Goal: Task Accomplishment & Management: Manage account settings

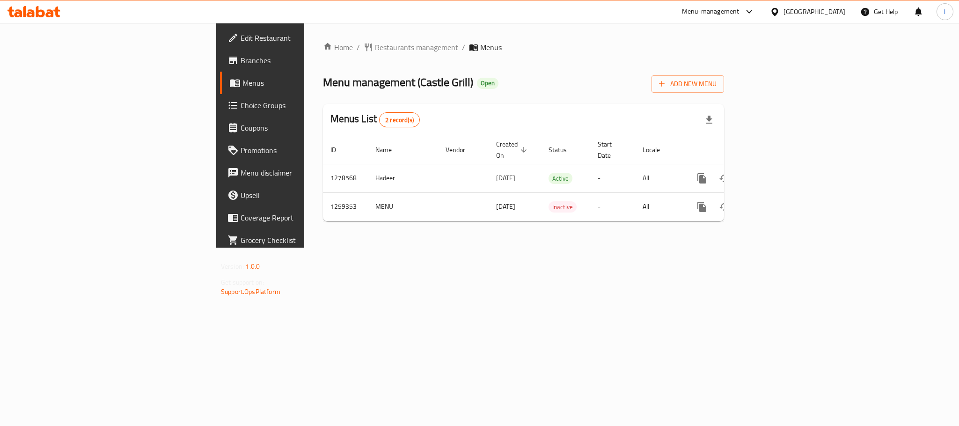
click at [34, 13] on icon at bounding box center [31, 13] width 8 height 8
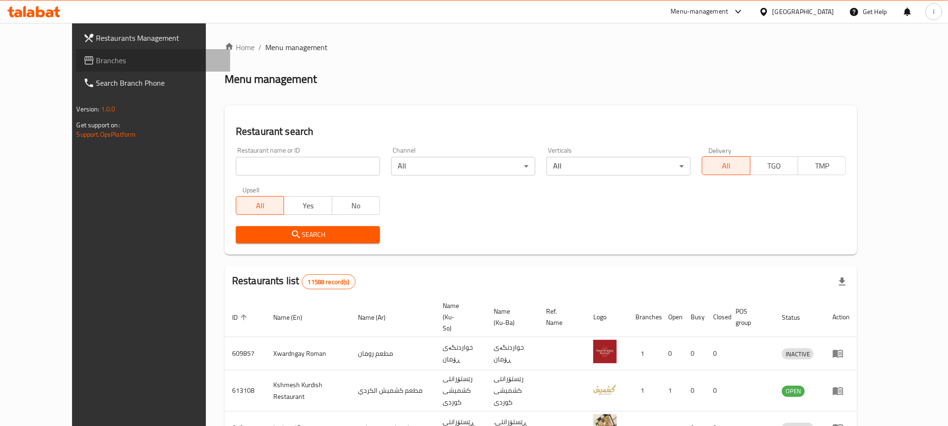
click at [96, 58] on span "Branches" at bounding box center [159, 60] width 126 height 11
click at [236, 173] on input "search" at bounding box center [308, 166] width 144 height 19
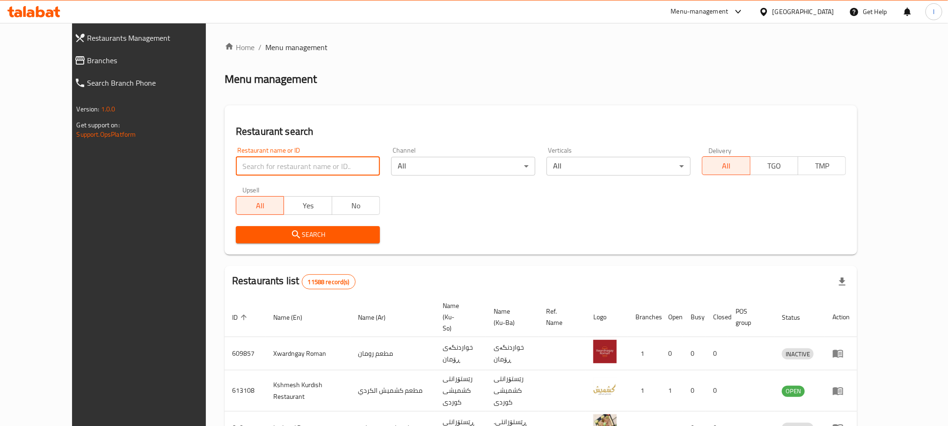
paste input "703287"
type input "703287"
click button "Search" at bounding box center [308, 234] width 144 height 17
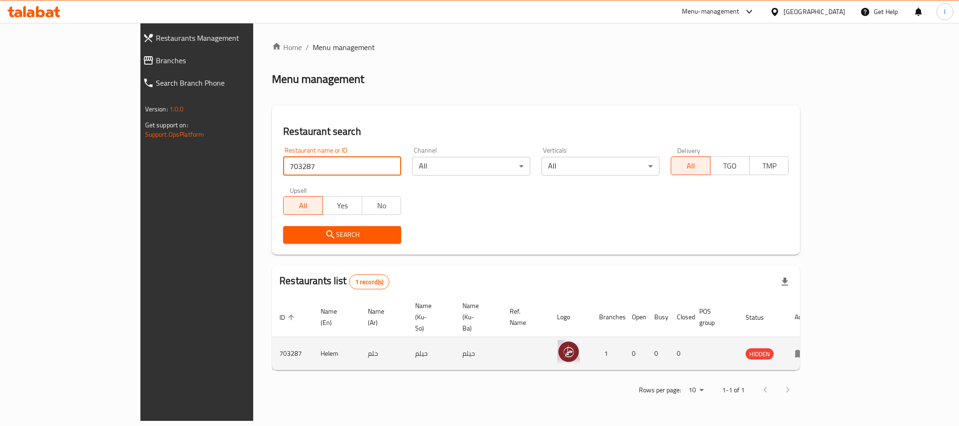
click at [805, 350] on icon "enhanced table" at bounding box center [800, 354] width 10 height 8
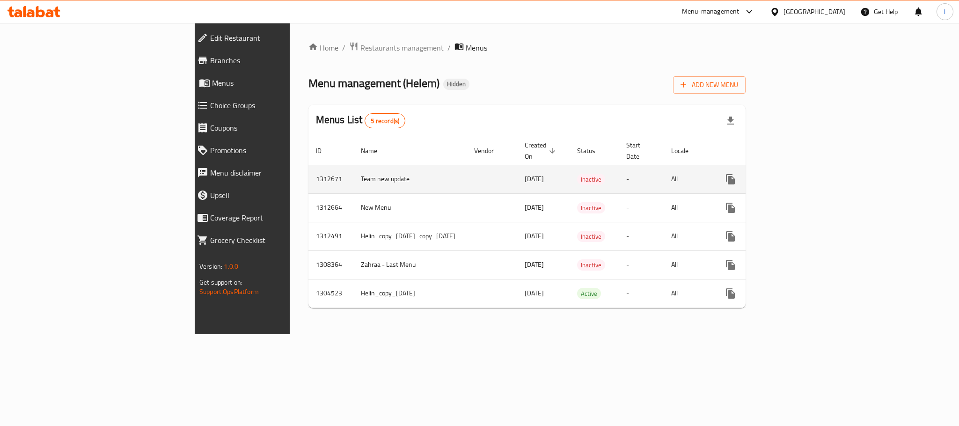
click at [803, 174] on icon "enhanced table" at bounding box center [797, 179] width 11 height 11
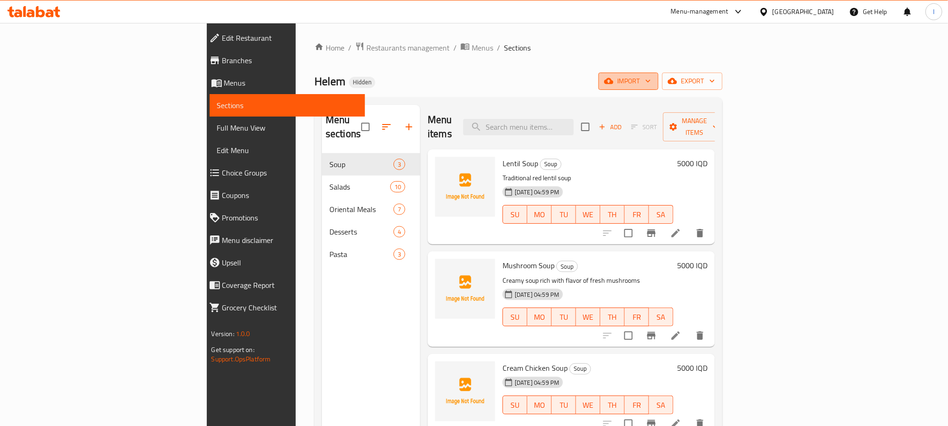
click at [651, 77] on span "import" at bounding box center [628, 81] width 45 height 12
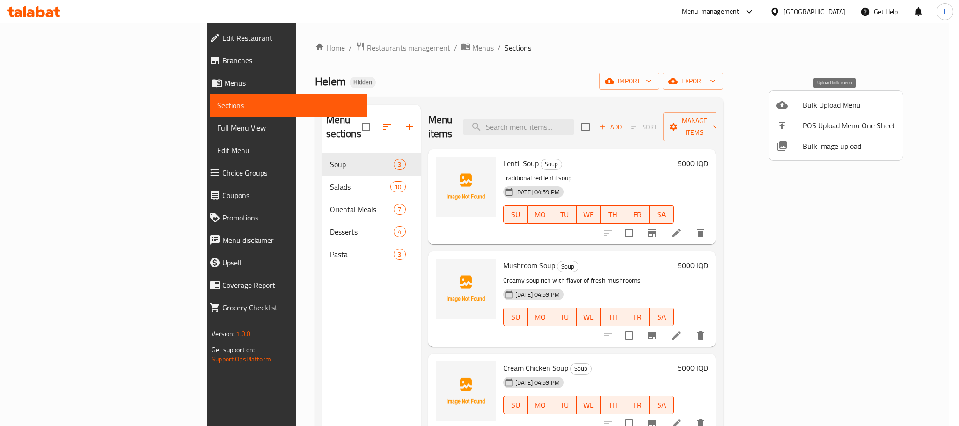
click at [837, 100] on span "Bulk Upload Menu" at bounding box center [848, 104] width 93 height 11
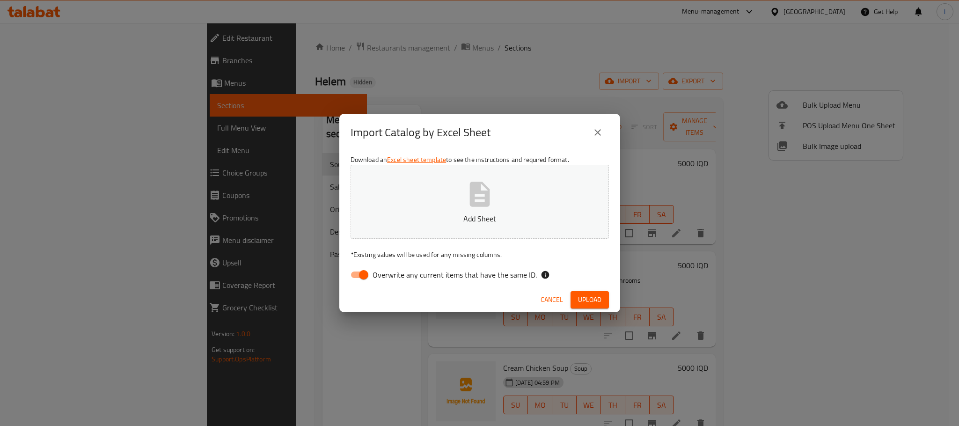
click at [364, 279] on input "Overwrite any current items that have the same ID." at bounding box center [363, 275] width 53 height 18
checkbox input "false"
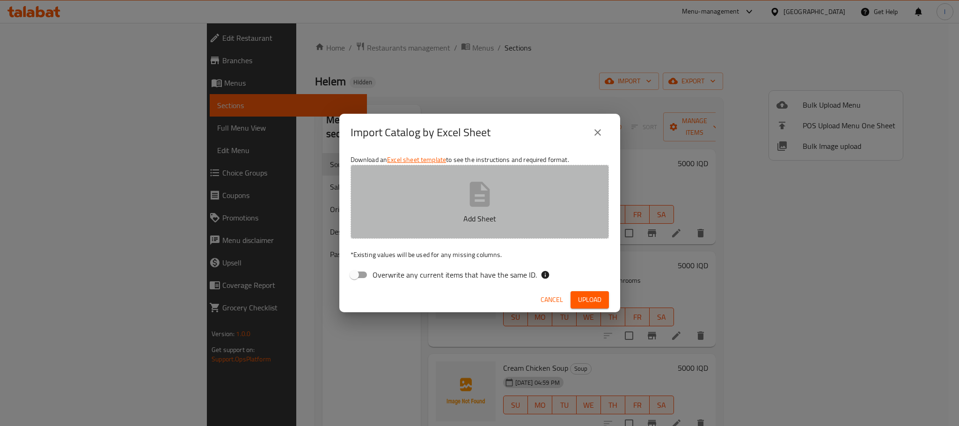
click at [515, 202] on button "Add Sheet" at bounding box center [479, 202] width 258 height 74
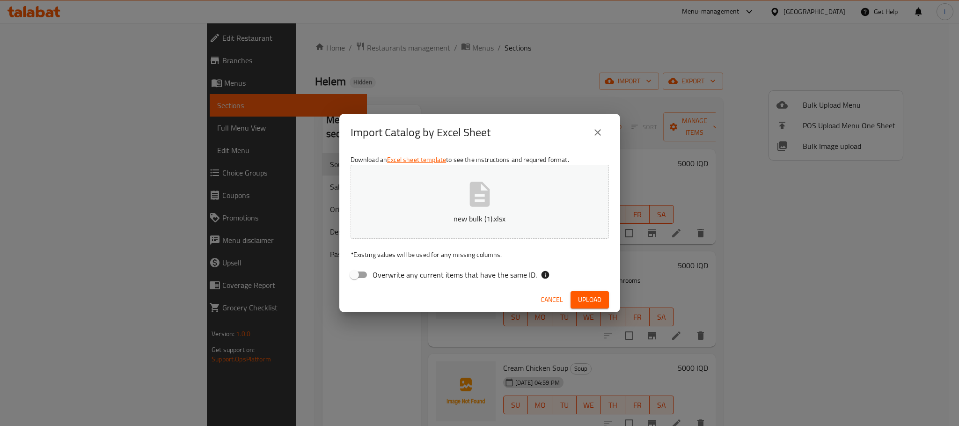
click at [576, 298] on button "Upload" at bounding box center [589, 299] width 38 height 17
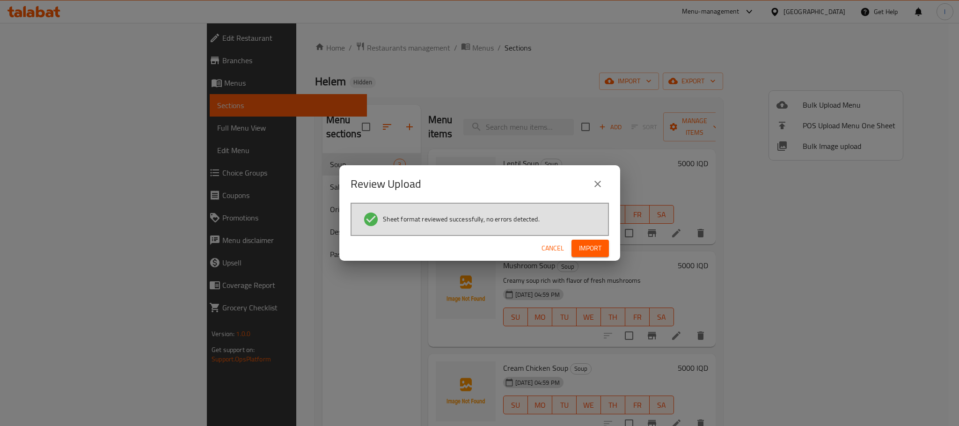
click at [598, 236] on div "Cancel Import" at bounding box center [479, 248] width 281 height 25
click at [588, 250] on span "Import" at bounding box center [590, 248] width 22 height 12
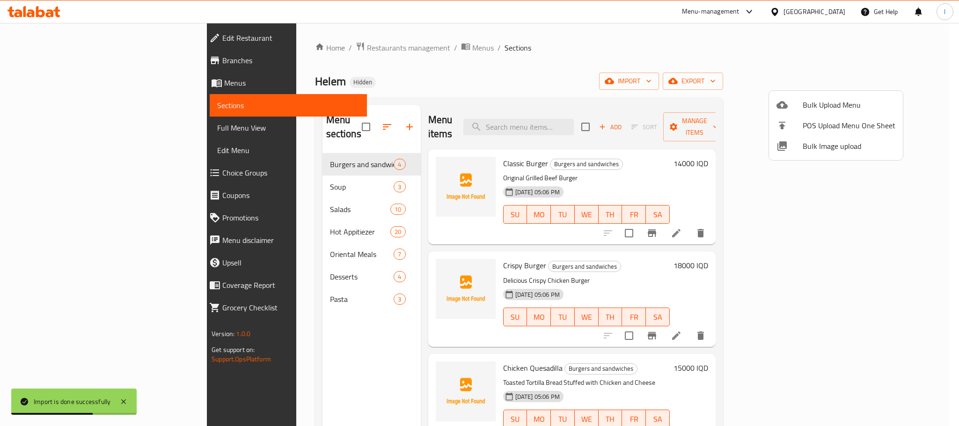
click at [481, 83] on div at bounding box center [479, 213] width 959 height 426
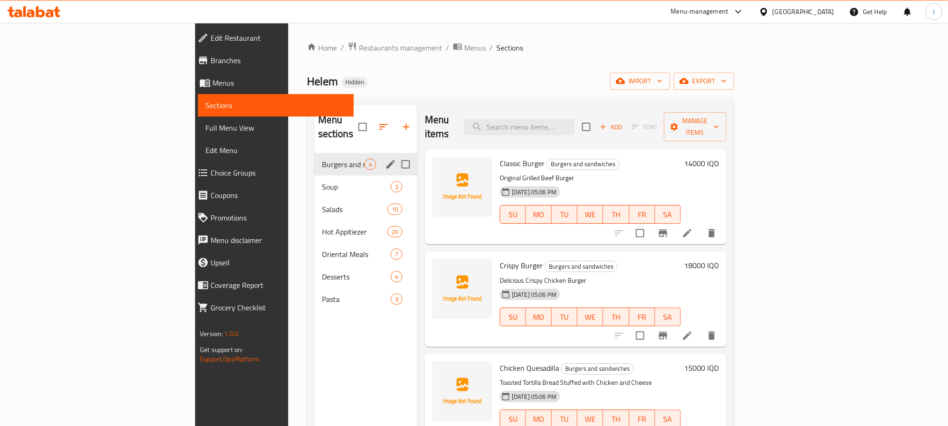
click at [396, 154] on input "Menu sections" at bounding box center [406, 164] width 20 height 20
checkbox input "true"
click at [385, 159] on icon "edit" at bounding box center [390, 164] width 11 height 11
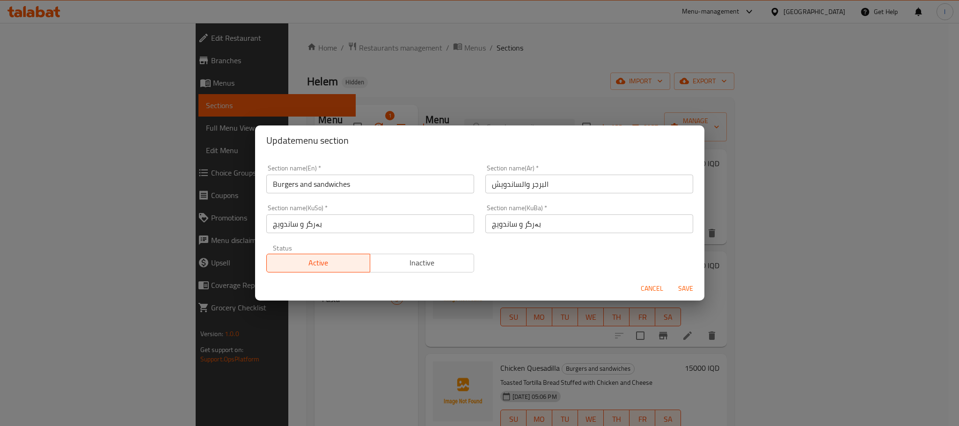
click at [300, 186] on input "Burgers and sandwiches" at bounding box center [370, 184] width 208 height 19
click at [302, 186] on input "Burgers and sandwiches" at bounding box center [370, 184] width 208 height 19
click at [316, 185] on input "Burgers And sandwiches" at bounding box center [370, 184] width 208 height 19
type input "Burgers And Sandwiches"
click at [681, 286] on span "Save" at bounding box center [685, 289] width 22 height 12
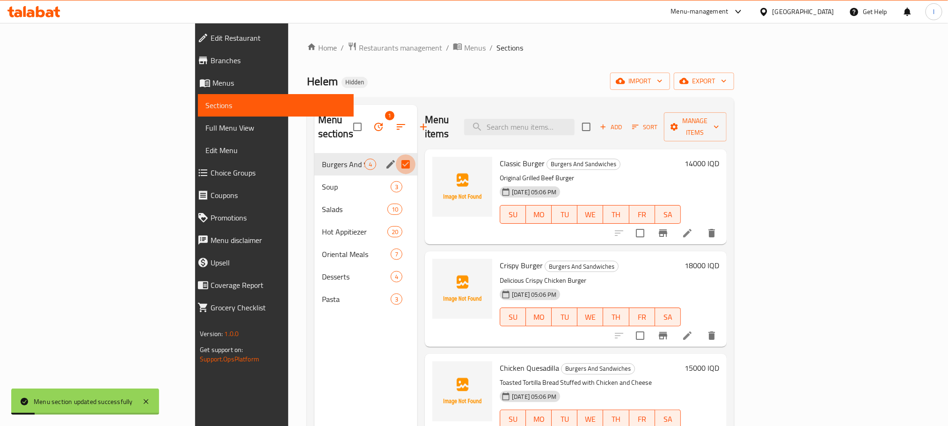
click at [396, 154] on input "Menu sections" at bounding box center [406, 164] width 20 height 20
checkbox input "false"
click at [322, 181] on span "Soup" at bounding box center [343, 186] width 43 height 11
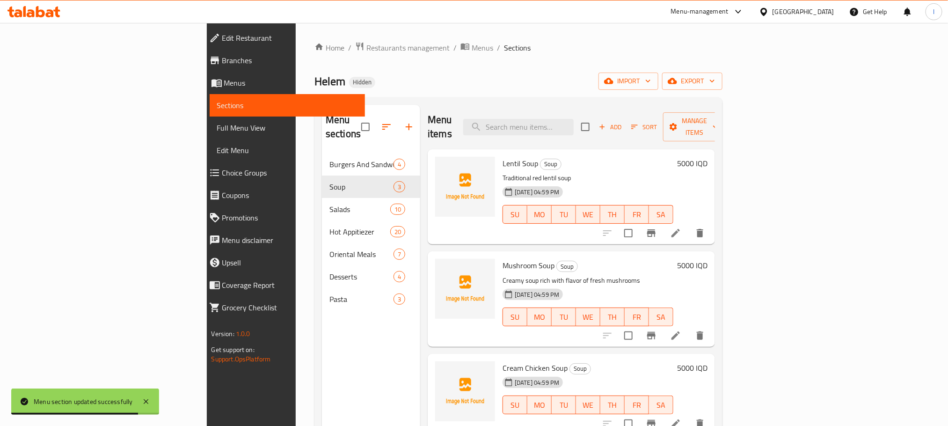
click at [217, 127] on span "Full Menu View" at bounding box center [287, 127] width 140 height 11
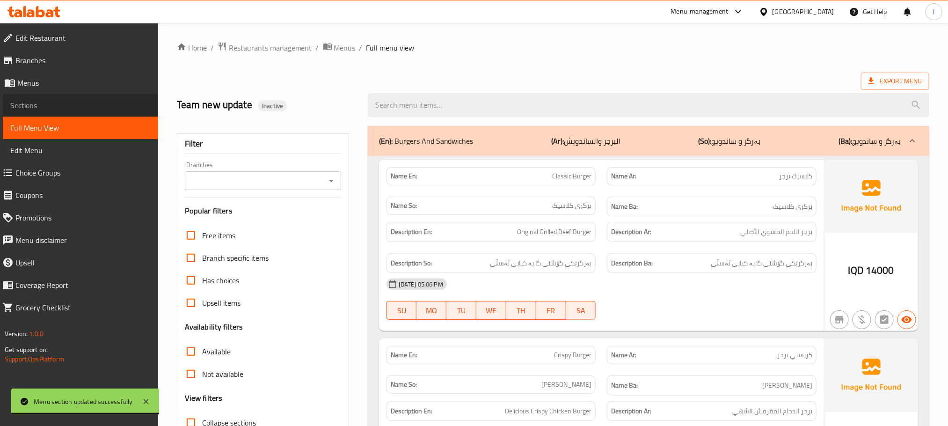
click at [36, 106] on span "Sections" at bounding box center [80, 105] width 140 height 11
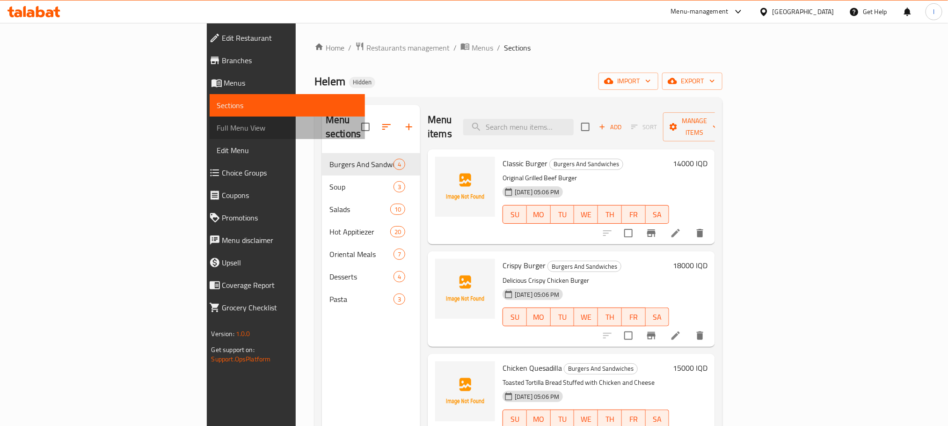
click at [217, 128] on span "Full Menu View" at bounding box center [287, 127] width 140 height 11
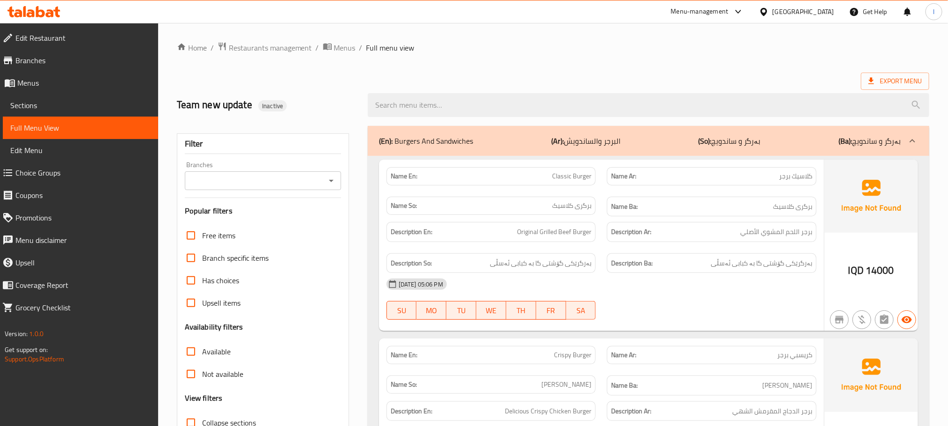
click at [331, 180] on icon "Open" at bounding box center [331, 180] width 11 height 11
click at [333, 180] on icon "Open" at bounding box center [331, 180] width 11 height 11
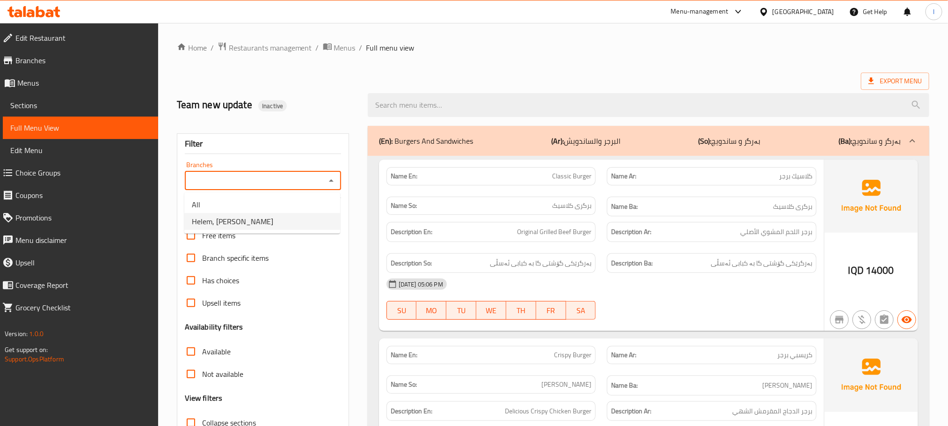
click at [285, 224] on li "Helem, Al Ashar" at bounding box center [262, 221] width 156 height 17
type input "Helem, Al Ashar"
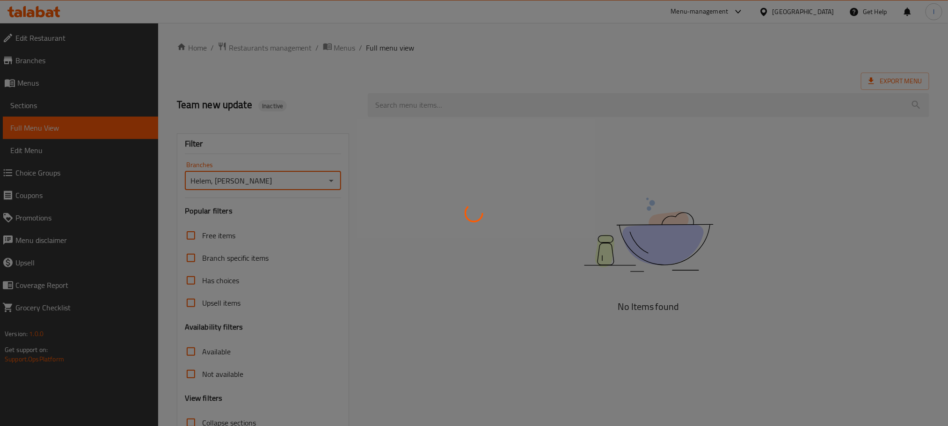
scroll to position [73, 0]
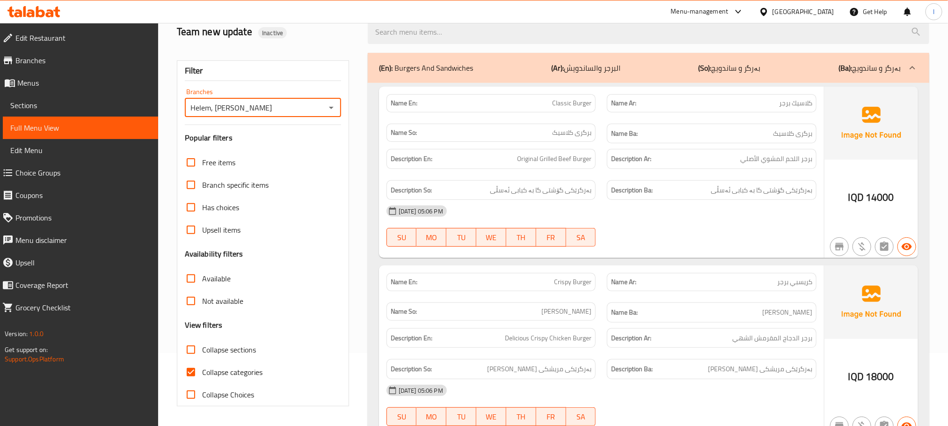
click at [188, 371] on input "Collapse categories" at bounding box center [191, 372] width 22 height 22
checkbox input "false"
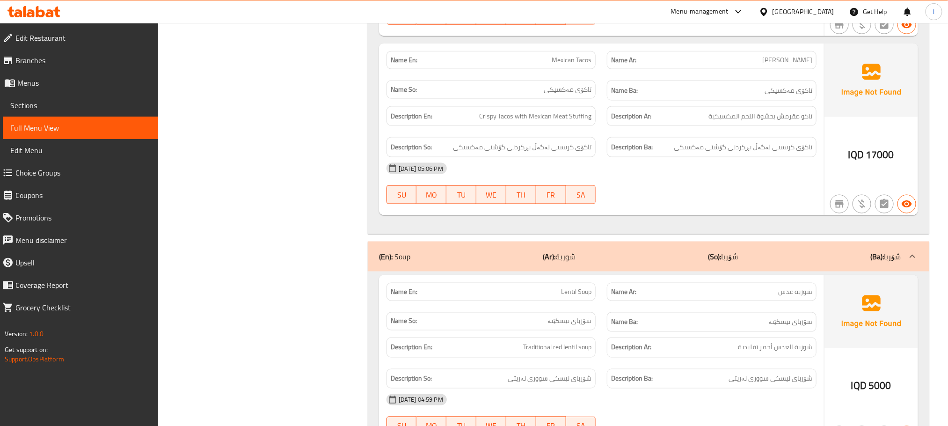
scroll to position [845, 0]
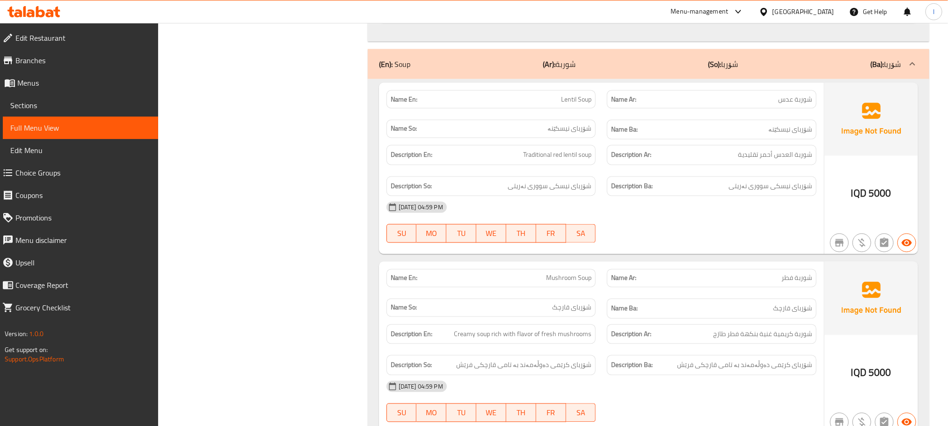
click at [596, 79] on div "(En): Soup (Ar): شوربة (So): شۆربا (Ba): شۆربا" at bounding box center [649, 64] width 562 height 30
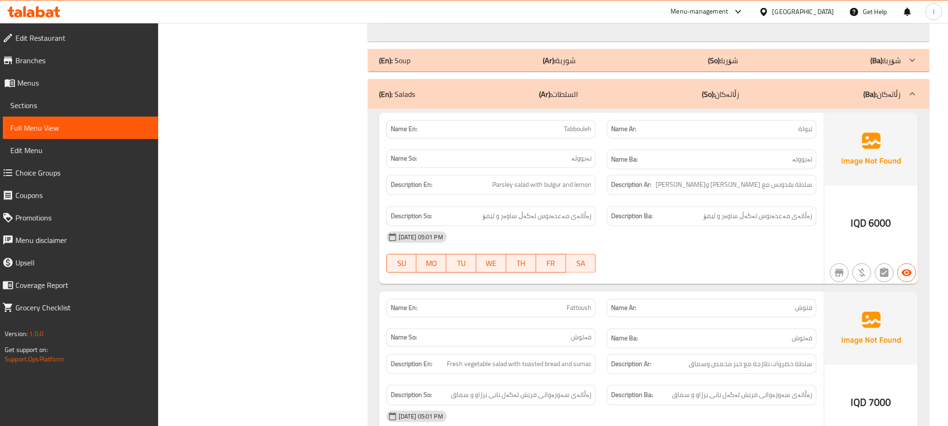
click at [661, 109] on div "(En): Salads (Ar): السلطات (So): زڵاتەکان (Ba): زڵاتەکان" at bounding box center [649, 94] width 562 height 30
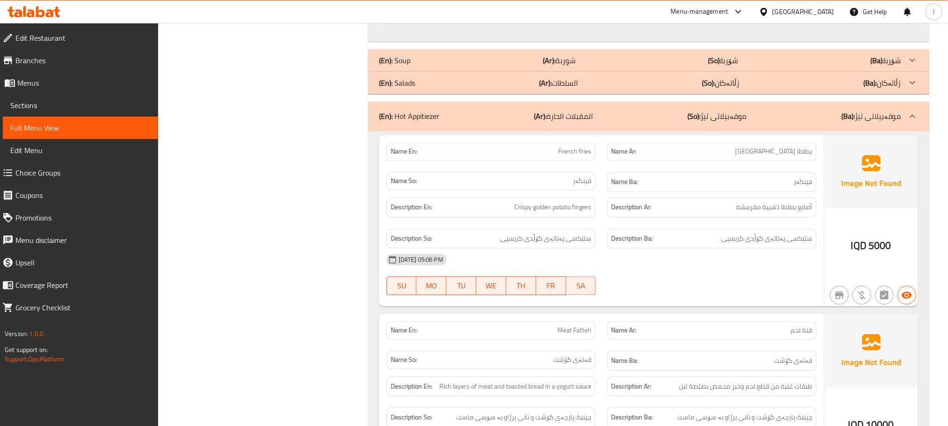
click at [672, 88] on div "(En): Salads (Ar): السلطات (So): زڵاتەکان (Ba): زڵاتەکان" at bounding box center [640, 82] width 522 height 11
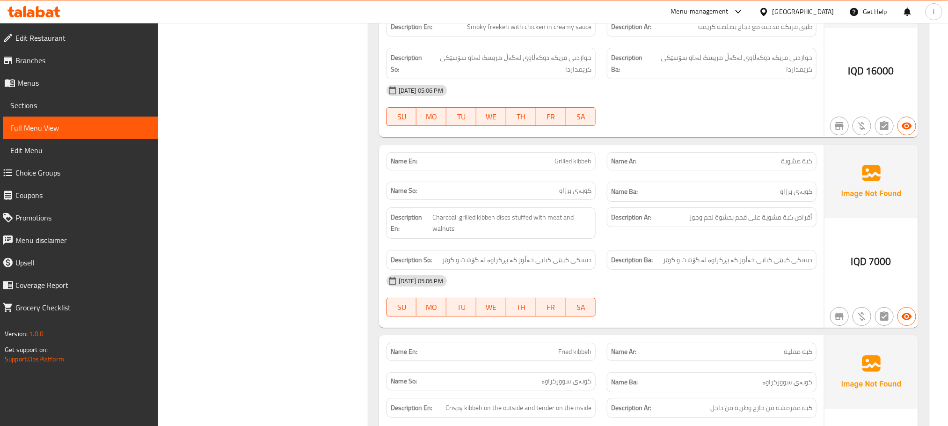
scroll to position [6507, 0]
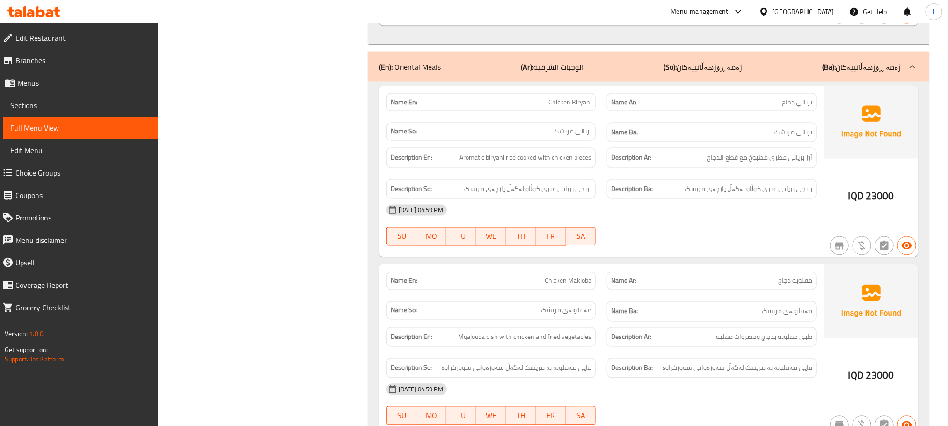
click at [31, 100] on span "Sections" at bounding box center [80, 105] width 140 height 11
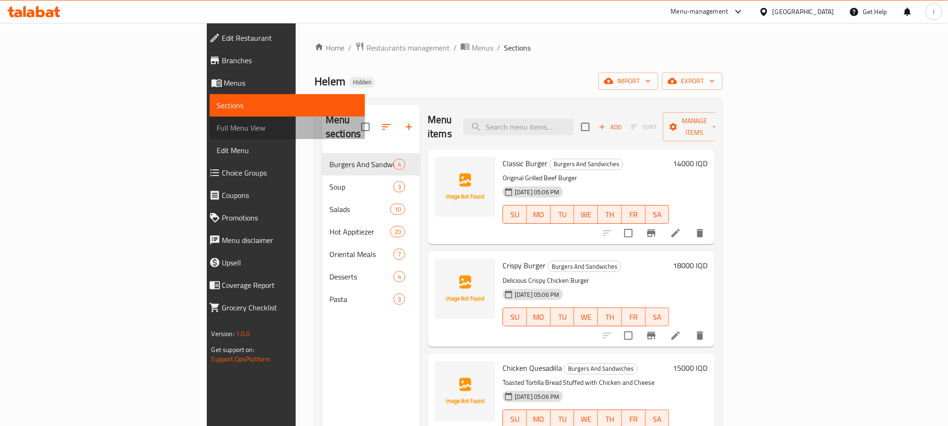
click at [217, 127] on span "Full Menu View" at bounding box center [287, 127] width 140 height 11
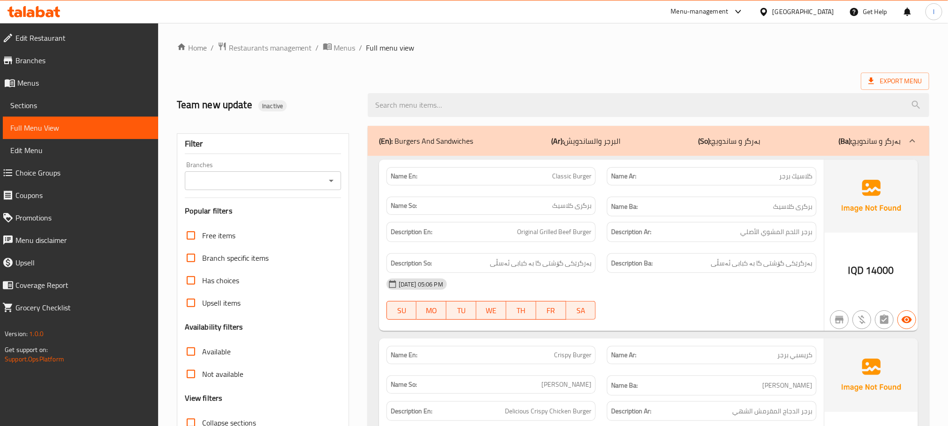
click at [332, 177] on icon "Open" at bounding box center [331, 180] width 11 height 11
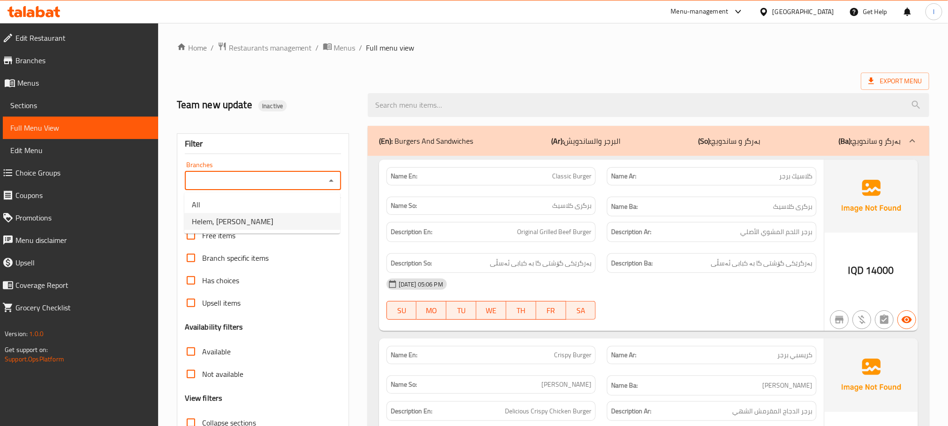
click at [263, 220] on li "Helem, Al Ashar" at bounding box center [262, 221] width 156 height 17
type input "Helem, Al Ashar"
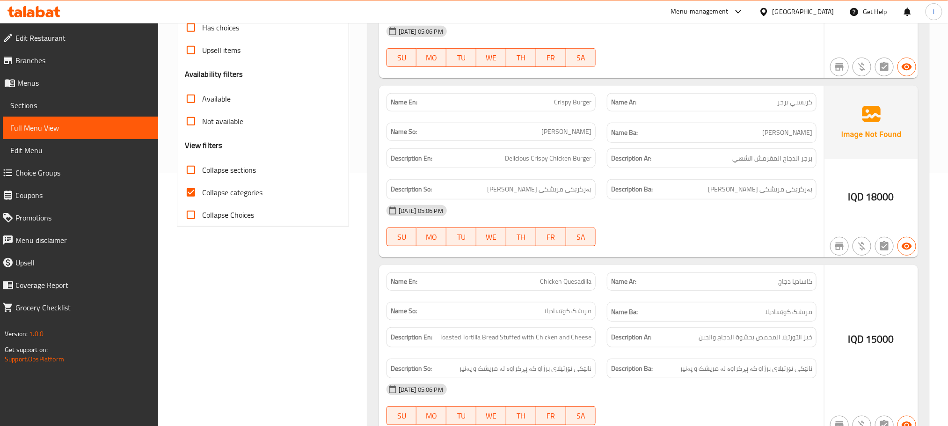
scroll to position [257, 0]
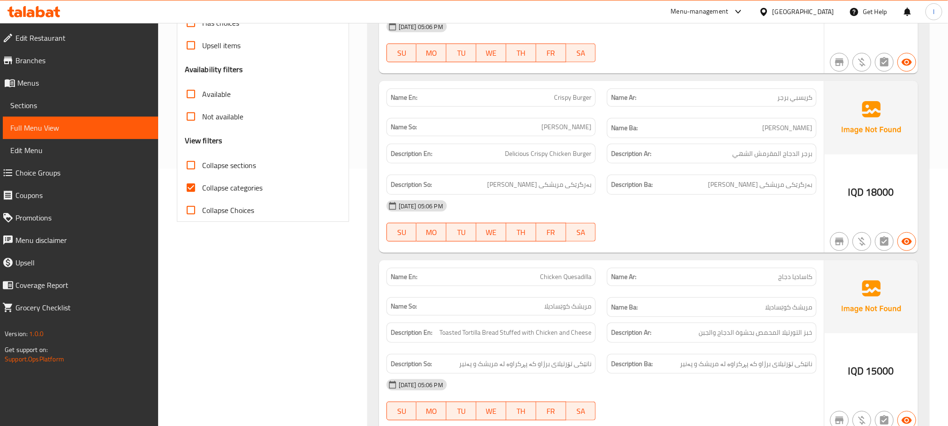
click at [187, 184] on input "Collapse categories" at bounding box center [191, 187] width 22 height 22
checkbox input "false"
click at [187, 169] on input "Collapse sections" at bounding box center [191, 165] width 22 height 22
checkbox input "true"
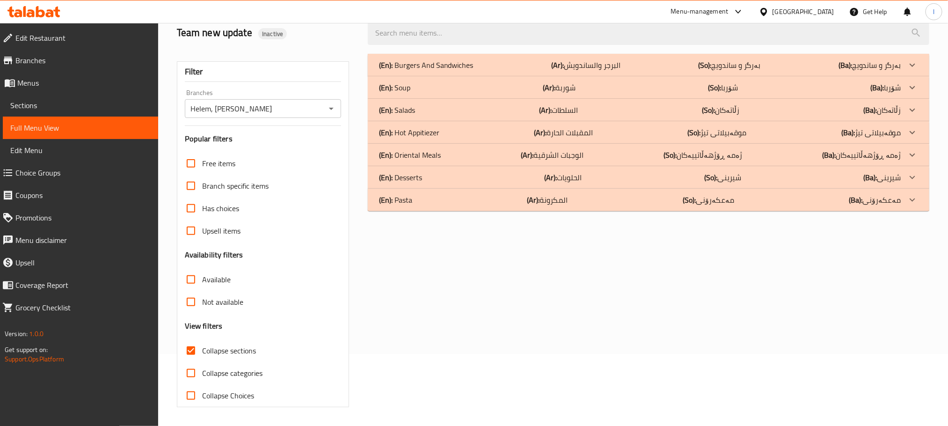
scroll to position [73, 0]
click at [433, 132] on p "(En): Hot Appitiezer" at bounding box center [409, 132] width 60 height 11
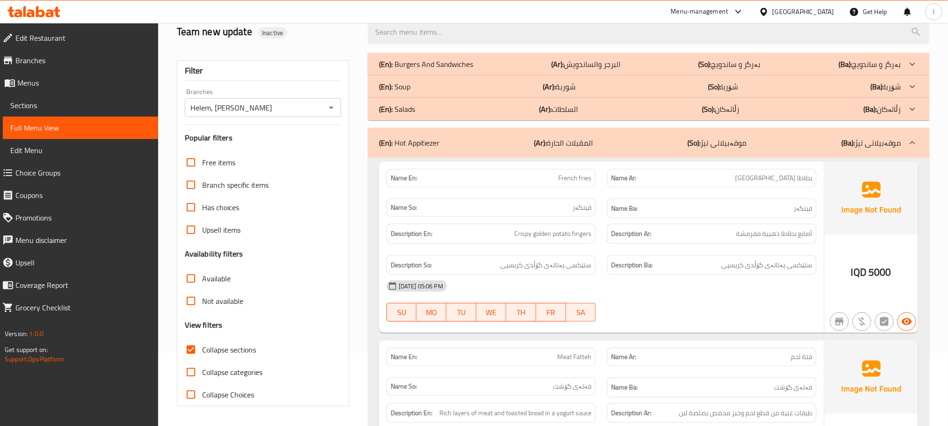
click at [414, 58] on p "(En): Burgers And Sandwiches" at bounding box center [426, 63] width 95 height 11
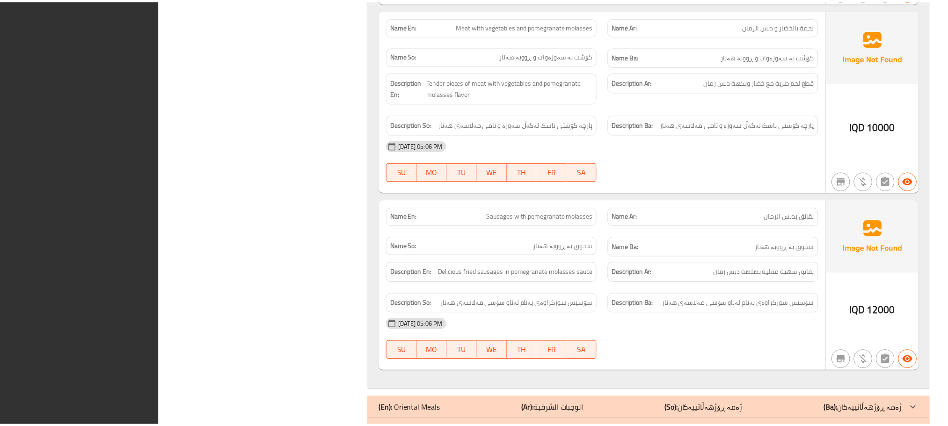
scroll to position [4373, 0]
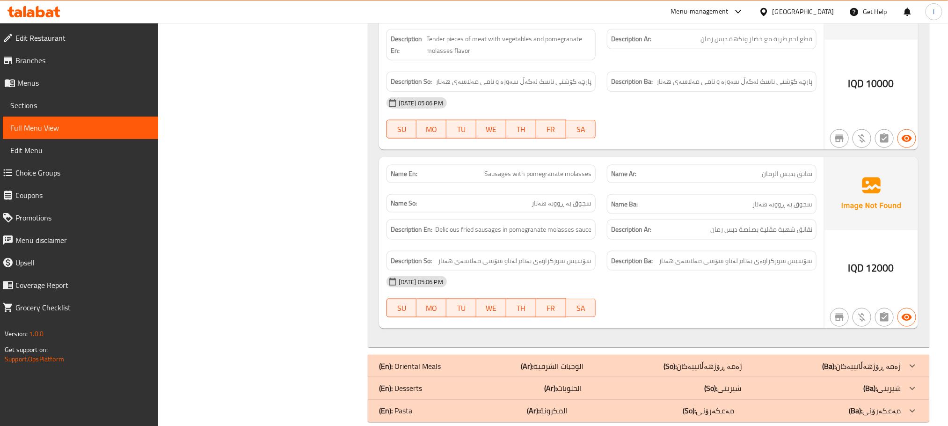
click at [45, 10] on icon at bounding box center [33, 11] width 53 height 11
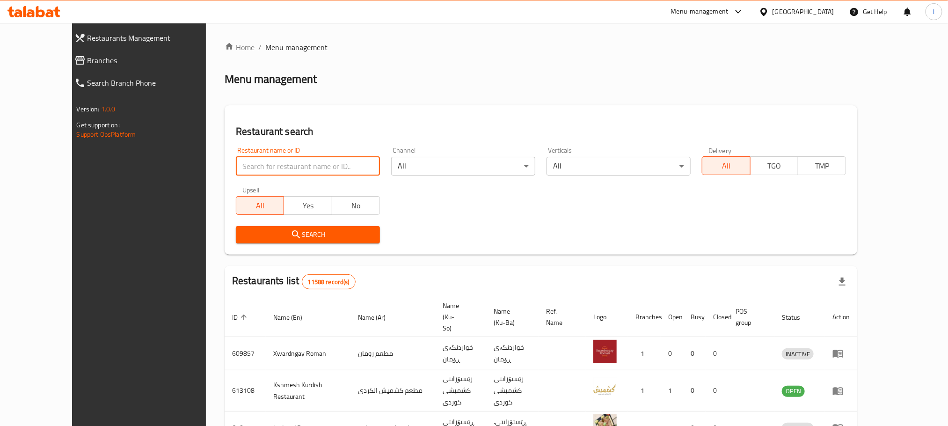
click at [236, 167] on input "search" at bounding box center [308, 166] width 144 height 19
paste input "Castle Grill"
type input "Castle Grill"
click button "Search" at bounding box center [308, 234] width 144 height 17
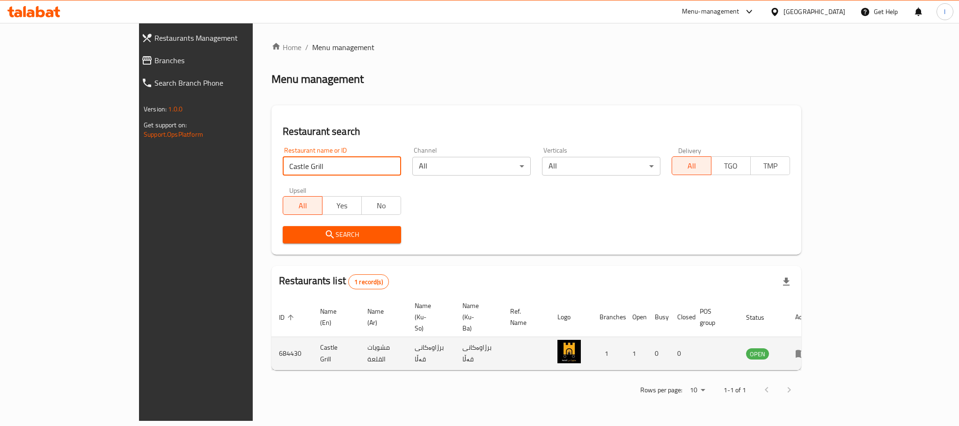
click at [806, 348] on icon "enhanced table" at bounding box center [800, 353] width 11 height 11
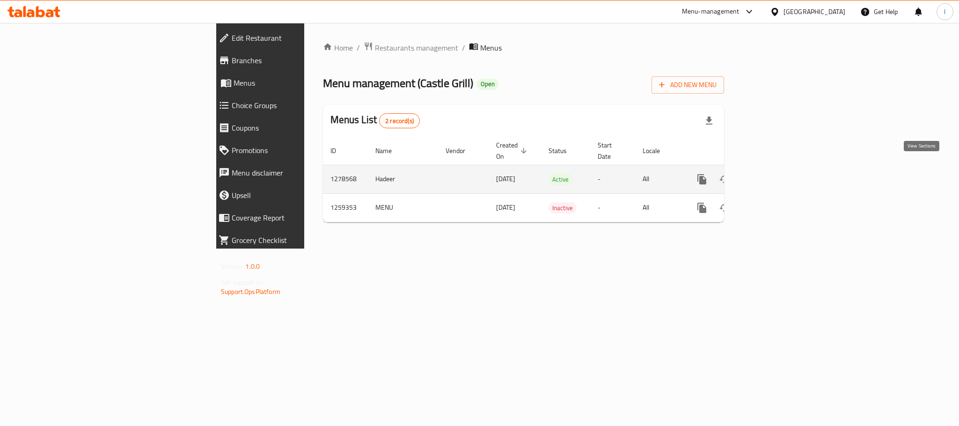
click at [775, 174] on icon "enhanced table" at bounding box center [769, 179] width 11 height 11
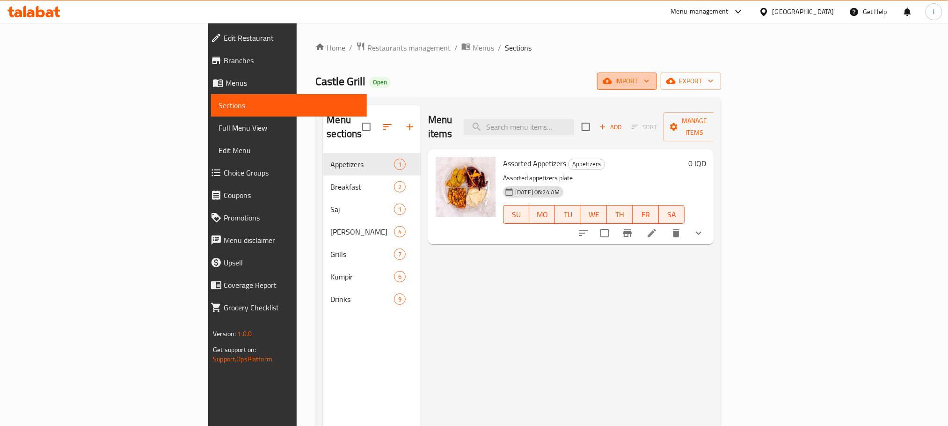
click at [649, 76] on span "import" at bounding box center [627, 81] width 45 height 12
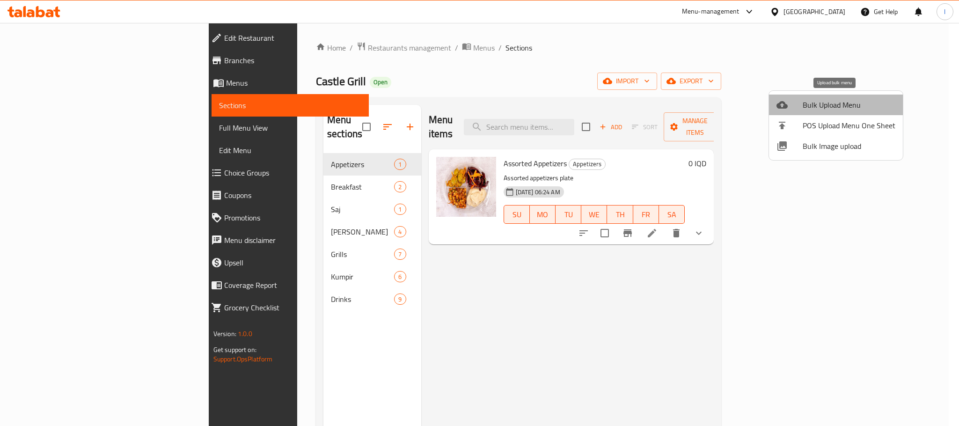
click at [854, 110] on span "Bulk Upload Menu" at bounding box center [848, 104] width 93 height 11
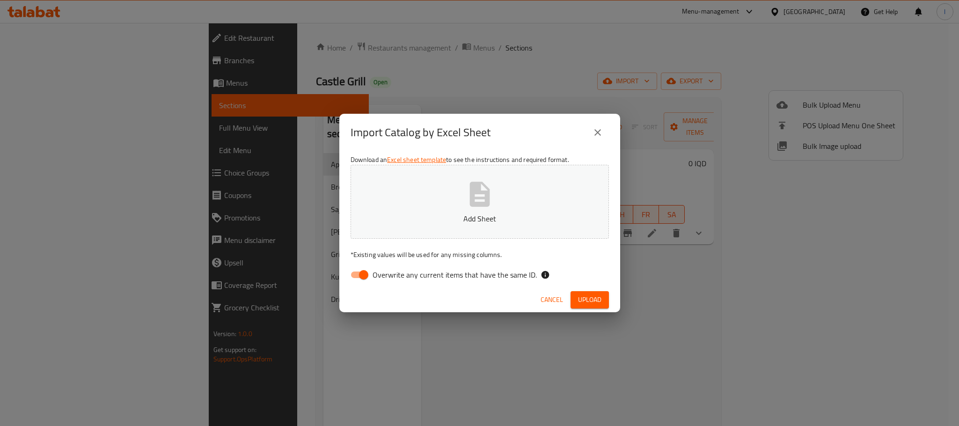
click at [358, 274] on input "Overwrite any current items that have the same ID." at bounding box center [363, 275] width 53 height 18
checkbox input "false"
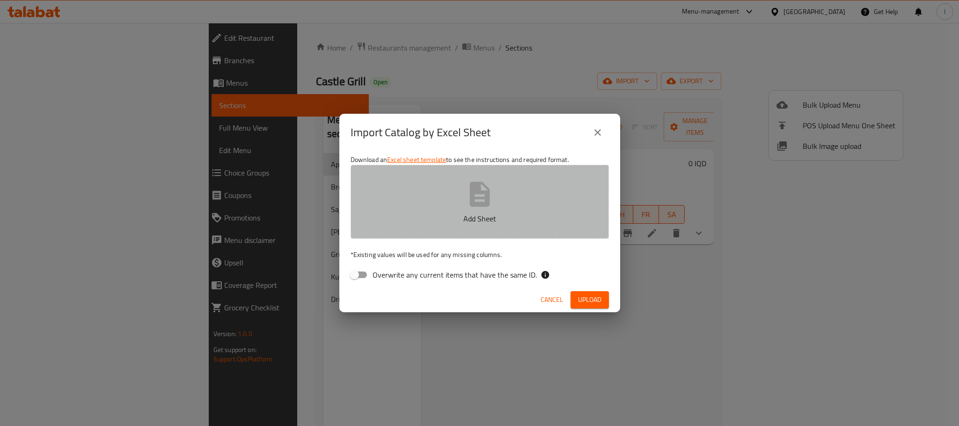
click at [460, 206] on button "Add Sheet" at bounding box center [479, 202] width 258 height 74
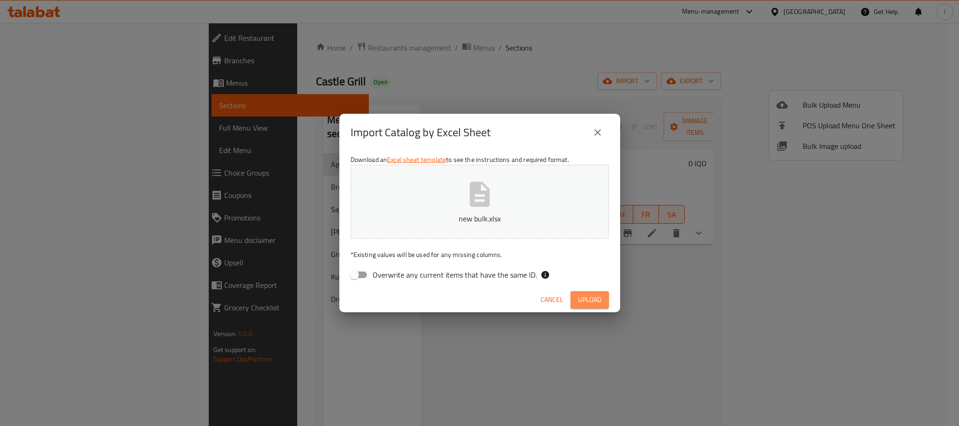
click at [590, 300] on span "Upload" at bounding box center [589, 300] width 23 height 12
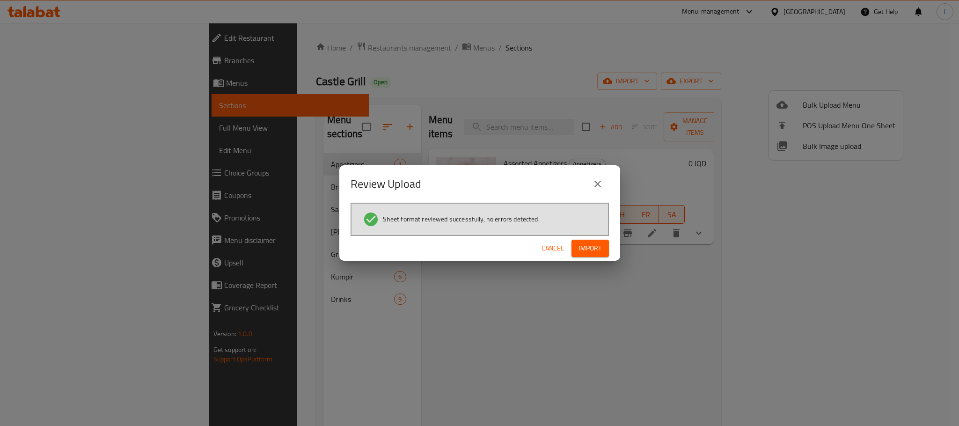
click at [583, 247] on span "Import" at bounding box center [590, 248] width 22 height 12
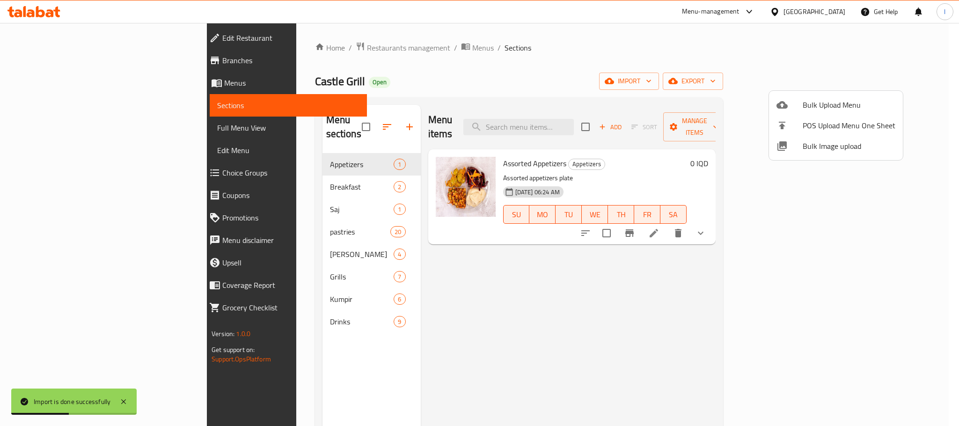
click at [537, 280] on div at bounding box center [479, 213] width 959 height 426
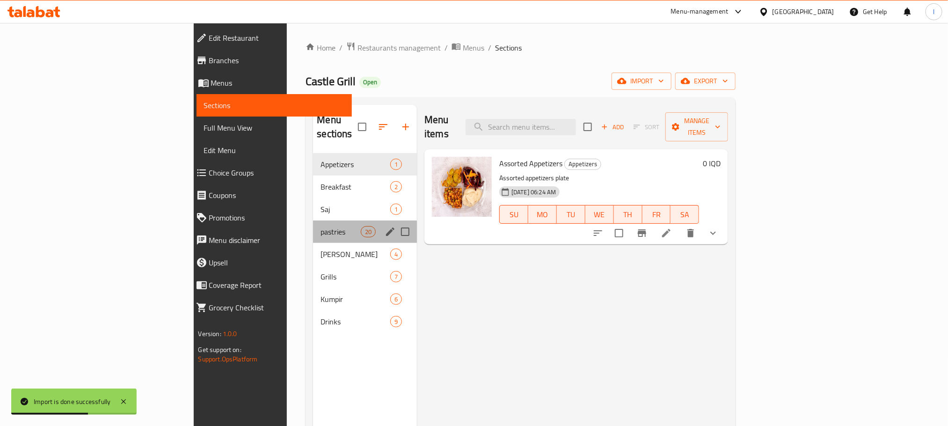
click at [313, 220] on div "pastries 20" at bounding box center [365, 231] width 104 height 22
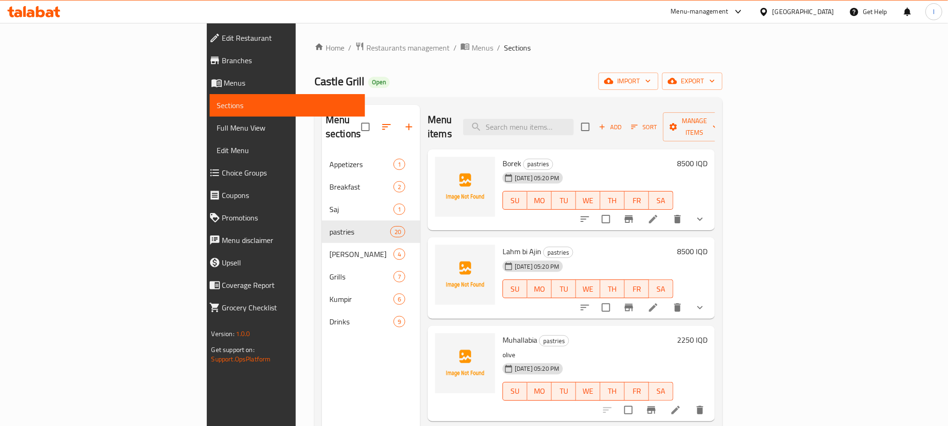
click at [210, 136] on link "Full Menu View" at bounding box center [287, 128] width 155 height 22
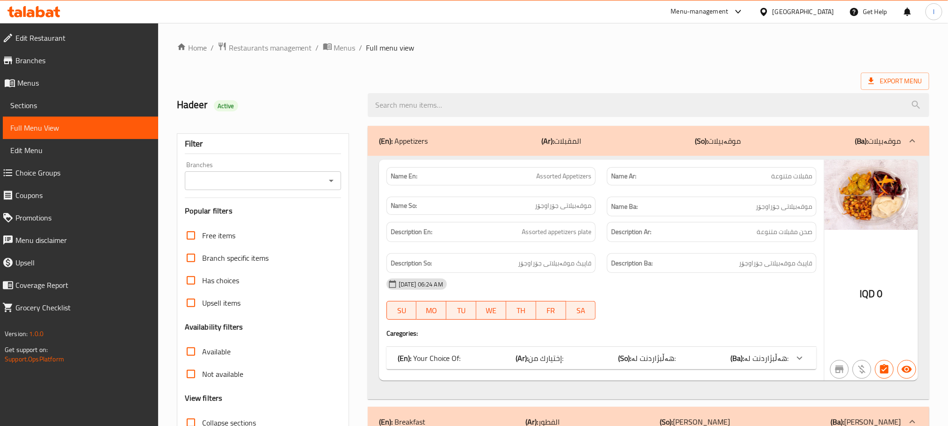
click at [328, 172] on div "Branches" at bounding box center [263, 180] width 156 height 19
click at [328, 177] on icon "Open" at bounding box center [331, 180] width 11 height 11
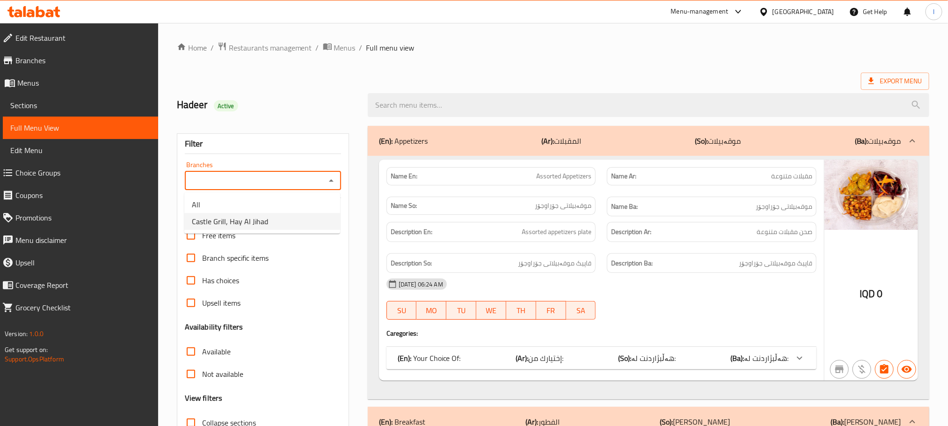
click at [317, 226] on li "Castle Grill, Hay Al Jihad" at bounding box center [262, 221] width 156 height 17
type input "Castle Grill, Hay Al Jihad"
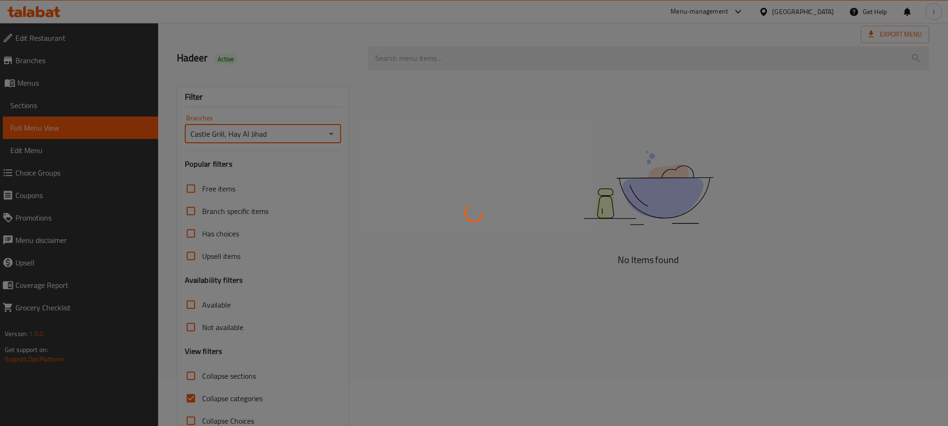
scroll to position [73, 0]
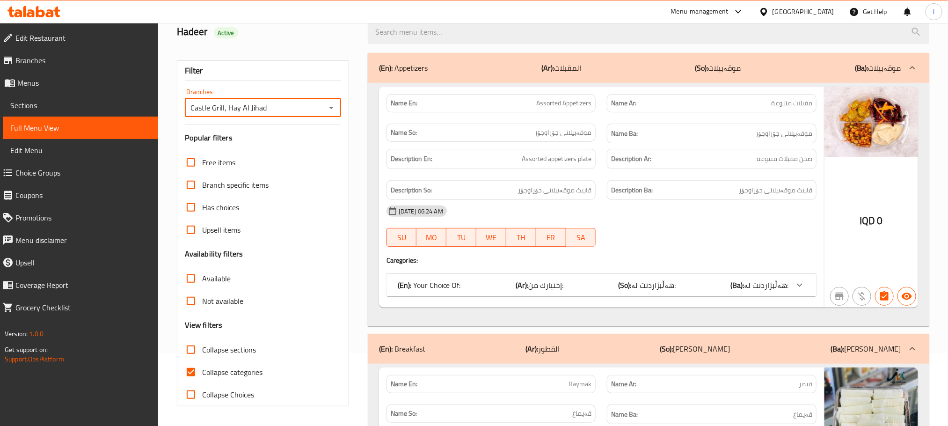
click at [184, 350] on input "Collapse sections" at bounding box center [191, 349] width 22 height 22
checkbox input "true"
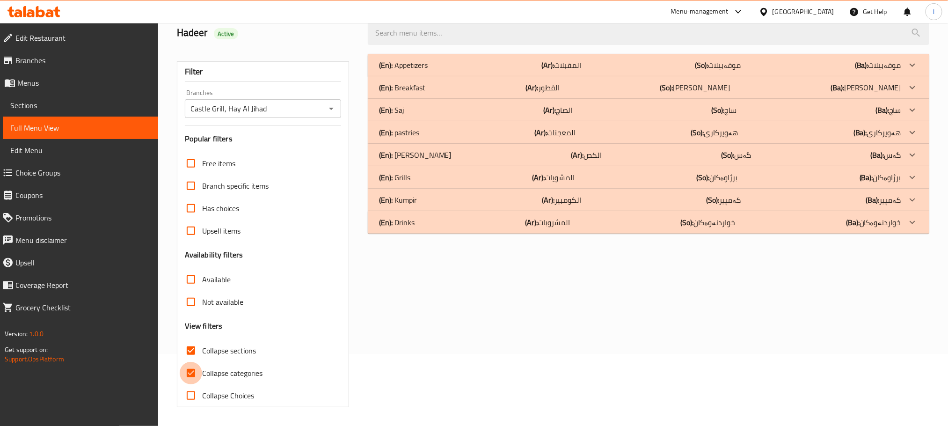
click at [190, 365] on input "Collapse categories" at bounding box center [191, 373] width 22 height 22
checkbox input "false"
click at [476, 131] on div "(En): pastries (Ar): المعجنات (So): هەویرکاری (Ba): هەویرکاری" at bounding box center [640, 132] width 522 height 11
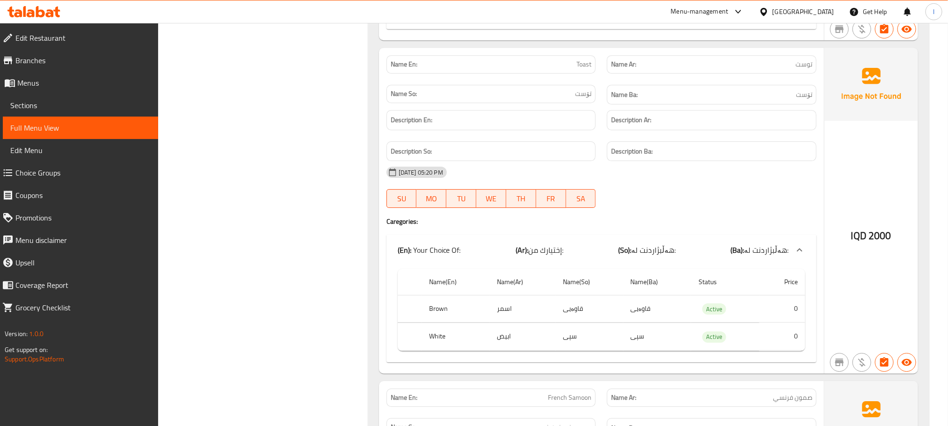
scroll to position [3161, 0]
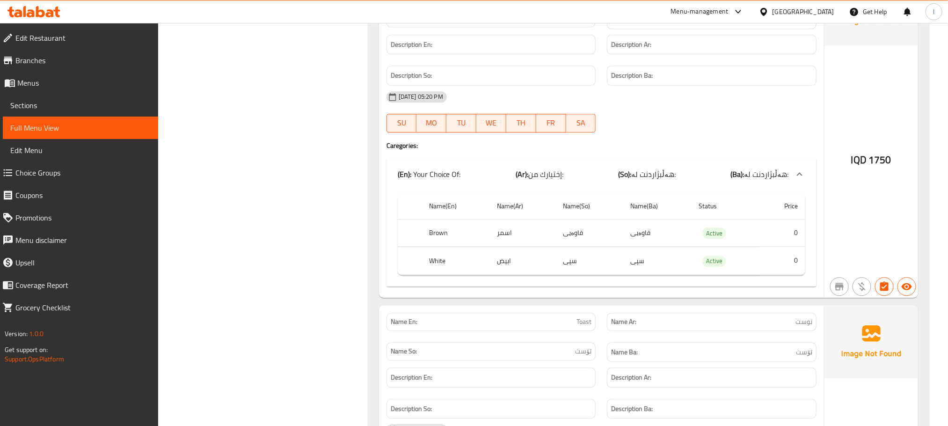
click at [7, 96] on link "Sections" at bounding box center [80, 105] width 155 height 22
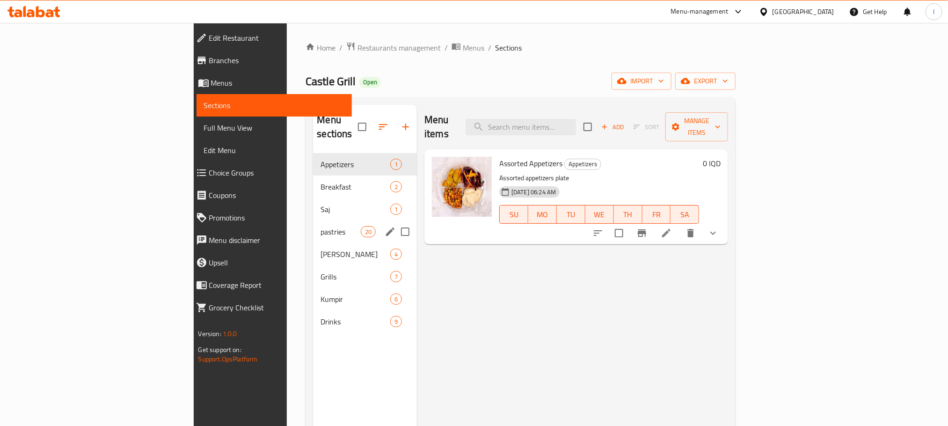
click at [395, 222] on input "Menu sections" at bounding box center [405, 232] width 20 height 20
checkbox input "true"
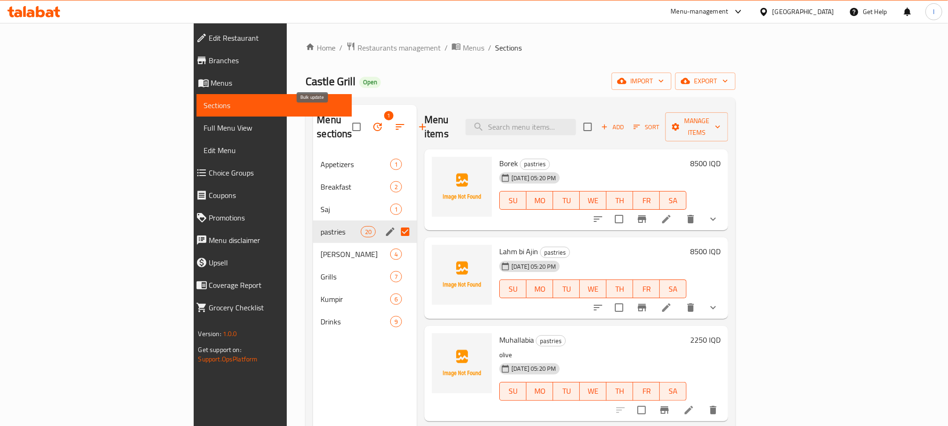
click at [372, 122] on icon "button" at bounding box center [377, 126] width 11 height 11
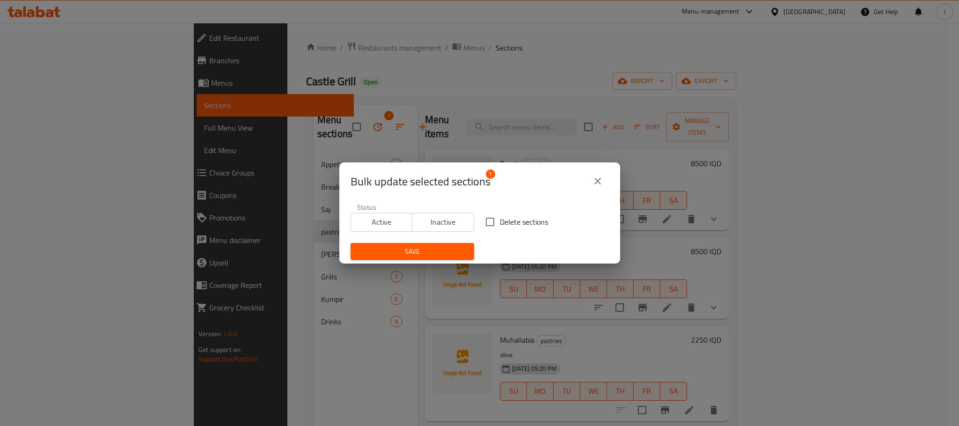
click at [483, 219] on input "Delete sections" at bounding box center [490, 222] width 20 height 20
checkbox input "true"
click at [417, 248] on span "Save" at bounding box center [412, 252] width 109 height 12
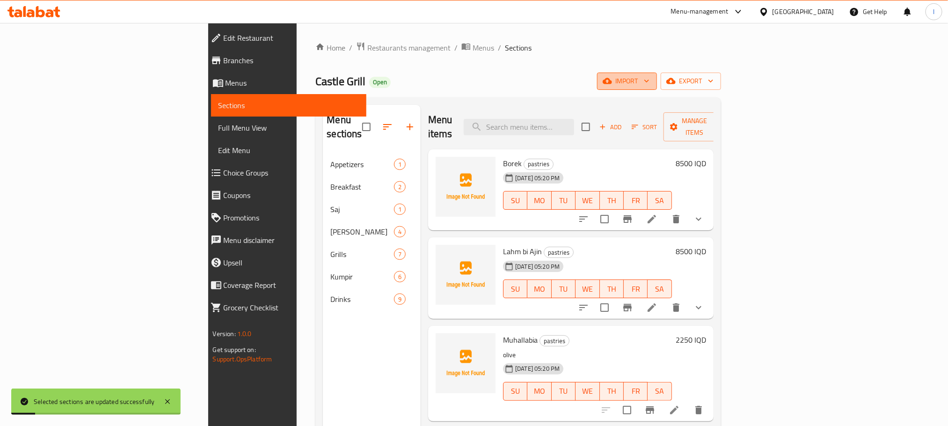
click at [649, 76] on span "import" at bounding box center [627, 81] width 45 height 12
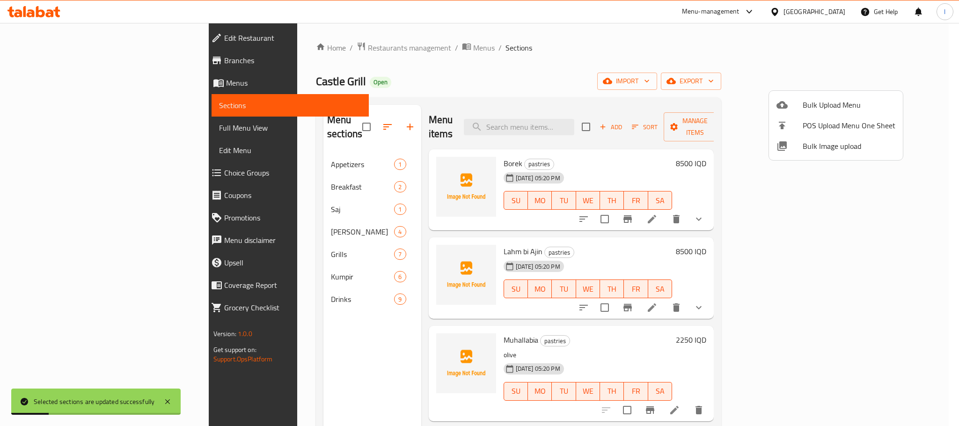
click at [800, 95] on li "Bulk Upload Menu" at bounding box center [836, 105] width 134 height 21
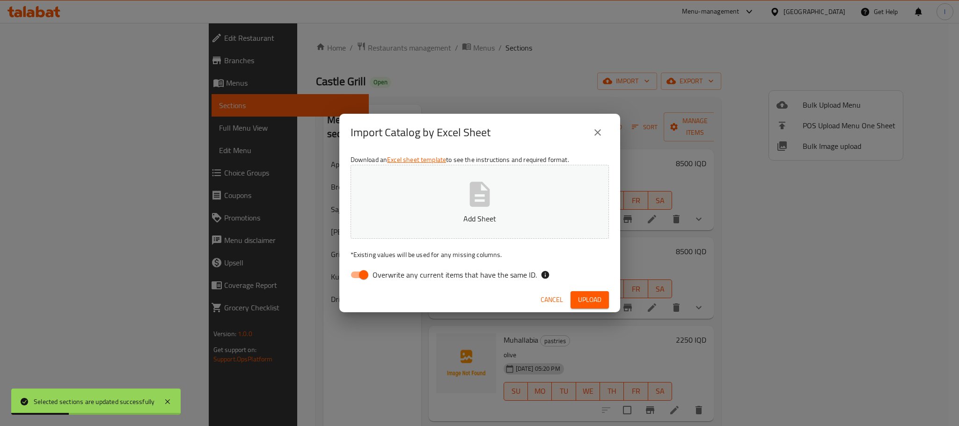
drag, startPoint x: 368, startPoint y: 277, endPoint x: 386, endPoint y: 253, distance: 30.1
click at [368, 277] on input "Overwrite any current items that have the same ID." at bounding box center [363, 275] width 53 height 18
checkbox input "false"
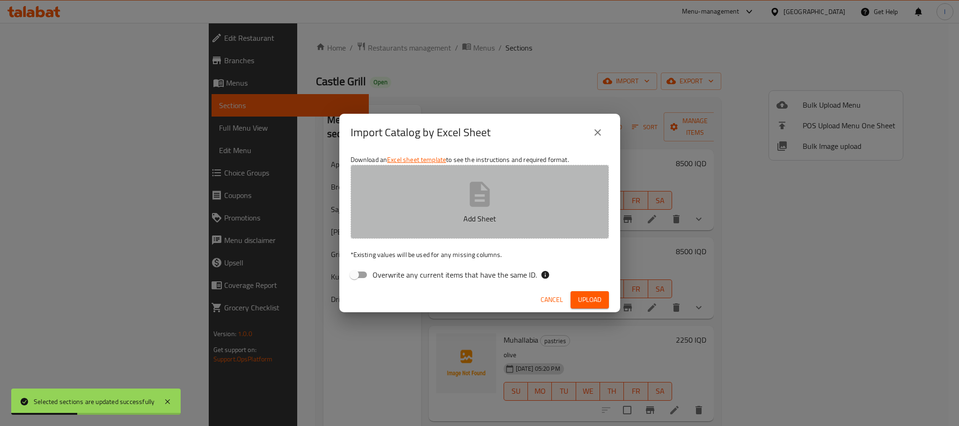
click at [453, 215] on p "Add Sheet" at bounding box center [479, 218] width 229 height 11
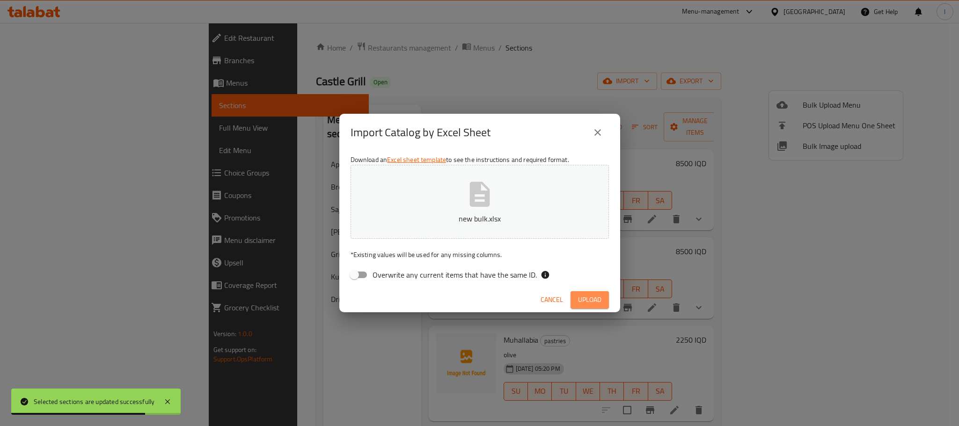
click at [591, 304] on span "Upload" at bounding box center [589, 300] width 23 height 12
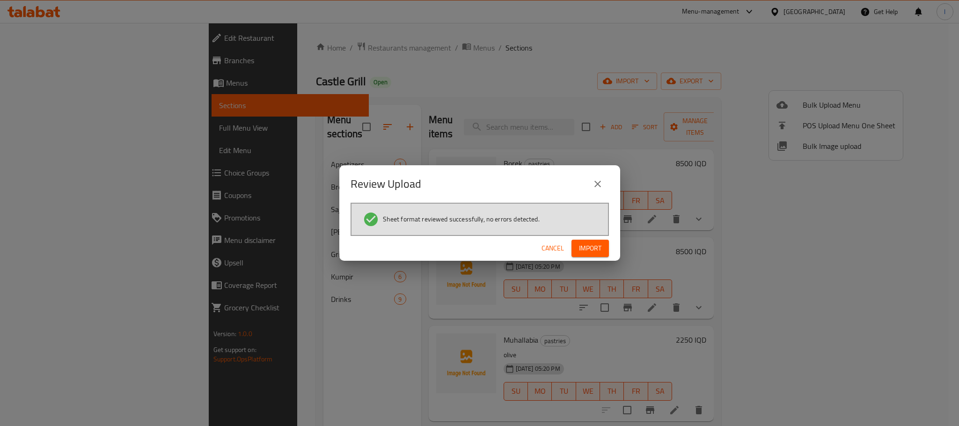
click at [595, 255] on button "Import" at bounding box center [589, 248] width 37 height 17
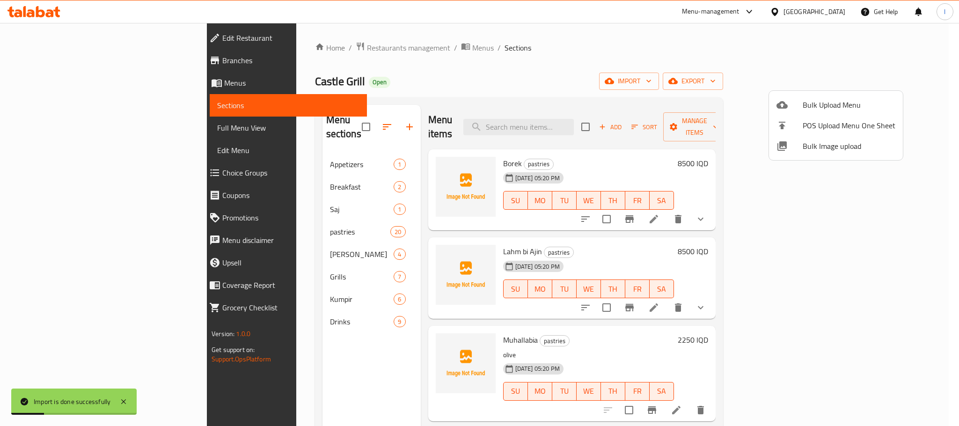
click at [604, 91] on div at bounding box center [479, 213] width 959 height 426
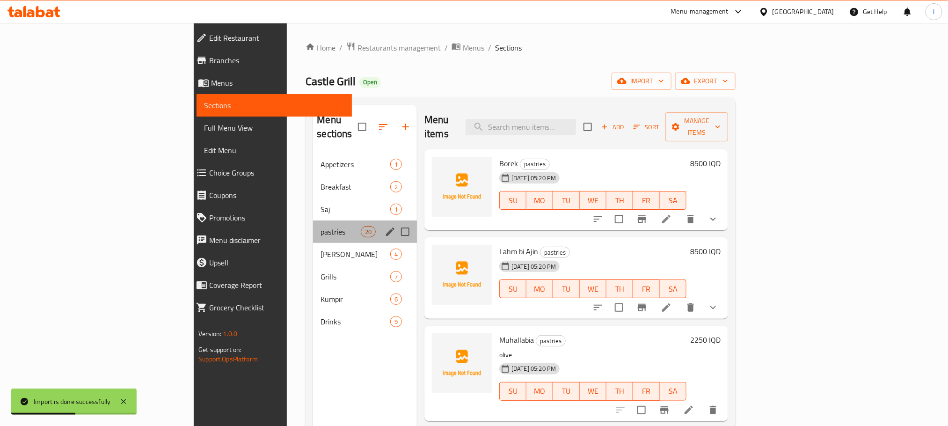
click at [313, 220] on div "pastries 20" at bounding box center [365, 231] width 104 height 22
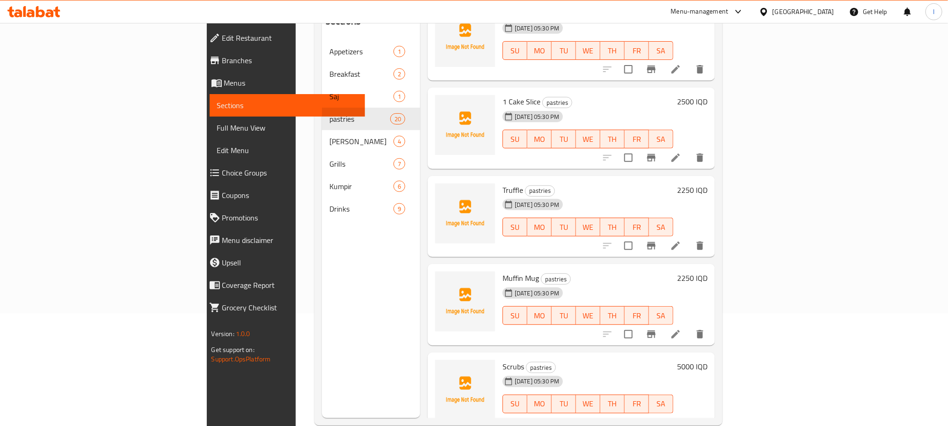
scroll to position [131, 0]
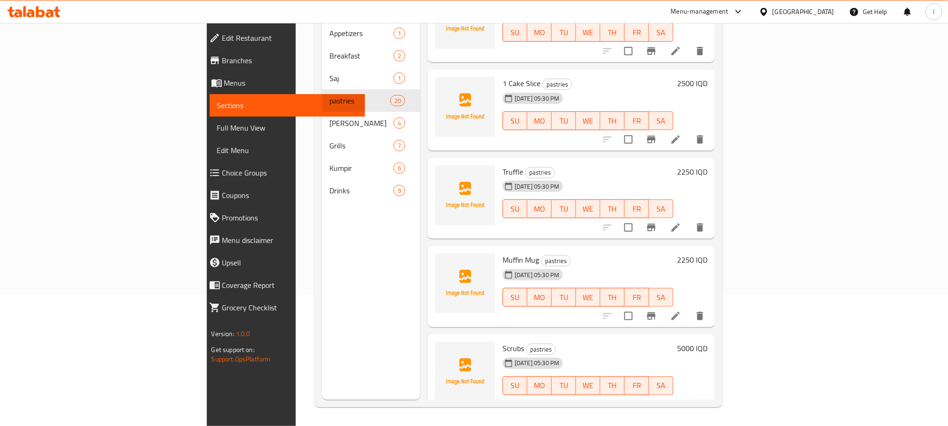
click at [217, 131] on span "Full Menu View" at bounding box center [287, 127] width 140 height 11
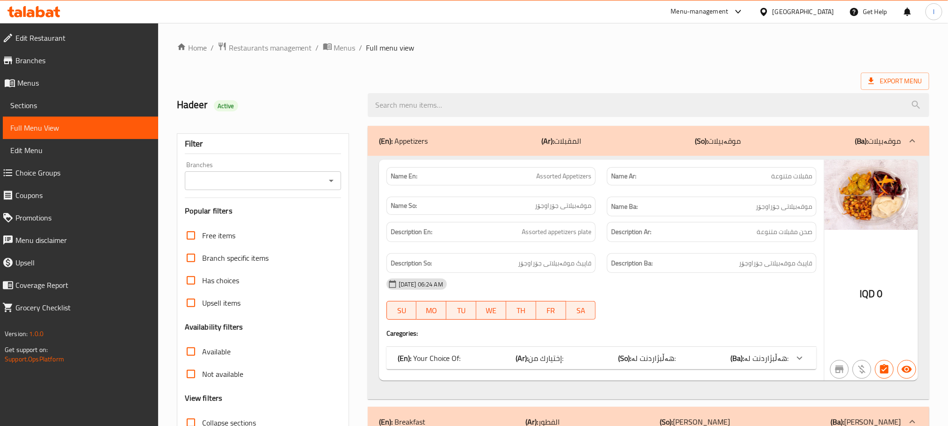
click at [333, 174] on div at bounding box center [331, 180] width 12 height 13
click at [333, 176] on icon "Open" at bounding box center [331, 180] width 11 height 11
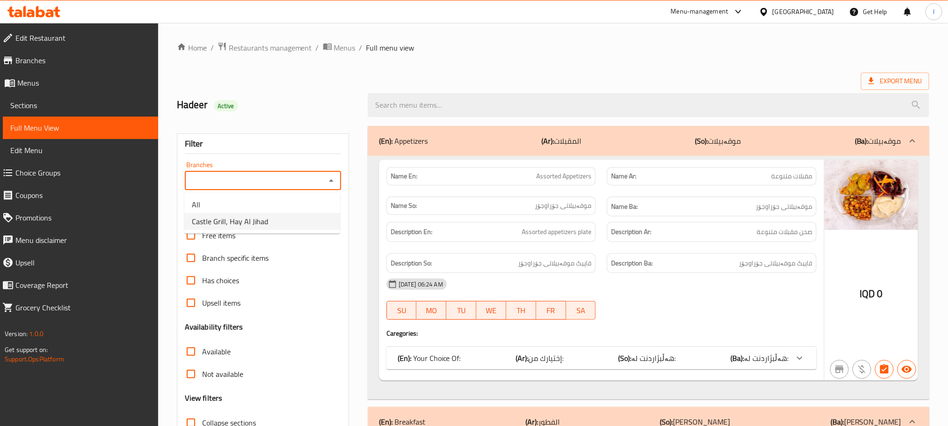
click at [301, 225] on li "Castle Grill, Hay Al Jihad" at bounding box center [262, 221] width 156 height 17
type input "Castle Grill, Hay Al Jihad"
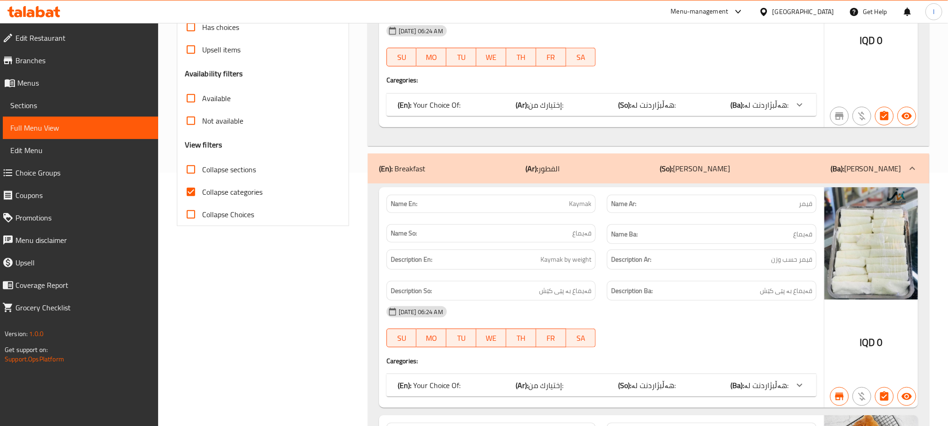
scroll to position [257, 0]
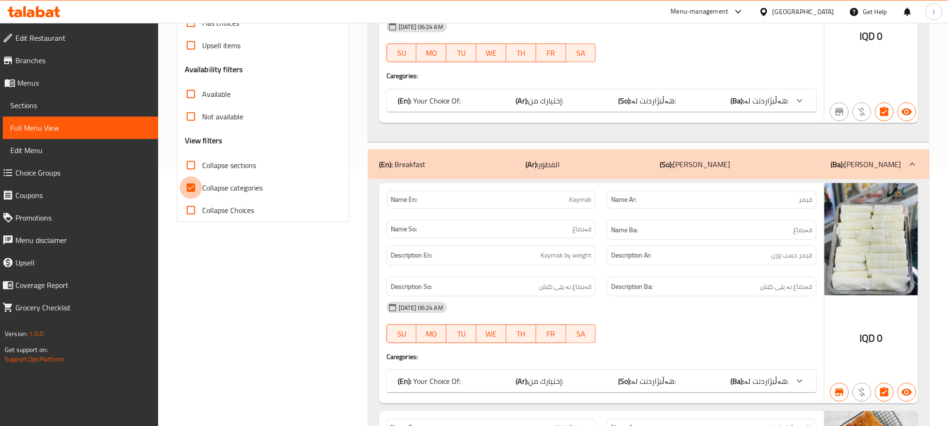
click at [189, 187] on input "Collapse categories" at bounding box center [191, 187] width 22 height 22
checkbox input "false"
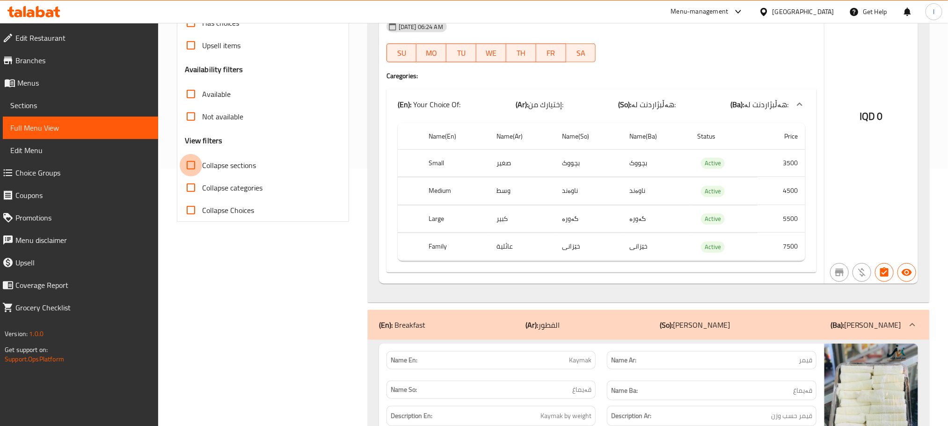
click at [191, 170] on input "Collapse sections" at bounding box center [191, 165] width 22 height 22
checkbox input "true"
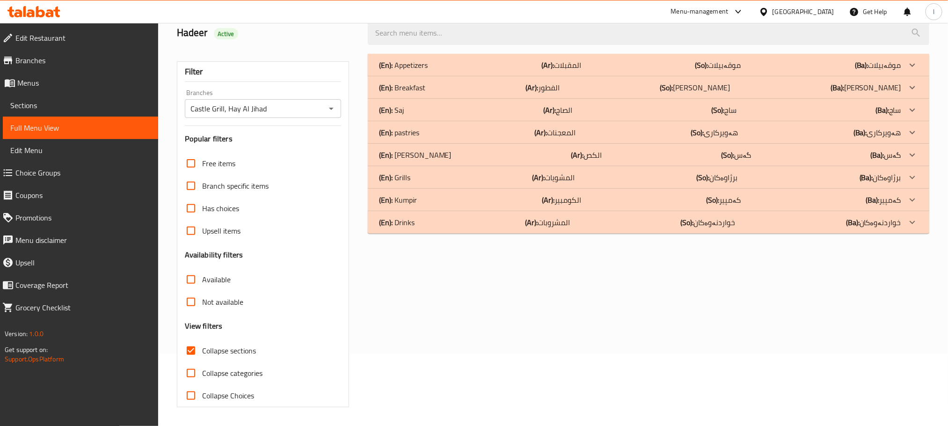
scroll to position [73, 0]
click at [403, 128] on p "(En): pastries" at bounding box center [399, 132] width 40 height 11
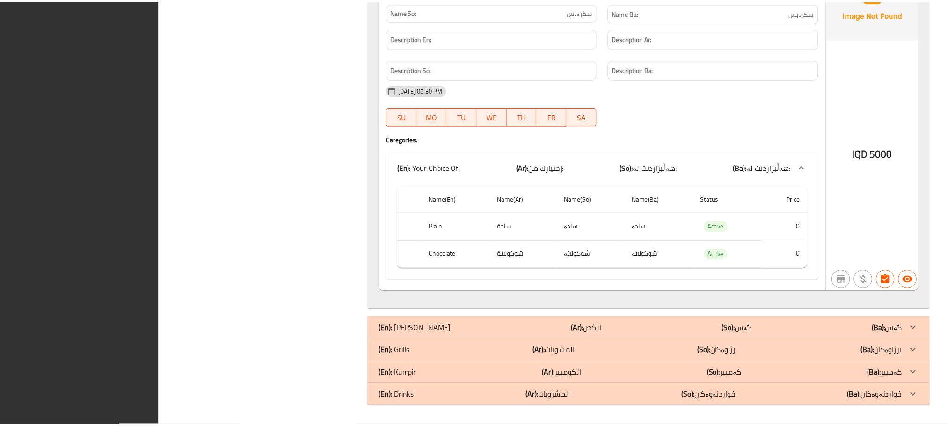
scroll to position [5646, 0]
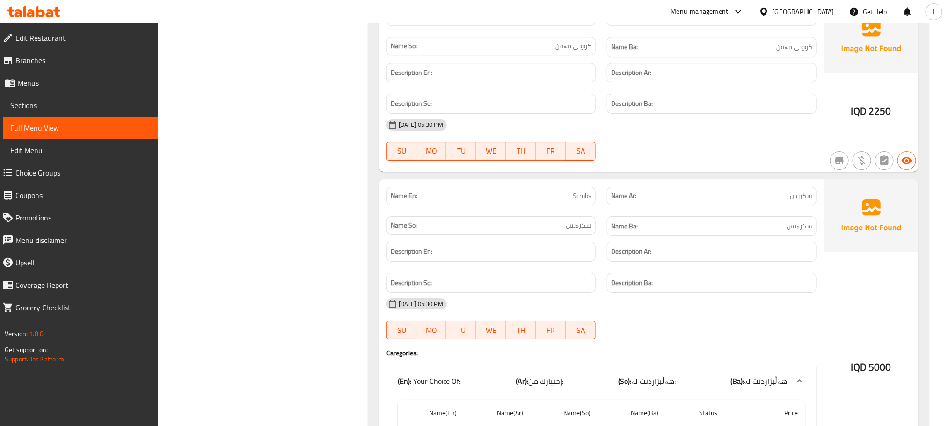
click at [57, 108] on span "Sections" at bounding box center [80, 105] width 140 height 11
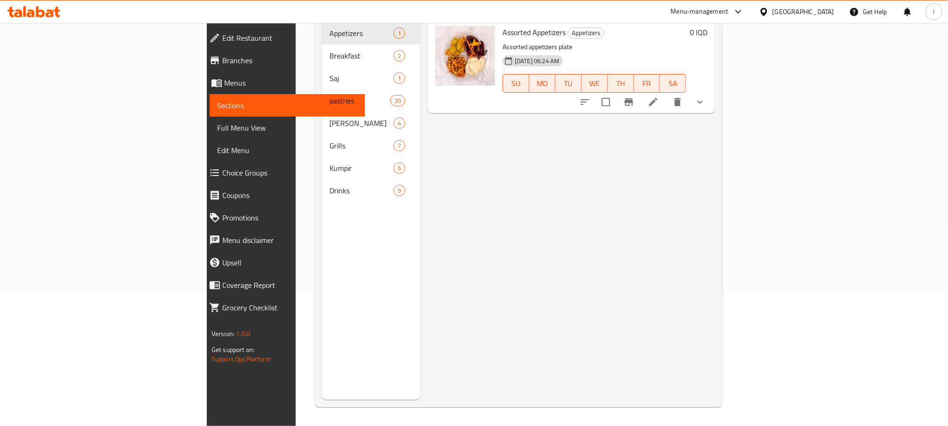
scroll to position [131, 0]
click at [210, 121] on link "Full Menu View" at bounding box center [287, 128] width 155 height 22
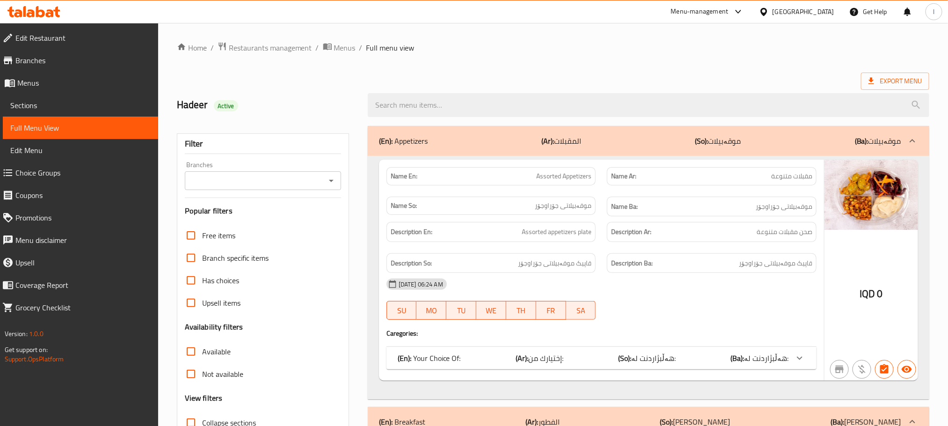
click at [328, 179] on icon "Open" at bounding box center [331, 180] width 11 height 11
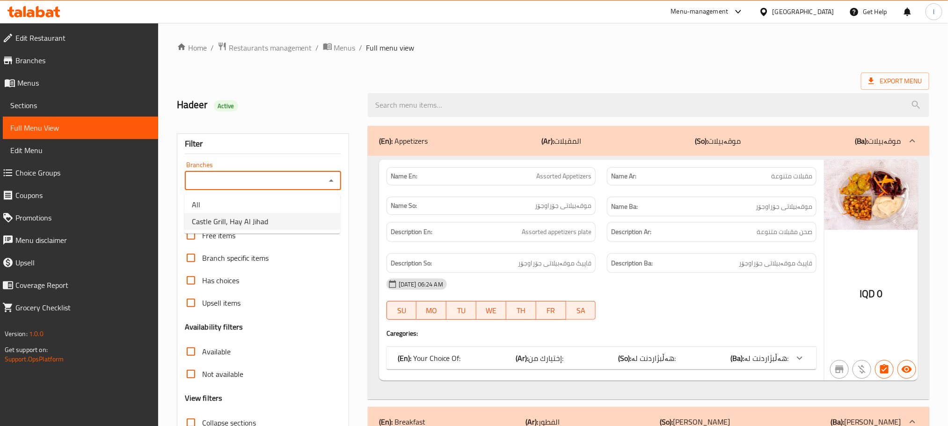
click at [277, 221] on li "Castle Grill, Hay Al Jihad" at bounding box center [262, 221] width 156 height 17
type input "Castle Grill, Hay Al Jihad"
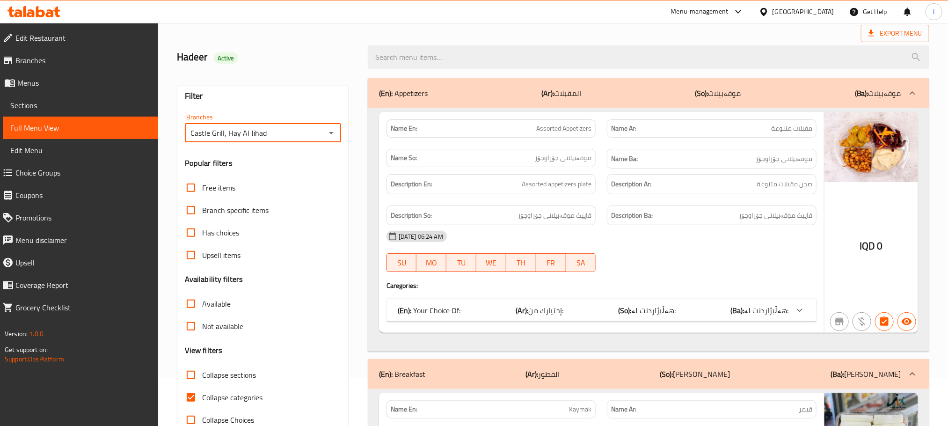
scroll to position [73, 0]
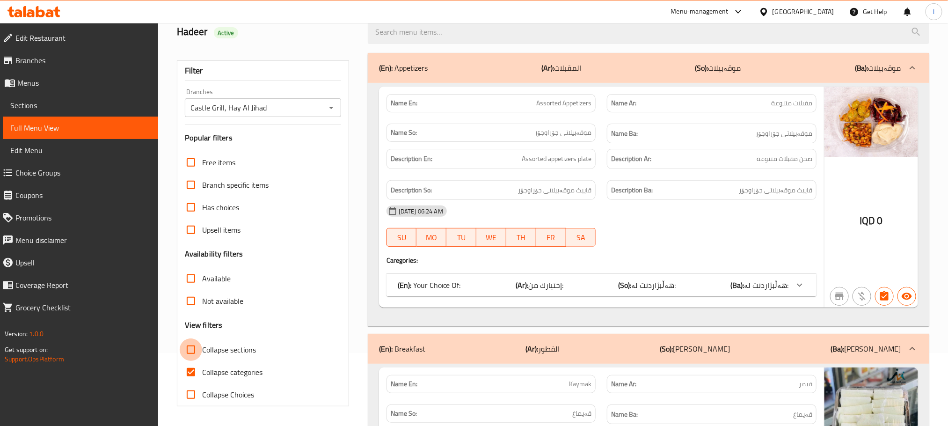
click at [190, 349] on input "Collapse sections" at bounding box center [191, 349] width 22 height 22
checkbox input "true"
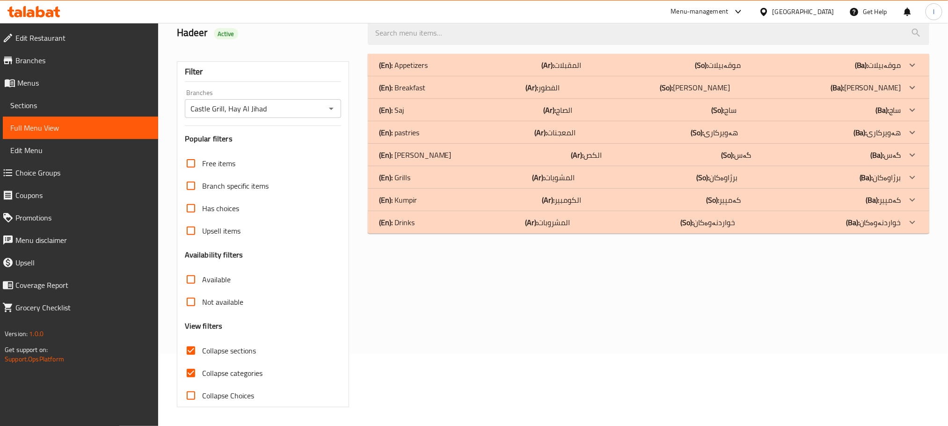
click at [193, 371] on input "Collapse categories" at bounding box center [191, 373] width 22 height 22
checkbox input "false"
click at [414, 127] on p "(En): pastries" at bounding box center [399, 132] width 40 height 11
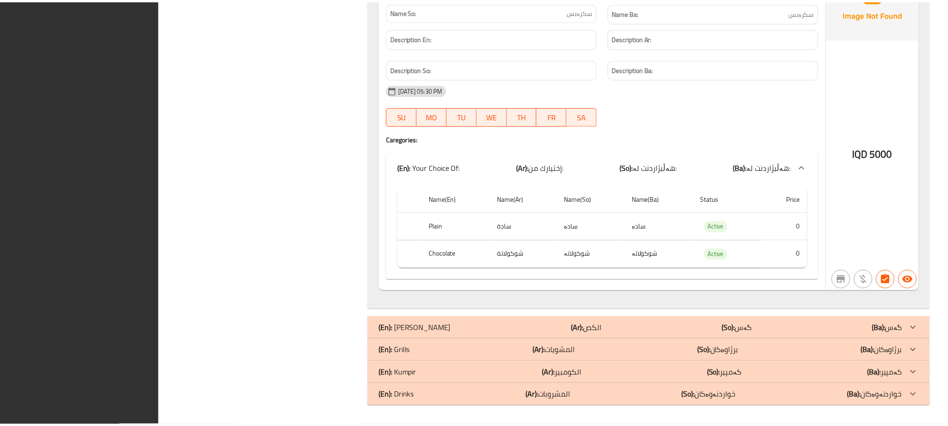
scroll to position [5646, 0]
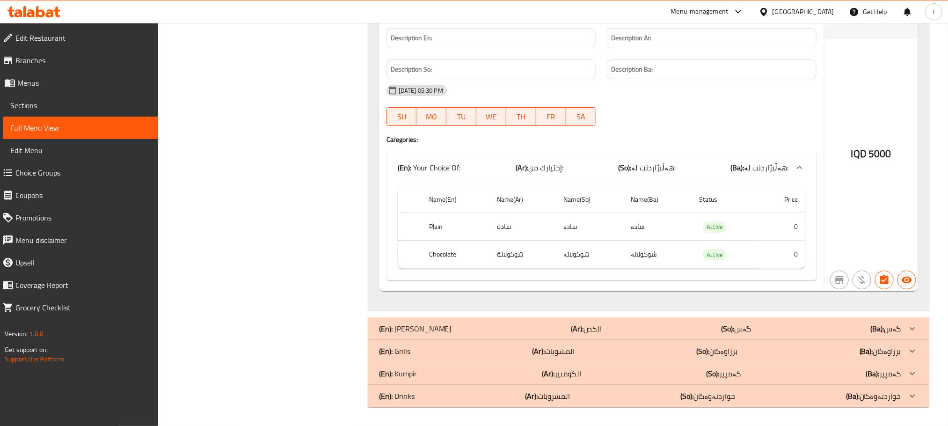
click at [32, 7] on icon at bounding box center [33, 11] width 53 height 11
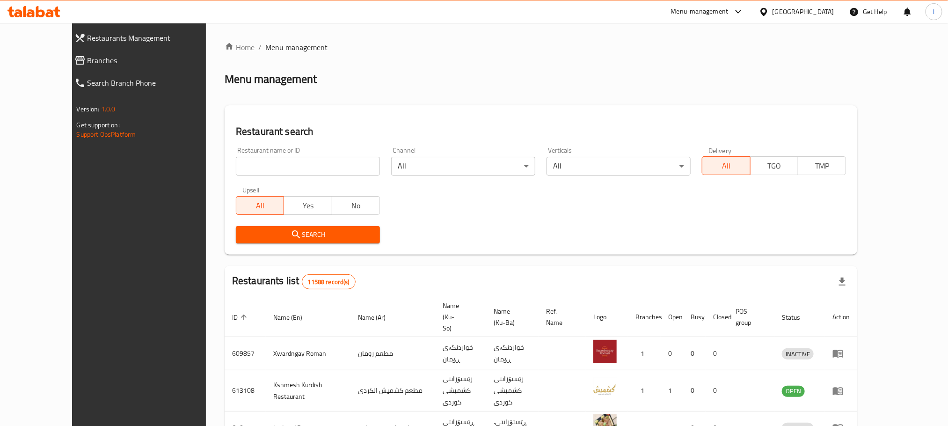
click at [236, 173] on input "search" at bounding box center [308, 166] width 144 height 19
paste input "737367"
type input "737367"
click button "Search" at bounding box center [308, 234] width 144 height 17
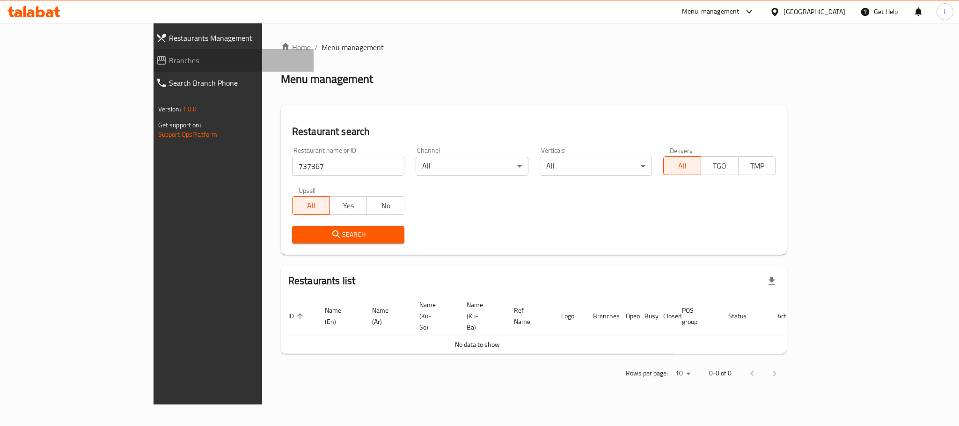
click at [169, 55] on span "Branches" at bounding box center [237, 60] width 137 height 11
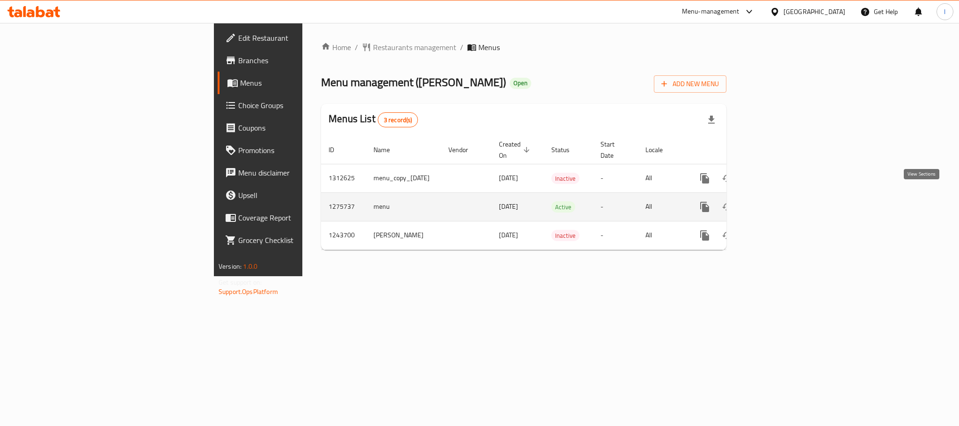
click at [778, 201] on icon "enhanced table" at bounding box center [771, 206] width 11 height 11
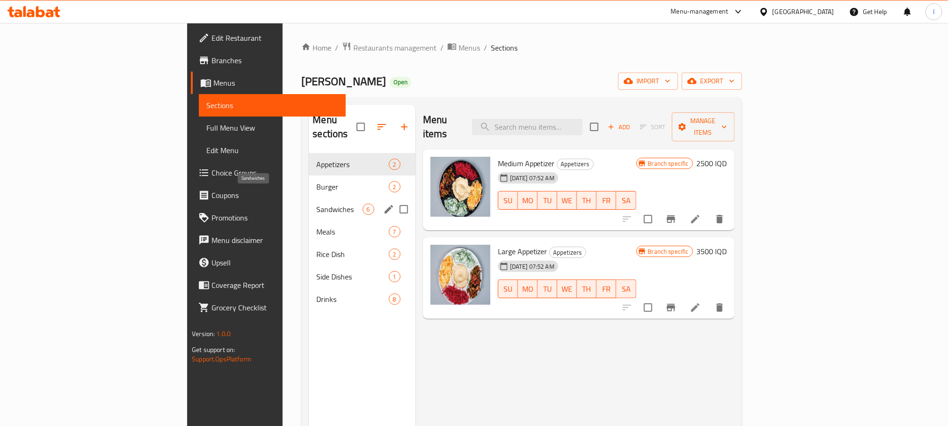
click at [316, 204] on span "Sandwiches" at bounding box center [339, 209] width 46 height 11
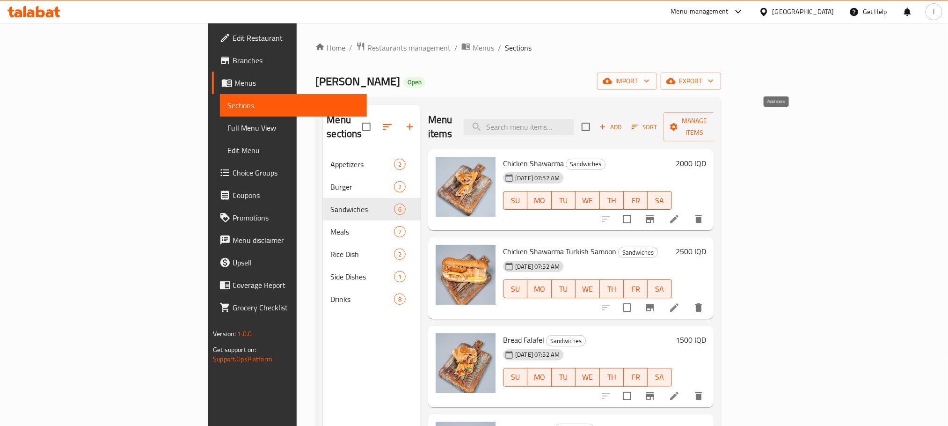
click at [607, 123] on icon "button" at bounding box center [602, 127] width 8 height 8
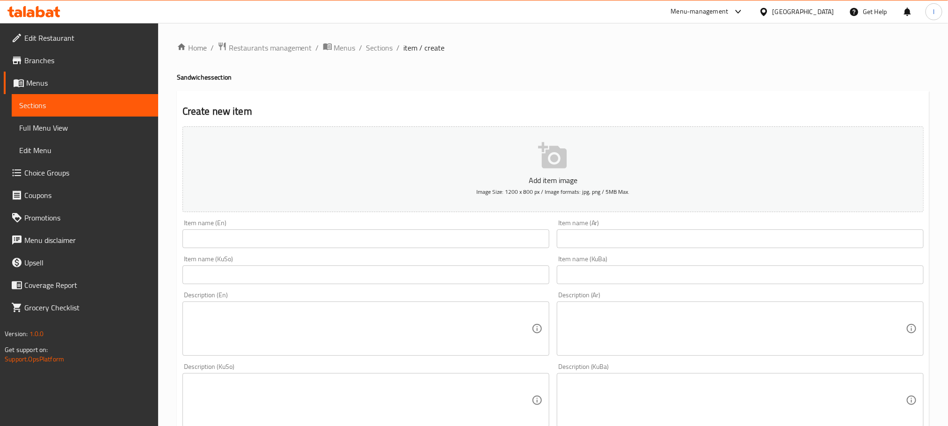
click at [226, 246] on input "text" at bounding box center [365, 238] width 367 height 19
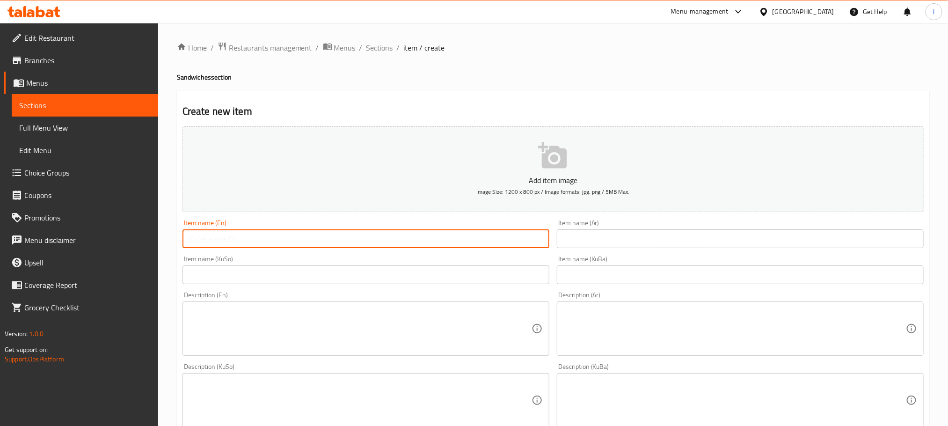
paste input "Fajita sandwich"
type input "[PERSON_NAME]"
click at [598, 230] on input "text" at bounding box center [740, 238] width 367 height 19
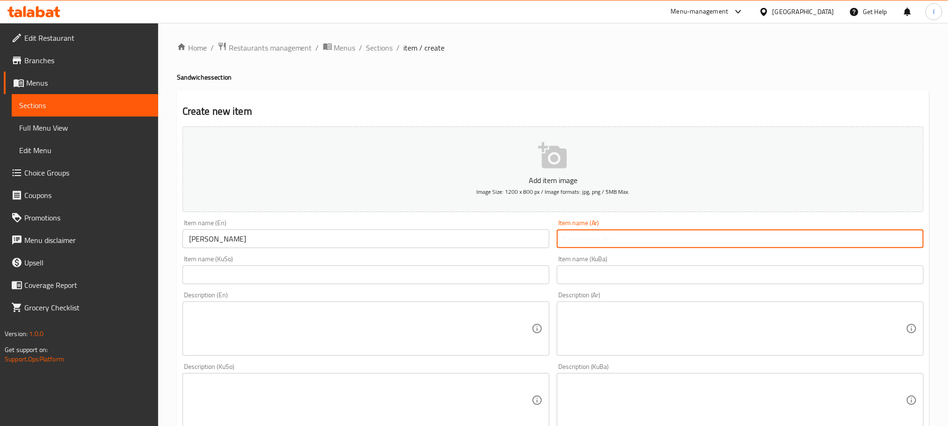
paste input "سندويش فاهيتا"
drag, startPoint x: 578, startPoint y: 238, endPoint x: 481, endPoint y: 232, distance: 97.0
click at [481, 232] on div "Add item image Image Size: 1200 x 800 px / Image formats: jpg, png / 5MB Max. I…" at bounding box center [553, 378] width 749 height 511
type input "سندويش فاهيتا"
click at [328, 276] on input "text" at bounding box center [365, 274] width 367 height 19
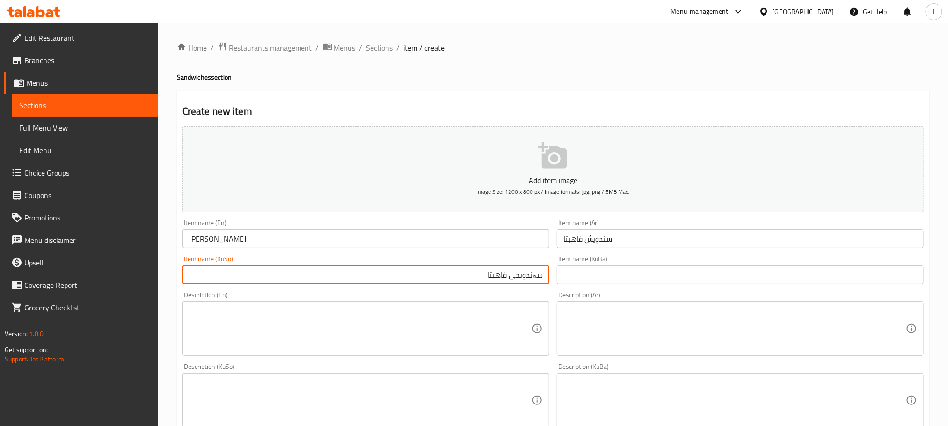
drag, startPoint x: 441, startPoint y: 281, endPoint x: 630, endPoint y: 280, distance: 189.5
click at [630, 280] on div "Add item image Image Size: 1200 x 800 px / Image formats: jpg, png / 5MB Max. I…" at bounding box center [553, 378] width 749 height 511
type input "سەندویچی فاهیتا"
click at [625, 276] on input "text" at bounding box center [740, 274] width 367 height 19
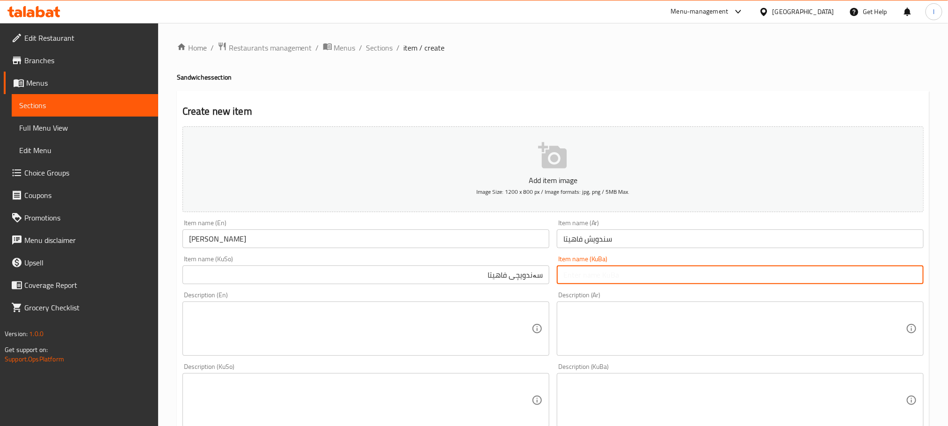
paste input "سەندویچی فاهیتا"
type input "سەندویچی فاهیتا"
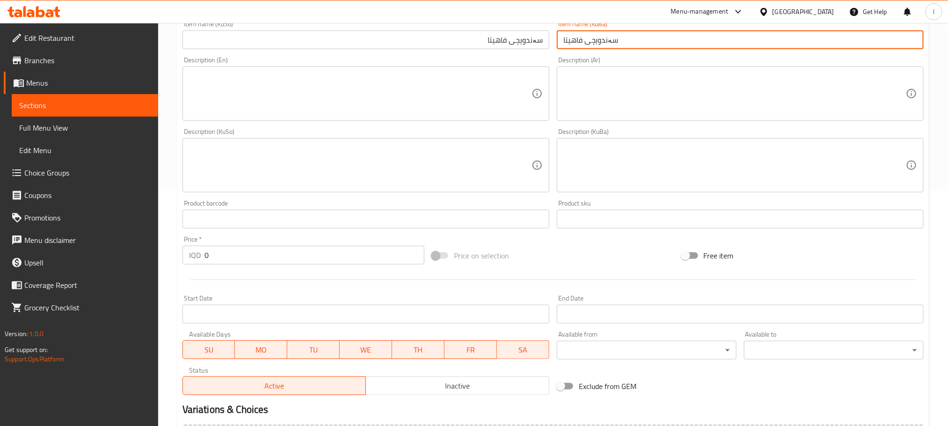
scroll to position [257, 0]
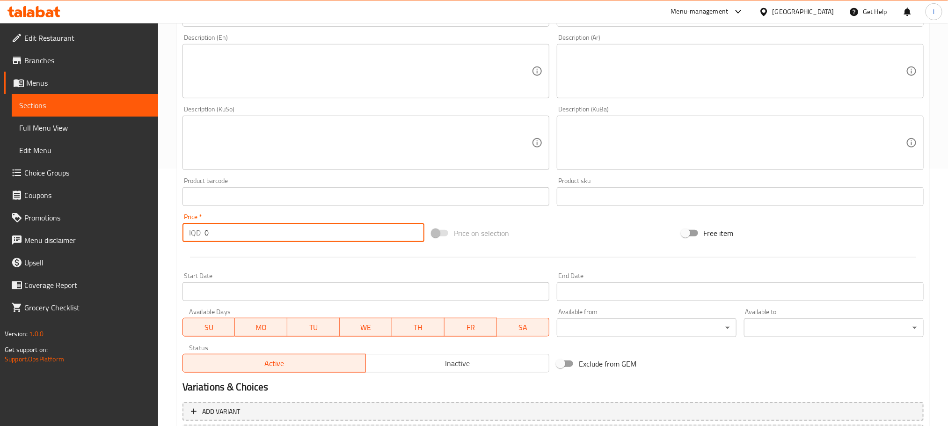
drag, startPoint x: 249, startPoint y: 233, endPoint x: 149, endPoint y: 226, distance: 99.9
click at [149, 226] on div "Edit Restaurant Branches Menus Sections Full Menu View Edit Menu Choice Groups …" at bounding box center [474, 139] width 948 height 746
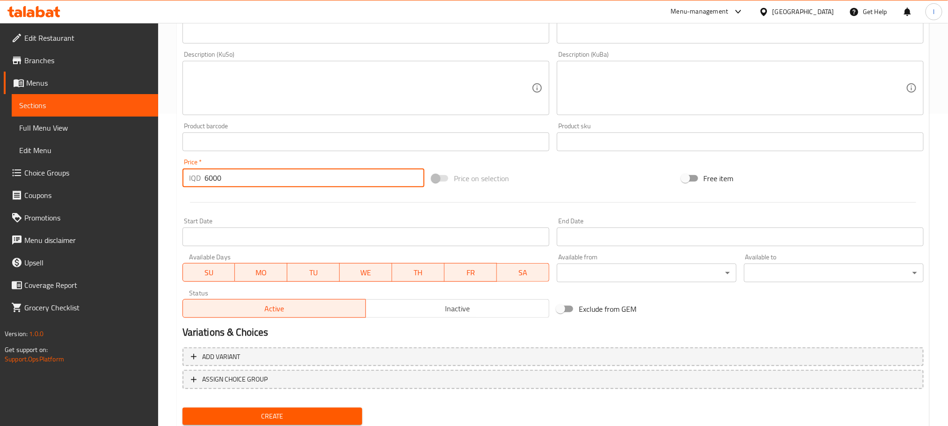
scroll to position [342, 0]
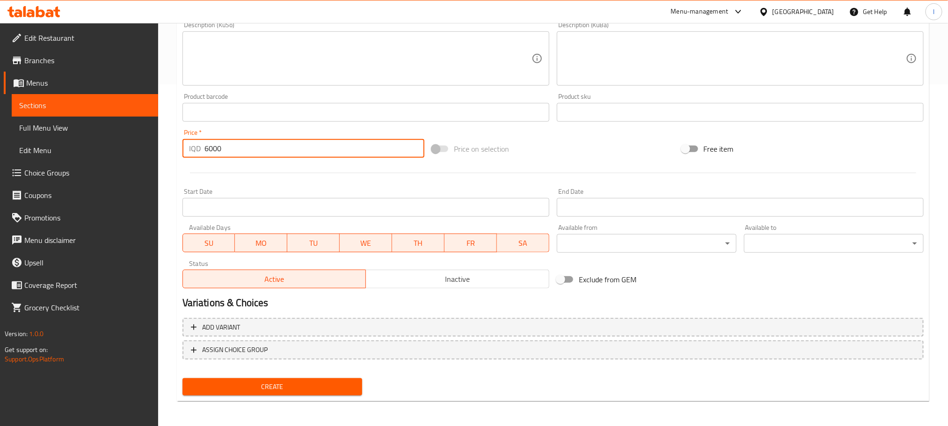
type input "6000"
click at [272, 384] on span "Create" at bounding box center [272, 387] width 165 height 12
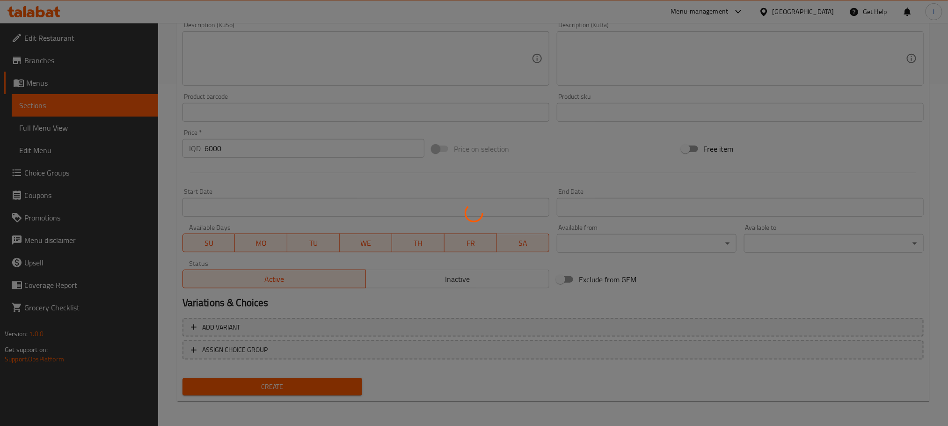
type input "0"
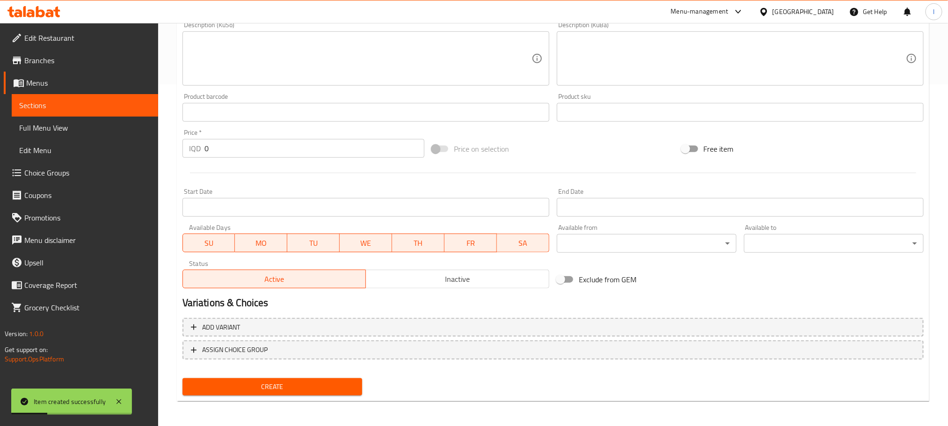
scroll to position [0, 0]
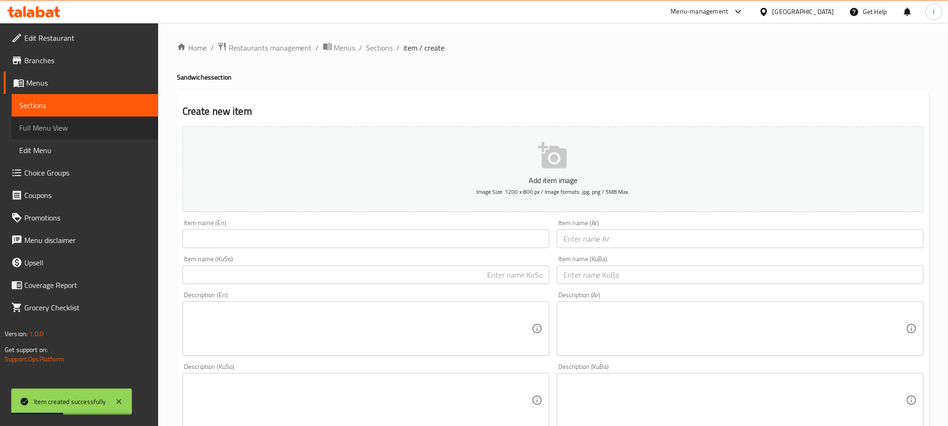
click at [66, 124] on span "Full Menu View" at bounding box center [84, 127] width 131 height 11
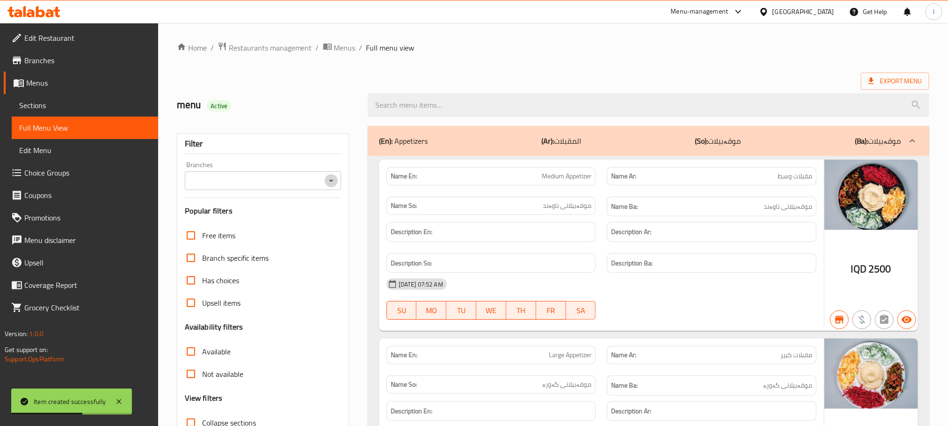
click at [333, 178] on icon "Open" at bounding box center [331, 180] width 11 height 11
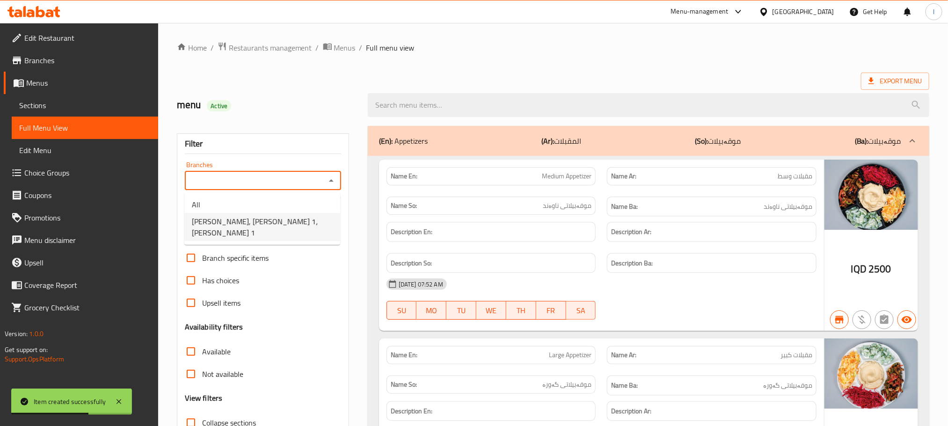
click at [298, 218] on li "Abu Hala, Zanko 1، Zanko 1" at bounding box center [262, 227] width 156 height 28
type input "Abu Hala, Zanko 1، Zanko 1"
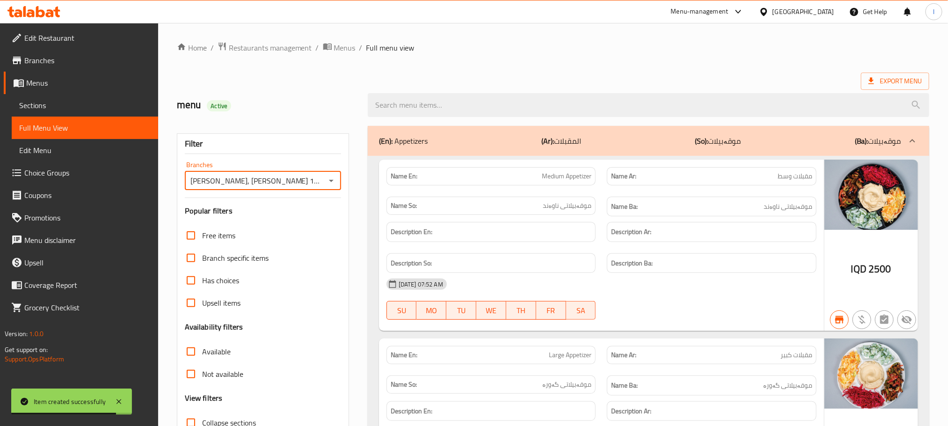
scroll to position [257, 0]
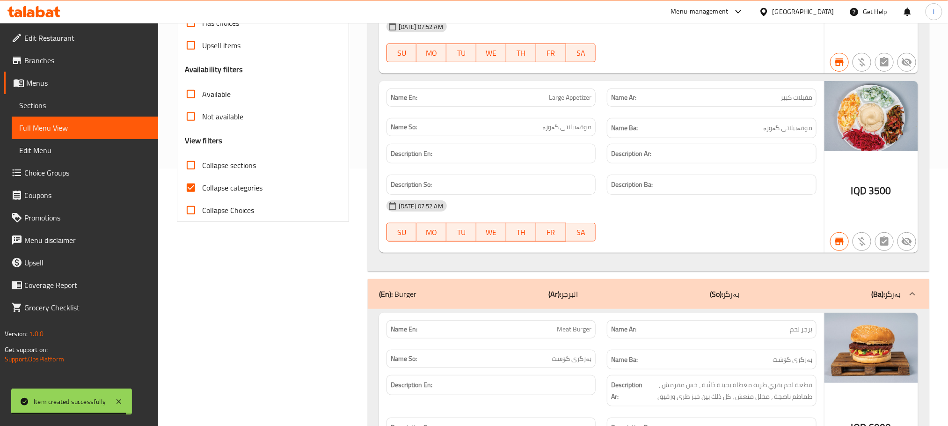
click at [185, 179] on input "Collapse categories" at bounding box center [191, 187] width 22 height 22
checkbox input "false"
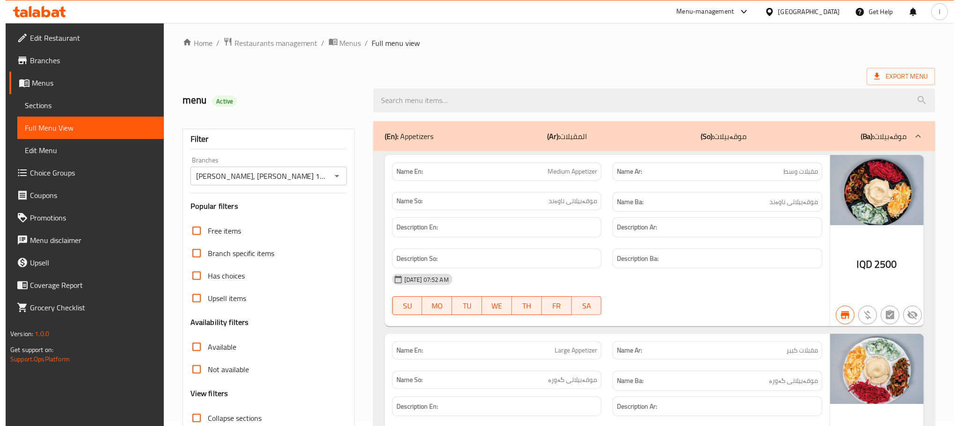
scroll to position [0, 0]
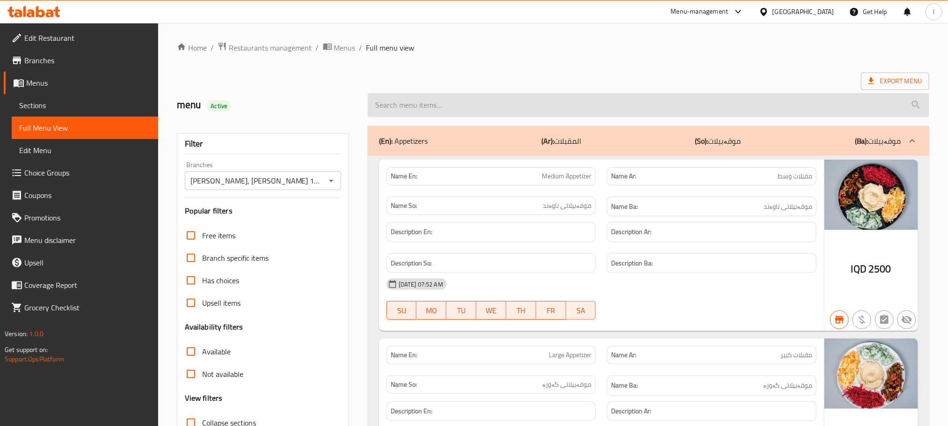
click at [430, 104] on input "search" at bounding box center [649, 105] width 562 height 24
paste input "Fajita sandwich"
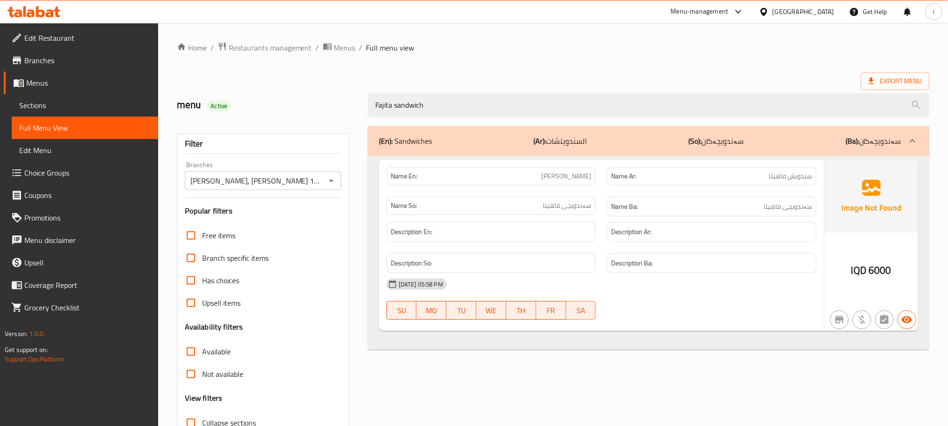
type input "Fajita sandwich"
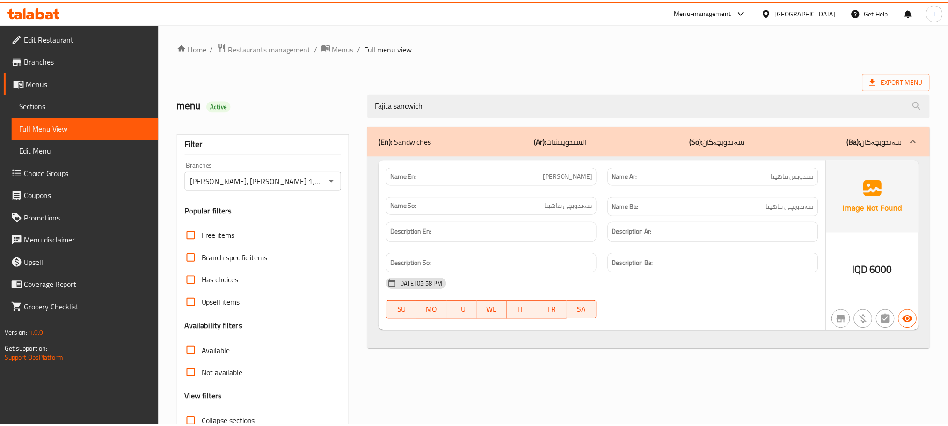
scroll to position [73, 0]
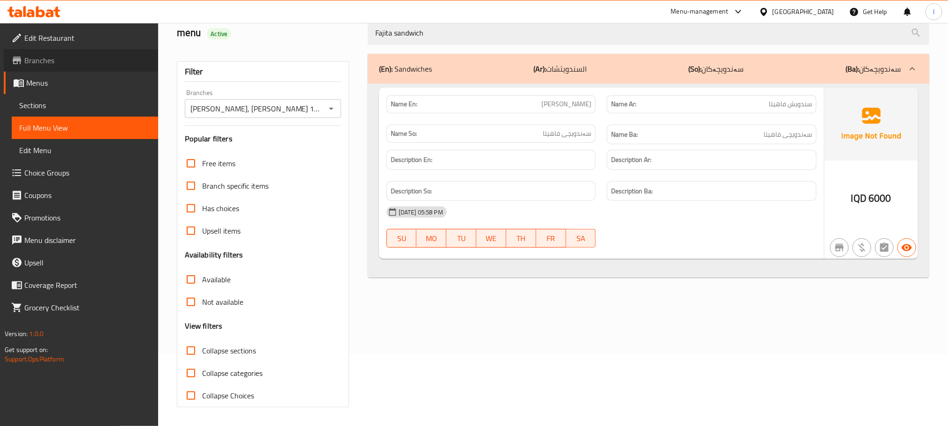
click at [45, 63] on span "Branches" at bounding box center [87, 60] width 126 height 11
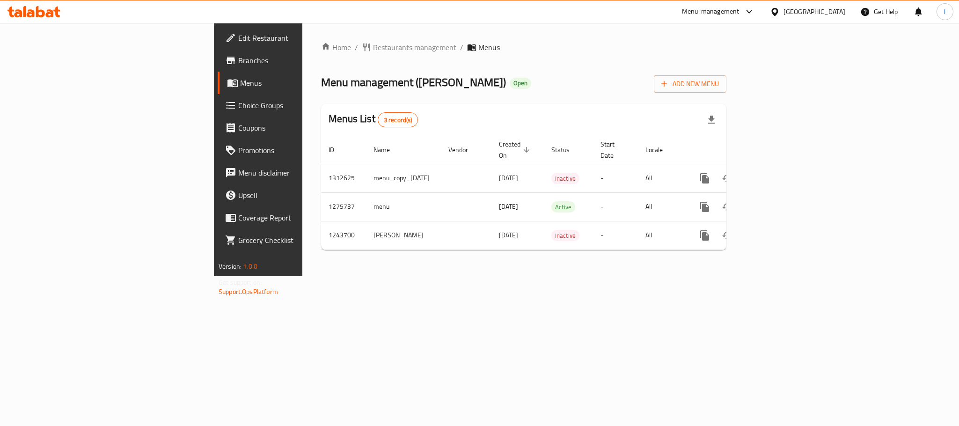
click at [51, 9] on icon at bounding box center [33, 11] width 53 height 11
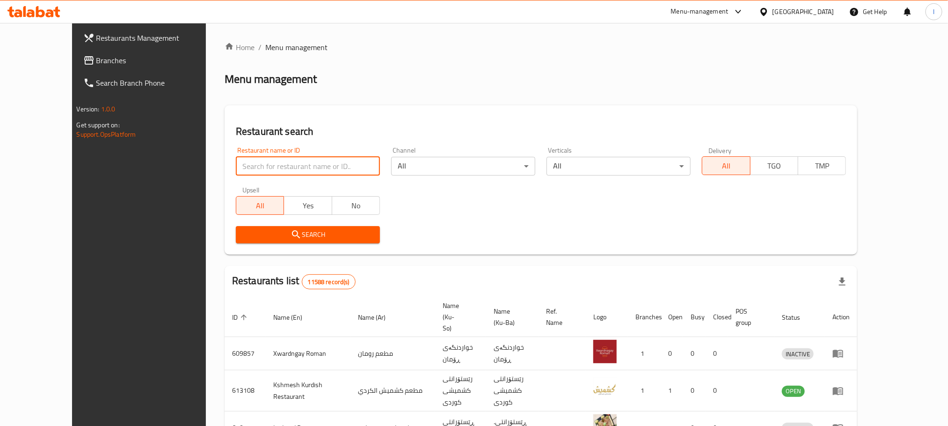
click at [236, 160] on input "search" at bounding box center [308, 166] width 144 height 19
paste input "Alsab3a"
type input "Alsab3a"
click button "Search" at bounding box center [308, 234] width 144 height 17
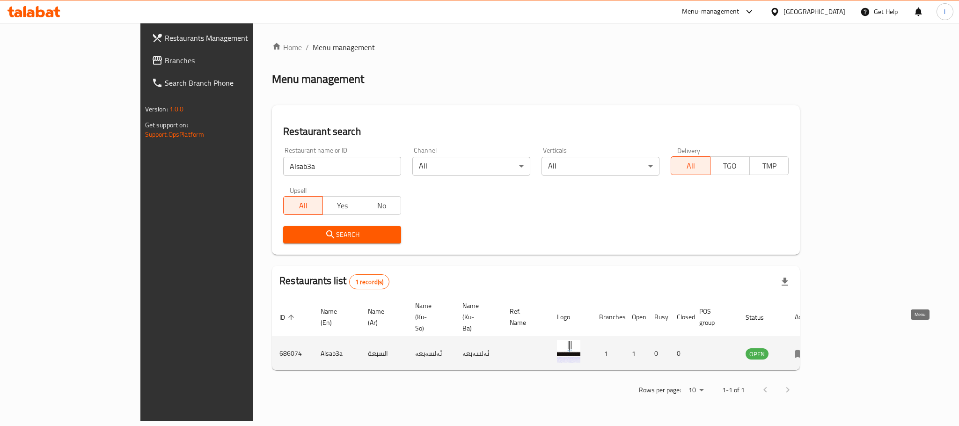
click at [805, 350] on icon "enhanced table" at bounding box center [800, 354] width 10 height 8
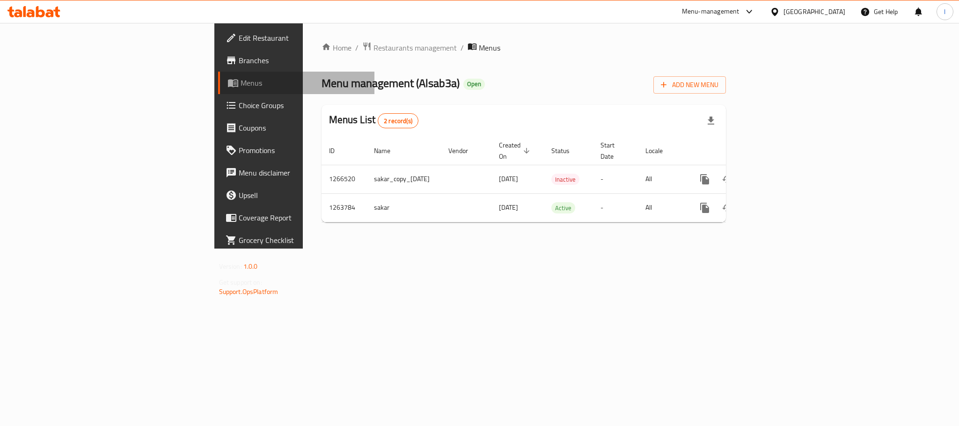
click at [227, 79] on icon at bounding box center [232, 82] width 11 height 11
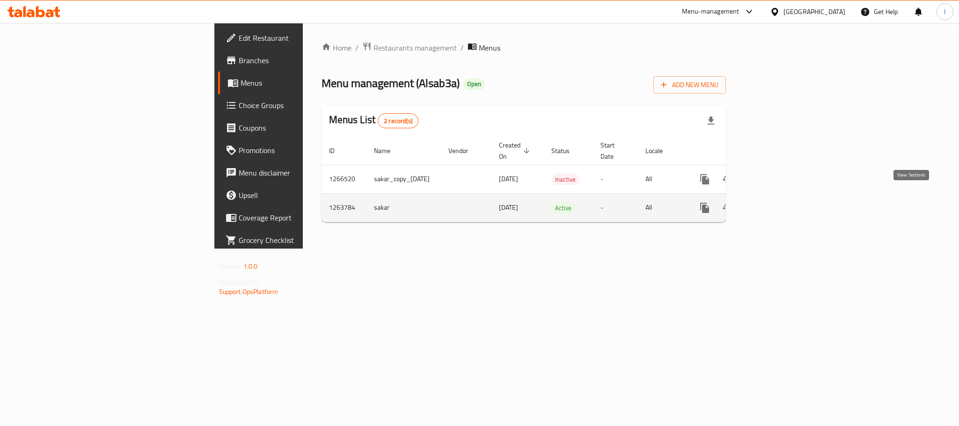
click at [778, 202] on icon "enhanced table" at bounding box center [771, 207] width 11 height 11
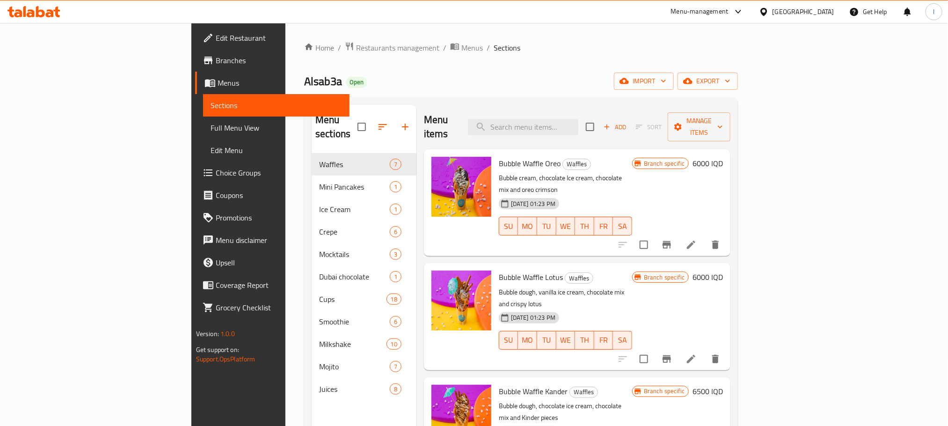
click at [211, 125] on span "Full Menu View" at bounding box center [276, 127] width 131 height 11
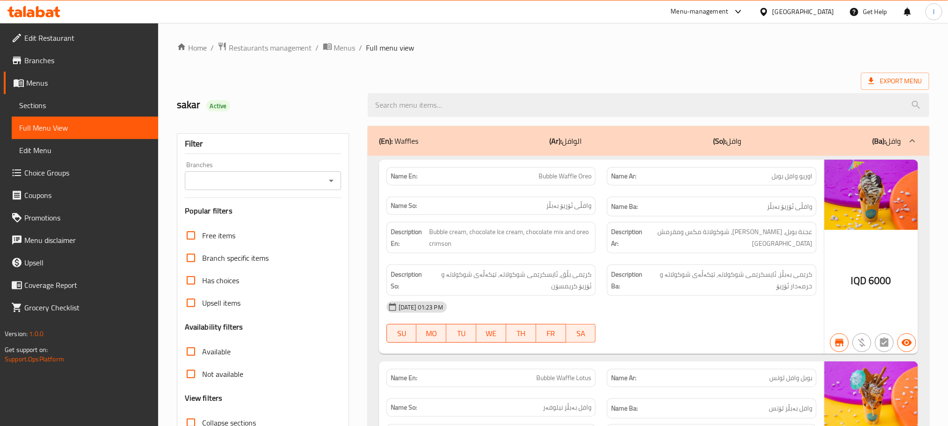
click at [328, 180] on icon "Open" at bounding box center [331, 180] width 11 height 11
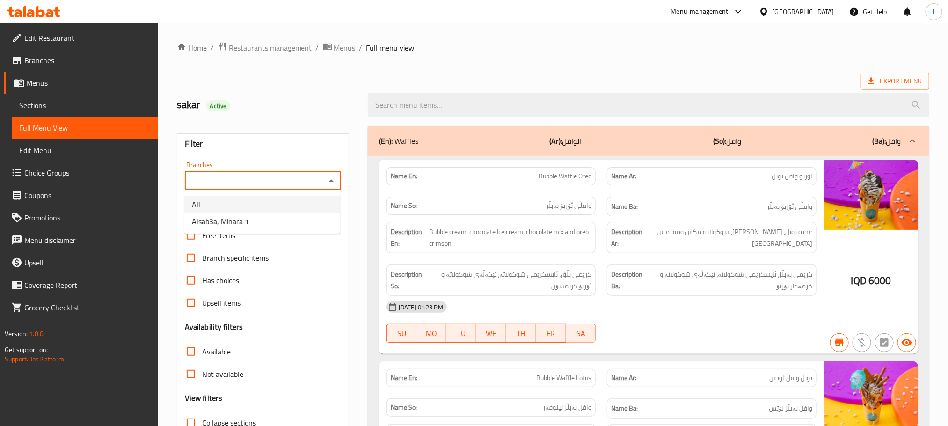
click at [293, 211] on li "All" at bounding box center [262, 204] width 156 height 17
click at [331, 182] on icon "Open" at bounding box center [331, 180] width 11 height 11
click at [286, 218] on li "Alsab3a, Minara 1" at bounding box center [262, 221] width 156 height 17
type input "Alsab3a, Minara 1"
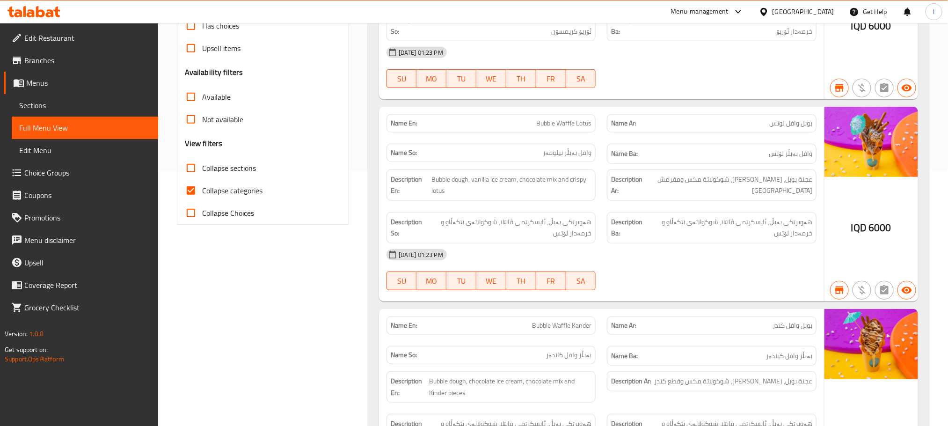
scroll to position [257, 0]
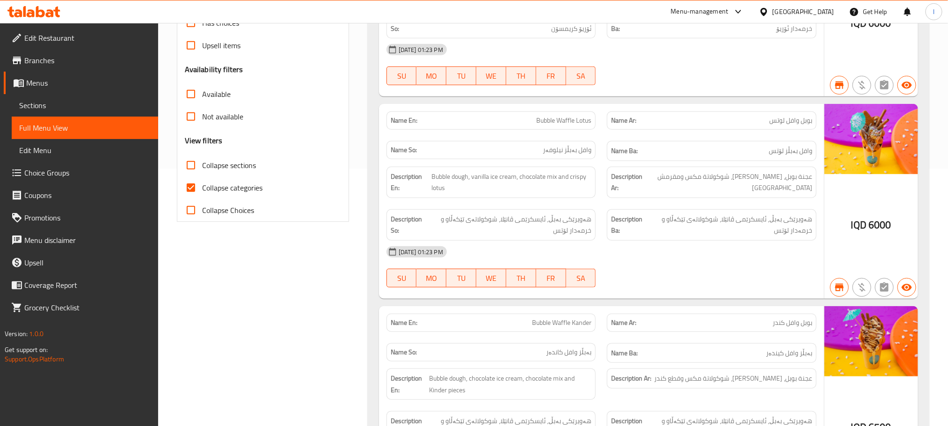
click at [197, 184] on input "Collapse categories" at bounding box center [191, 187] width 22 height 22
checkbox input "false"
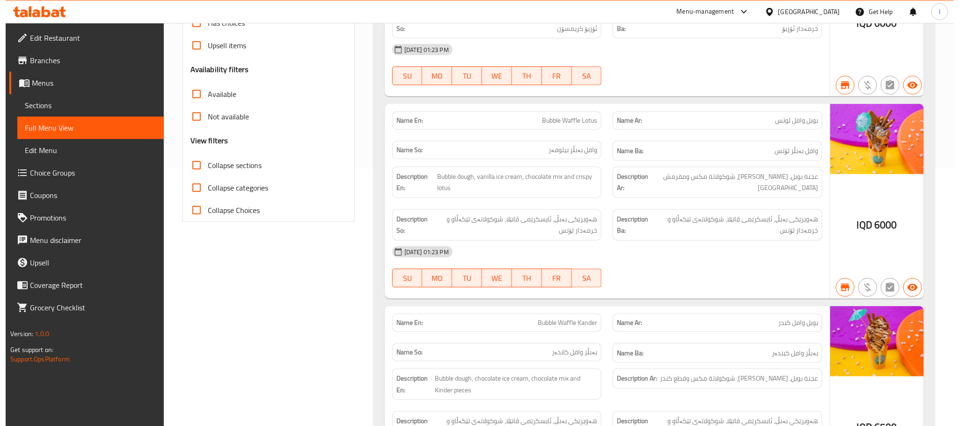
scroll to position [0, 0]
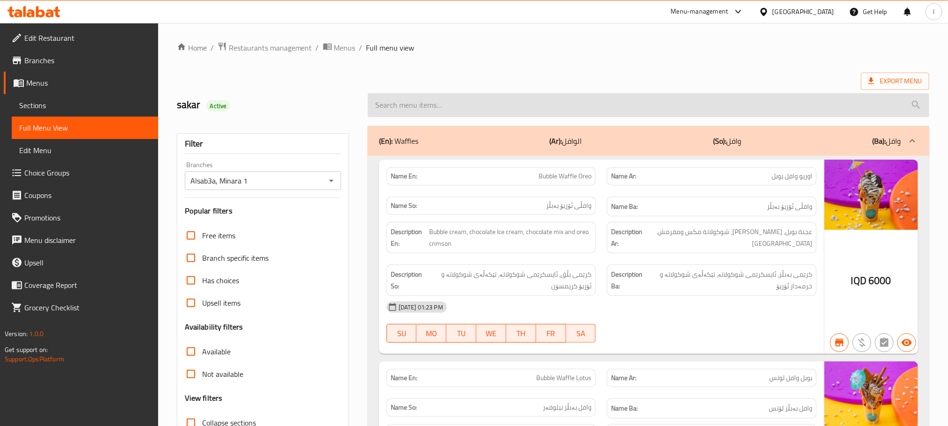
click at [410, 107] on input "search" at bounding box center [649, 105] width 562 height 24
paste input "Alsab3a"
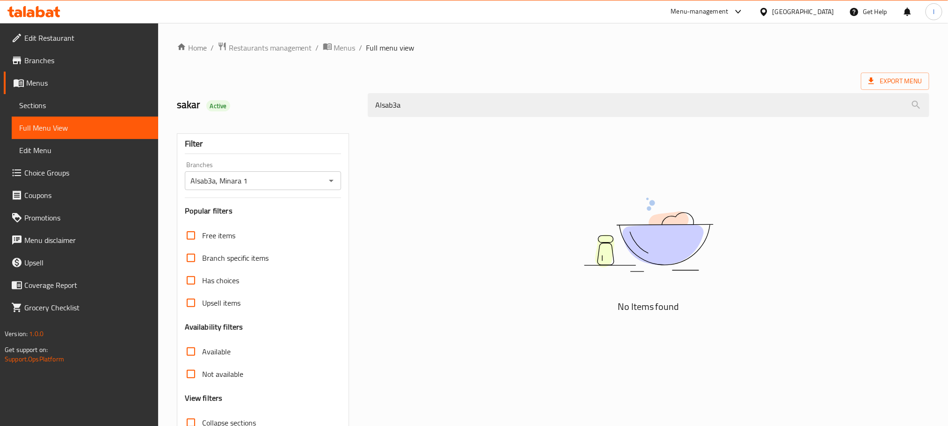
drag, startPoint x: 435, startPoint y: 96, endPoint x: 90, endPoint y: 69, distance: 345.9
click at [90, 69] on div "Edit Restaurant Branches Menus Sections Full Menu View Edit Menu Choice Groups …" at bounding box center [474, 260] width 948 height 475
paste input "Earthquake Mocktail"
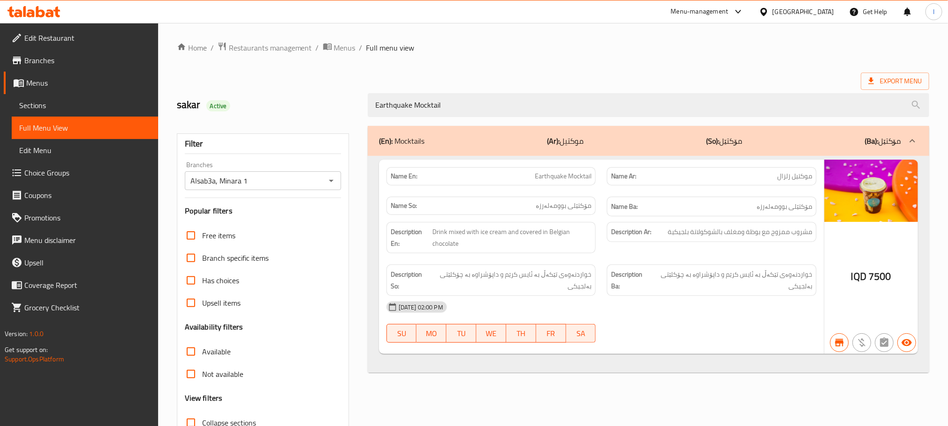
type input "Earthquake Mocktail"
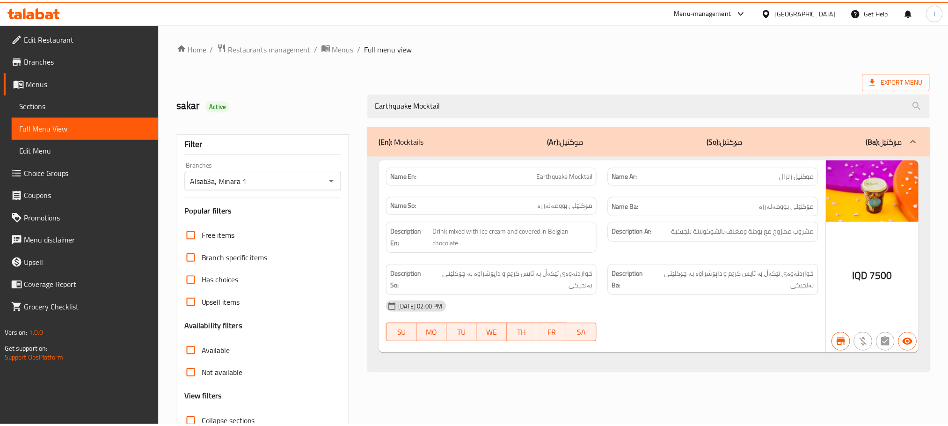
scroll to position [73, 0]
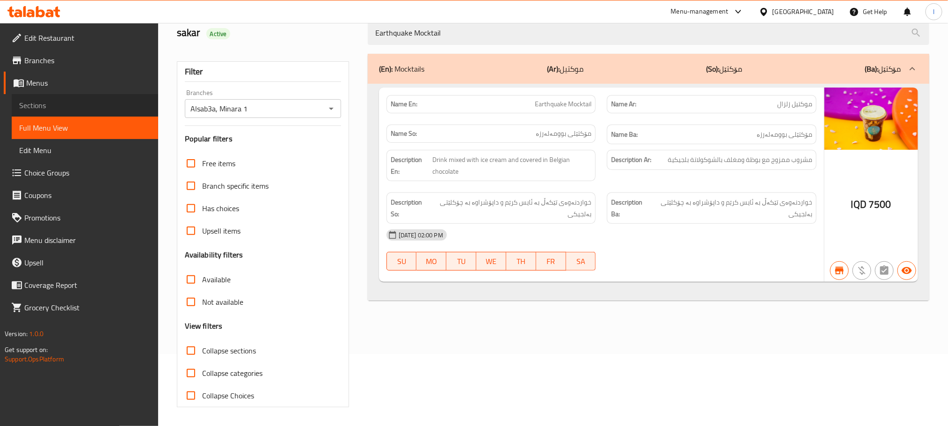
click at [45, 108] on span "Sections" at bounding box center [84, 105] width 131 height 11
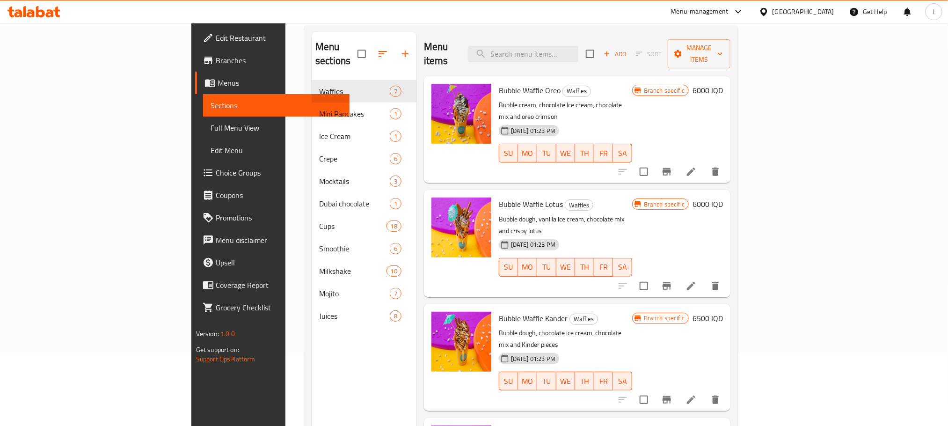
click at [203, 137] on link "Full Menu View" at bounding box center [276, 128] width 146 height 22
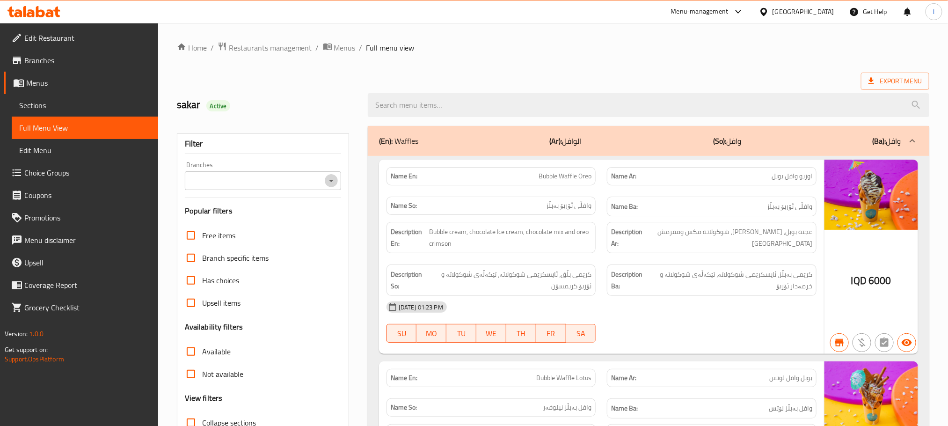
click at [334, 180] on icon "Open" at bounding box center [331, 180] width 11 height 11
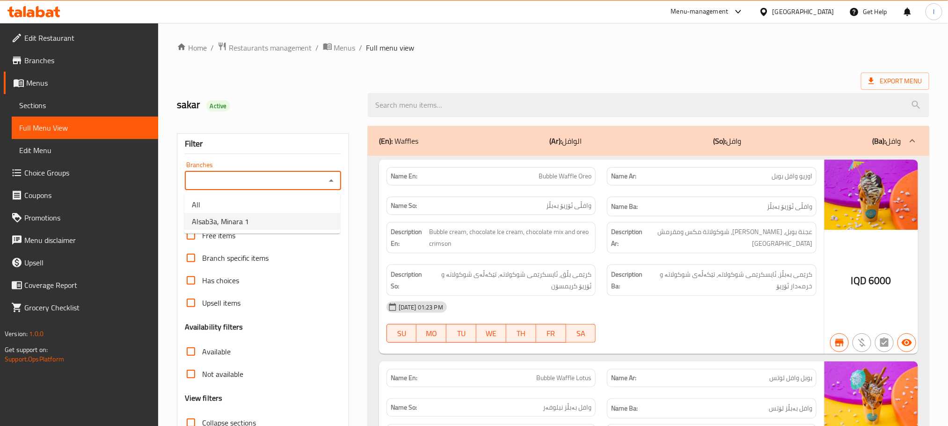
click at [293, 215] on li "Alsab3a, Minara 1" at bounding box center [262, 221] width 156 height 17
type input "Alsab3a, Minara 1"
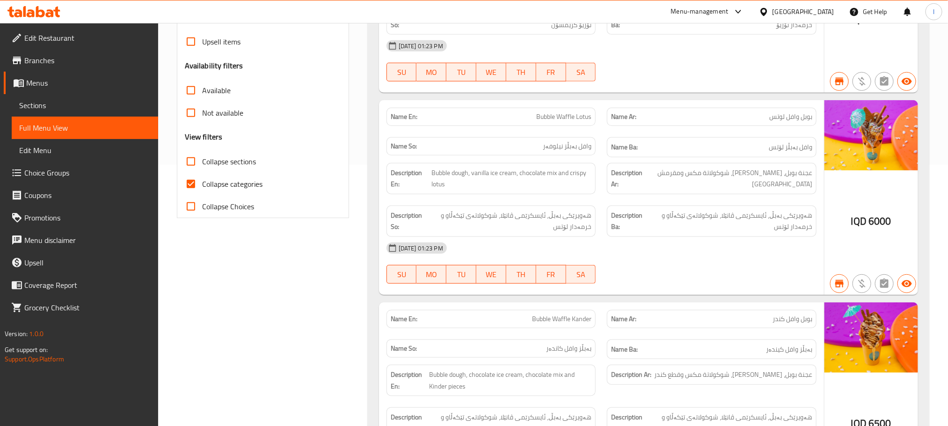
scroll to position [257, 0]
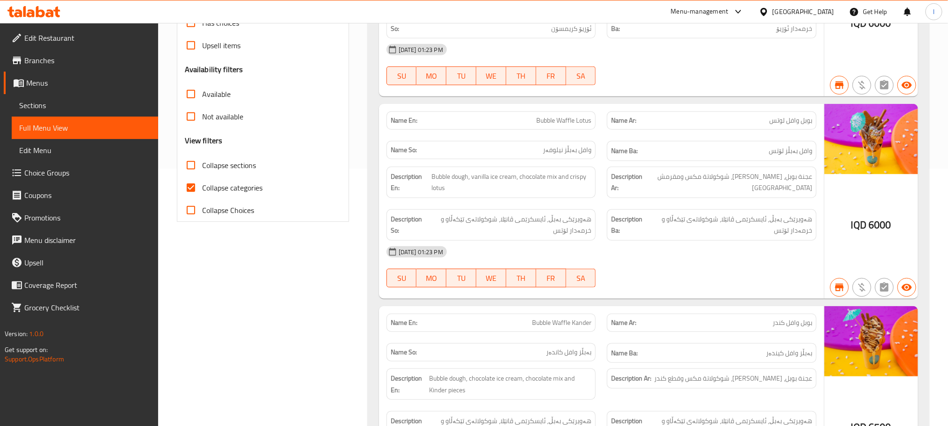
click at [193, 185] on input "Collapse categories" at bounding box center [191, 187] width 22 height 22
checkbox input "false"
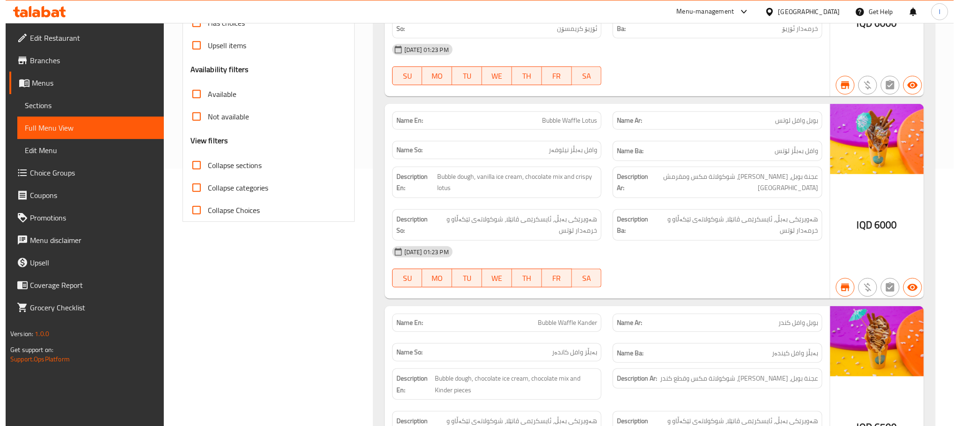
scroll to position [0, 0]
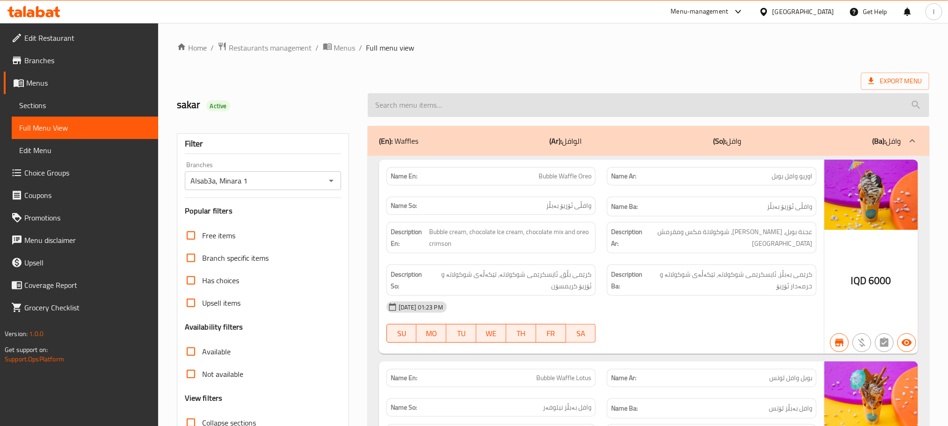
click at [382, 100] on input "search" at bounding box center [649, 105] width 562 height 24
paste input "[PERSON_NAME]"
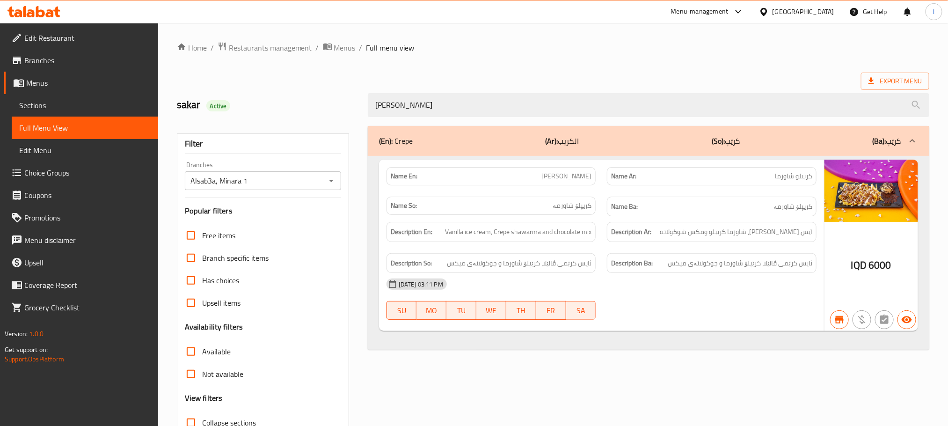
type input "[PERSON_NAME]"
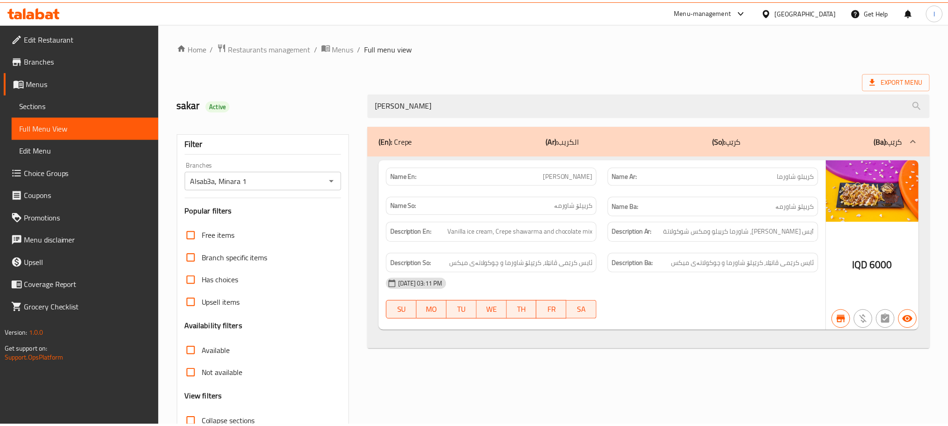
scroll to position [73, 0]
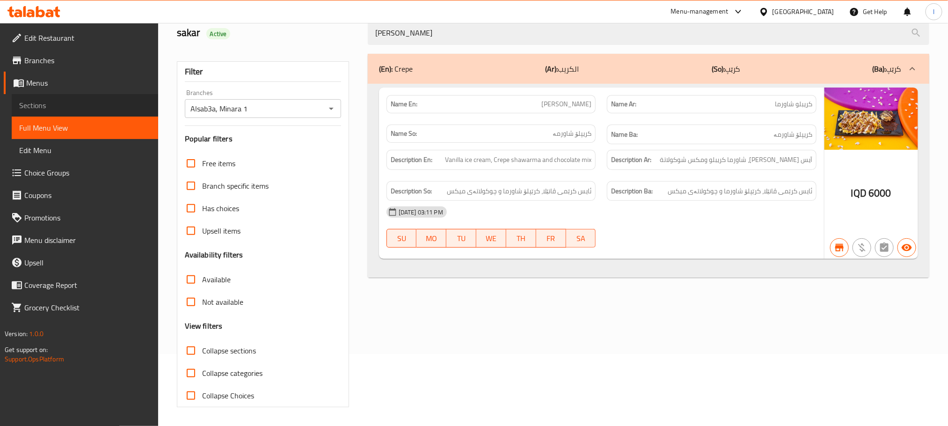
click at [45, 115] on link "Sections" at bounding box center [85, 105] width 146 height 22
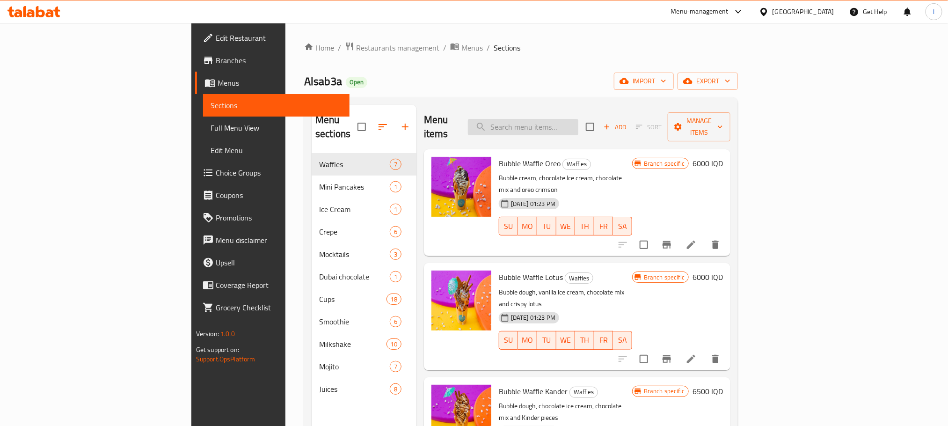
click at [567, 119] on input "search" at bounding box center [523, 127] width 110 height 16
paste input "[PERSON_NAME]"
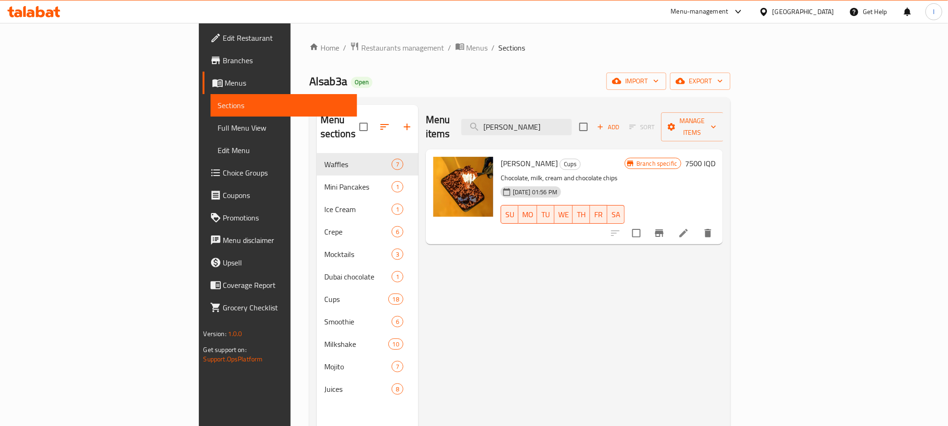
type input "[PERSON_NAME]"
click at [218, 128] on span "Full Menu View" at bounding box center [283, 127] width 131 height 11
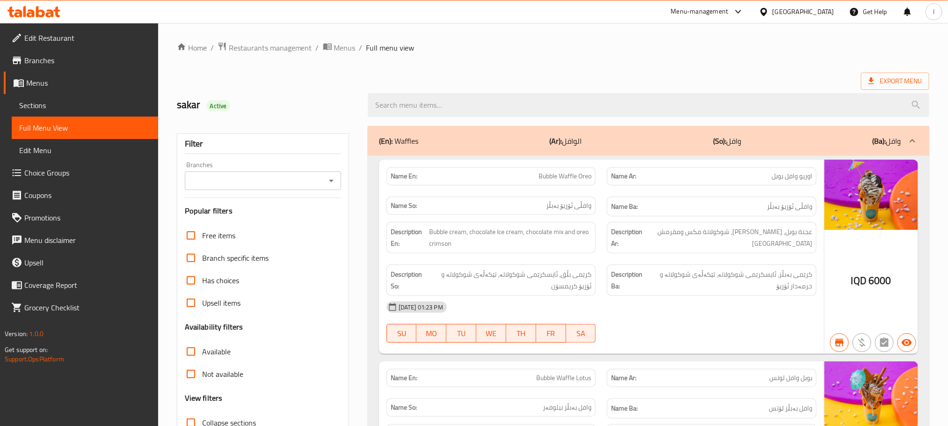
click at [335, 182] on icon "Open" at bounding box center [331, 180] width 11 height 11
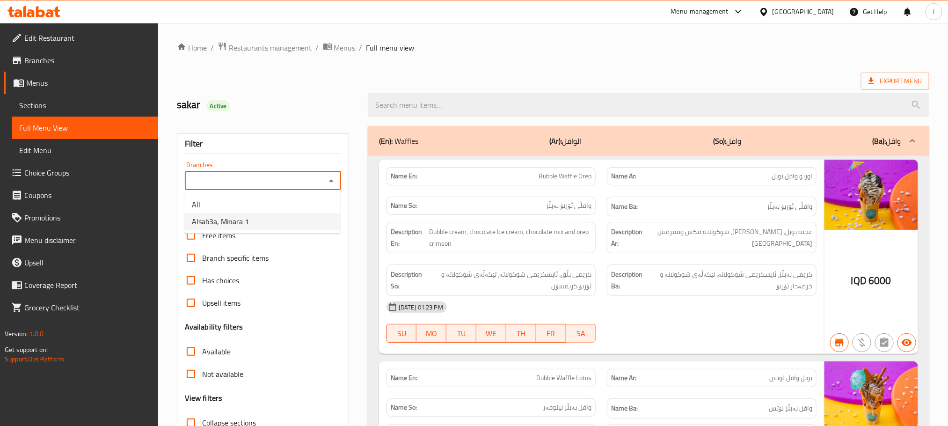
click at [291, 216] on li "Alsab3a, Minara 1" at bounding box center [262, 221] width 156 height 17
type input "Alsab3a, Minara 1"
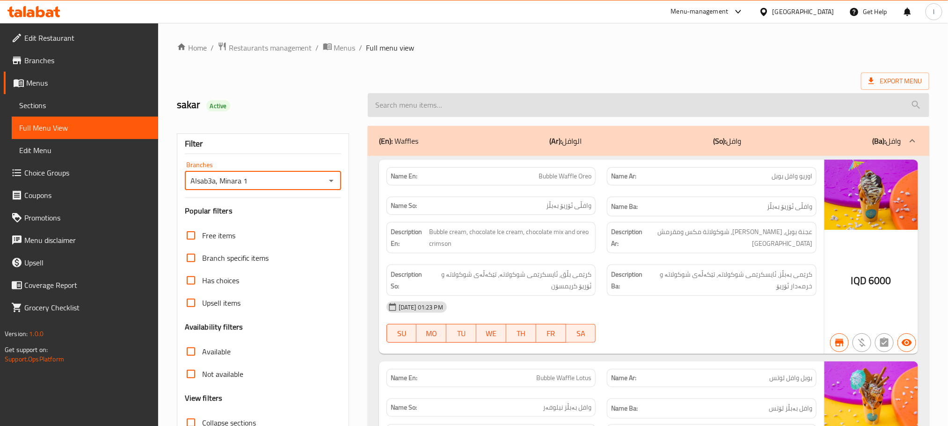
click at [422, 100] on input "search" at bounding box center [649, 105] width 562 height 24
paste input "[PERSON_NAME]"
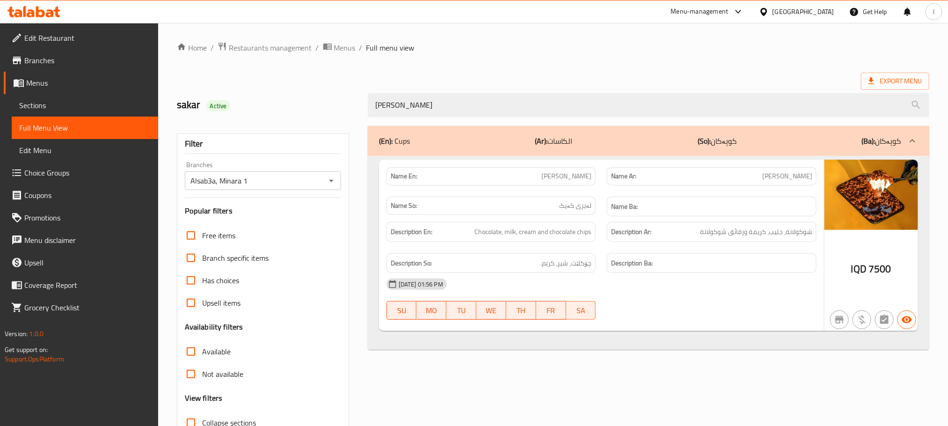
type input "[PERSON_NAME]"
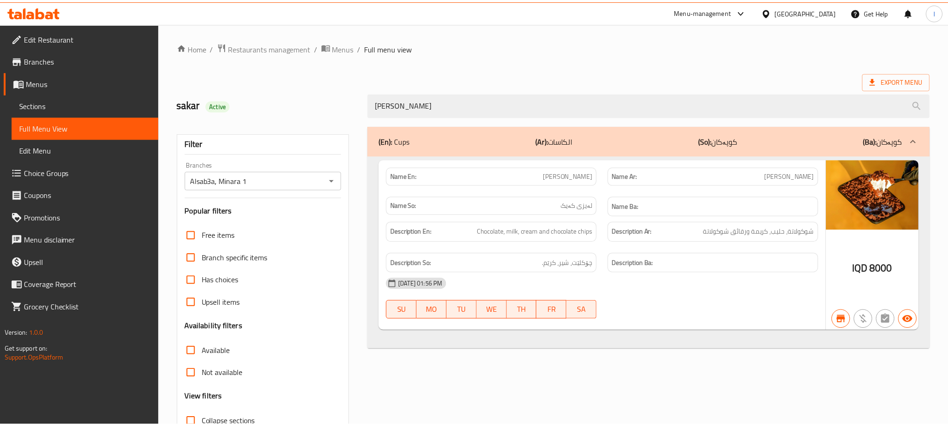
scroll to position [73, 0]
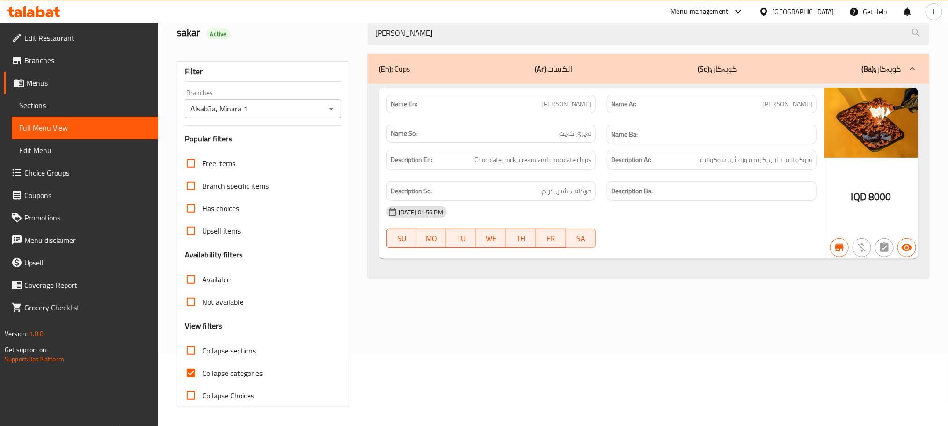
click at [58, 113] on link "Sections" at bounding box center [85, 105] width 146 height 22
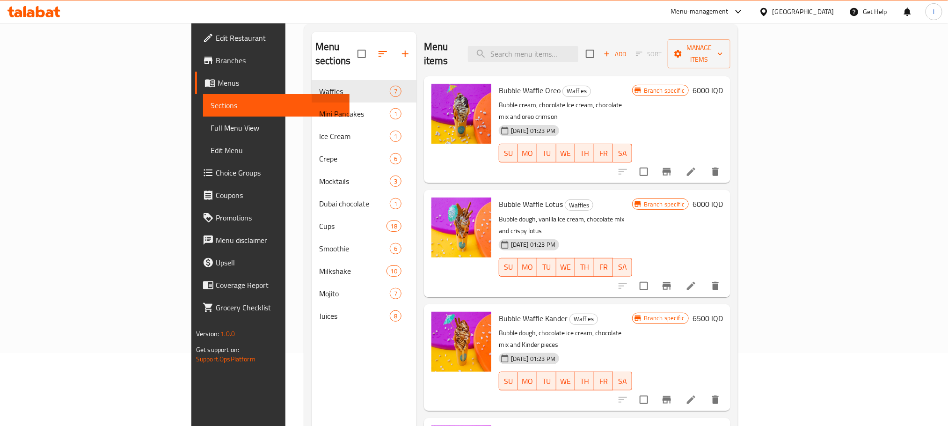
click at [211, 122] on span "Full Menu View" at bounding box center [276, 127] width 131 height 11
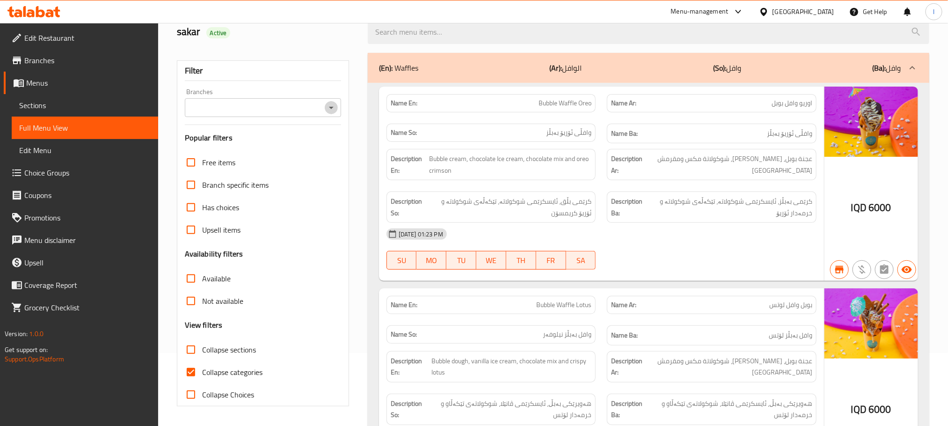
click at [333, 110] on icon "Open" at bounding box center [331, 107] width 11 height 11
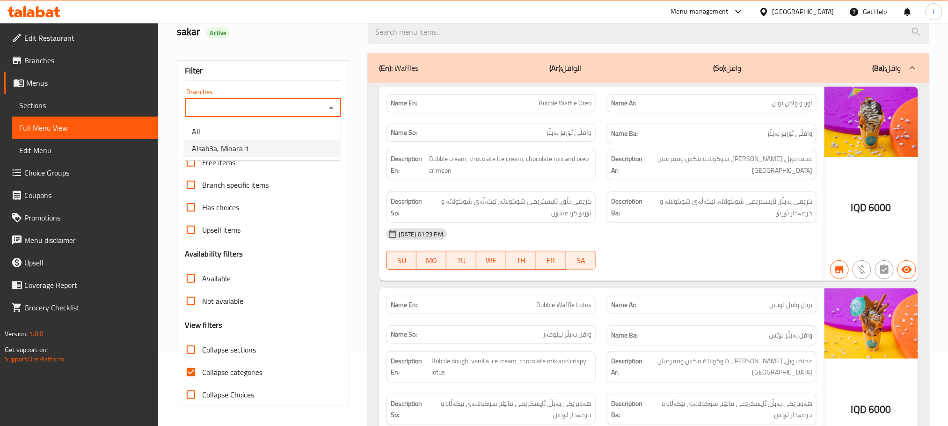
click at [276, 150] on li "Alsab3a, Minara 1" at bounding box center [262, 148] width 156 height 17
type input "Alsab3a, Minara 1"
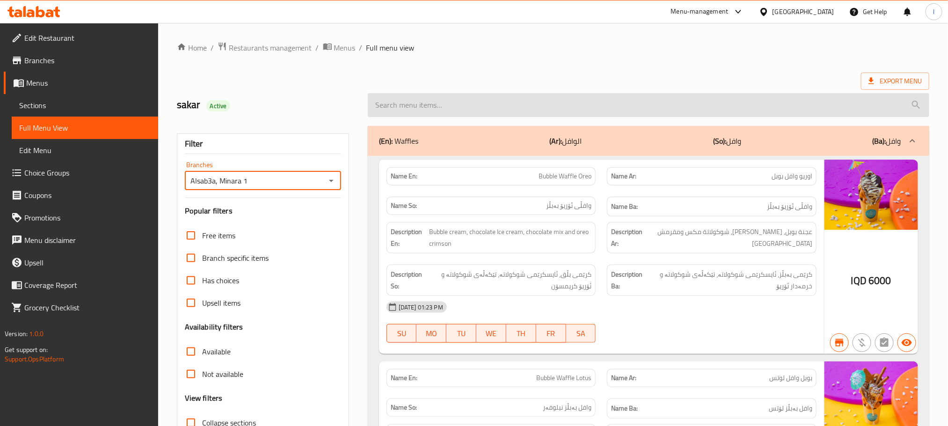
click at [392, 106] on input "search" at bounding box center [649, 105] width 562 height 24
paste input "[PERSON_NAME]"
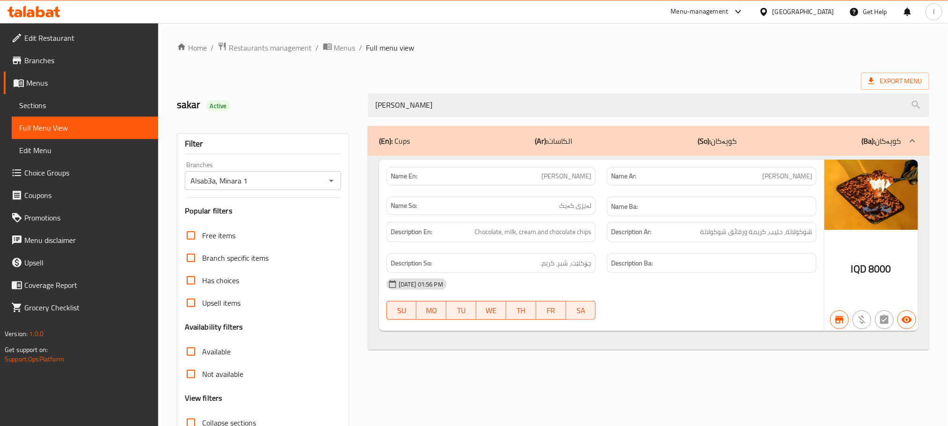
type input "[PERSON_NAME]"
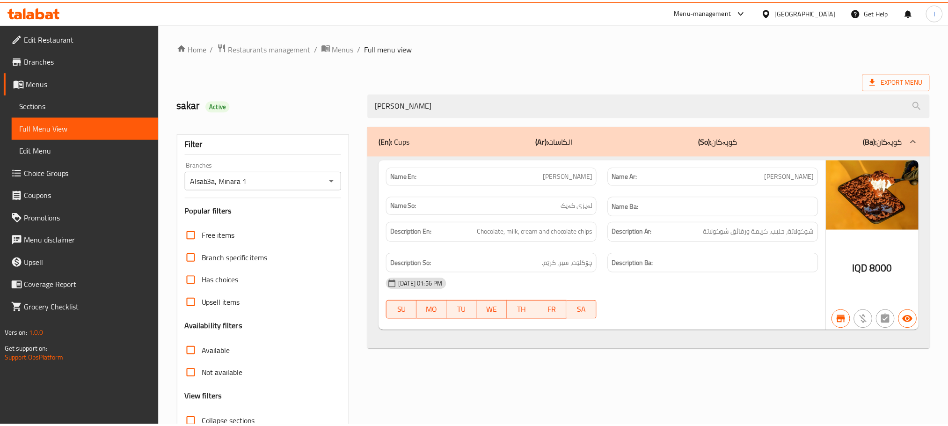
scroll to position [73, 0]
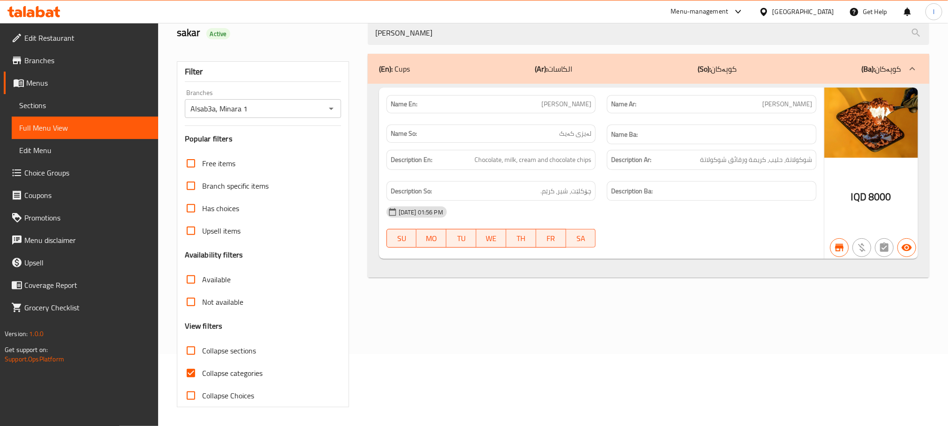
click at [75, 117] on link "Full Menu View" at bounding box center [85, 128] width 146 height 22
click at [43, 109] on span "Sections" at bounding box center [84, 105] width 131 height 11
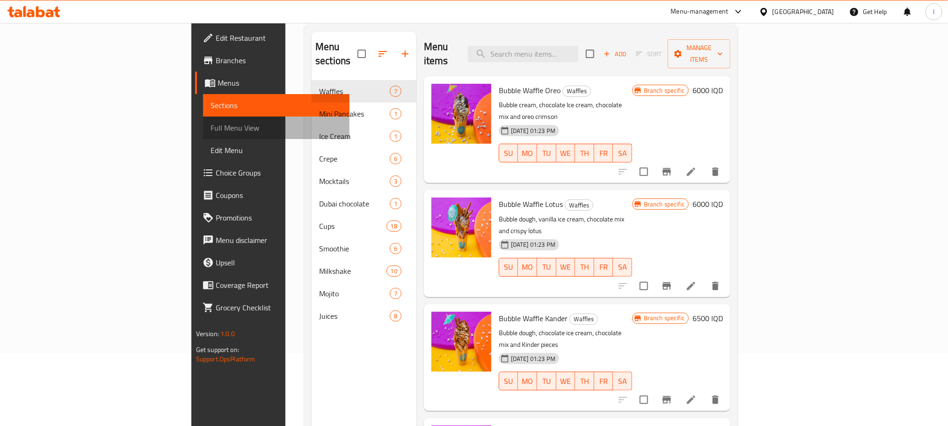
click at [211, 126] on span "Full Menu View" at bounding box center [276, 127] width 131 height 11
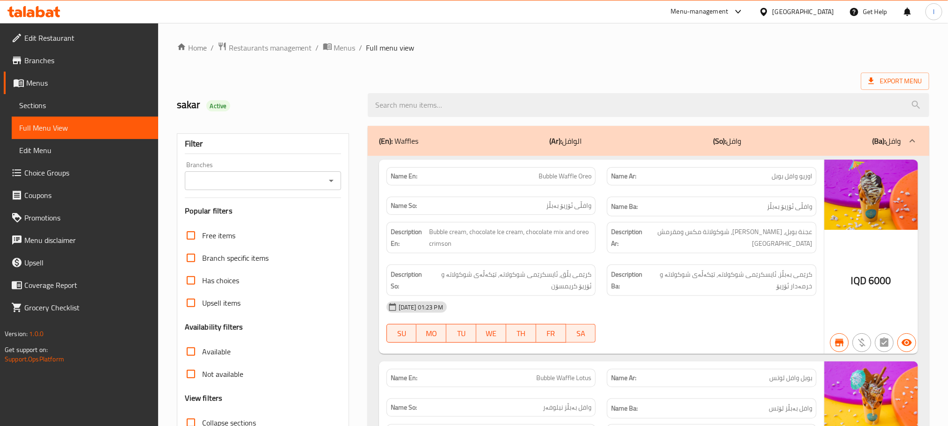
click at [336, 168] on div "Branches Branches" at bounding box center [263, 175] width 156 height 29
click at [333, 174] on div at bounding box center [331, 180] width 12 height 13
click at [329, 176] on icon "Open" at bounding box center [331, 180] width 11 height 11
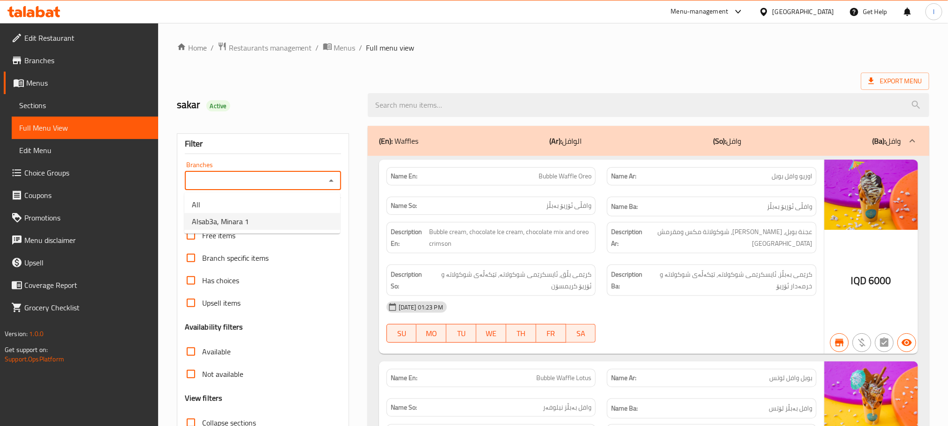
click at [292, 219] on li "Alsab3a, Minara 1" at bounding box center [262, 221] width 156 height 17
type input "Alsab3a, Minara 1"
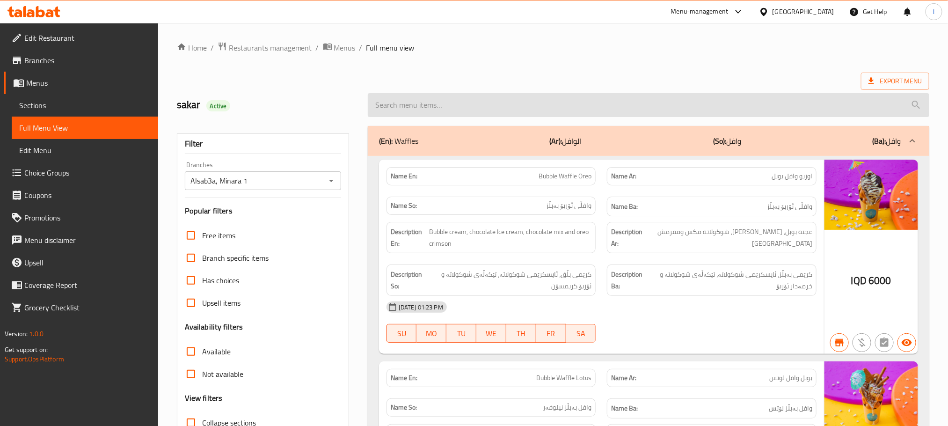
click at [420, 114] on input "search" at bounding box center [649, 105] width 562 height 24
paste input "Mango Jamar Cup"
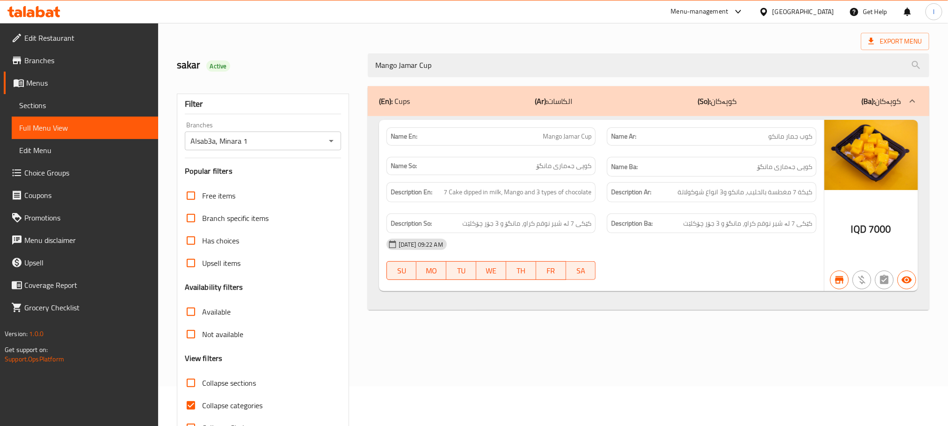
scroll to position [73, 0]
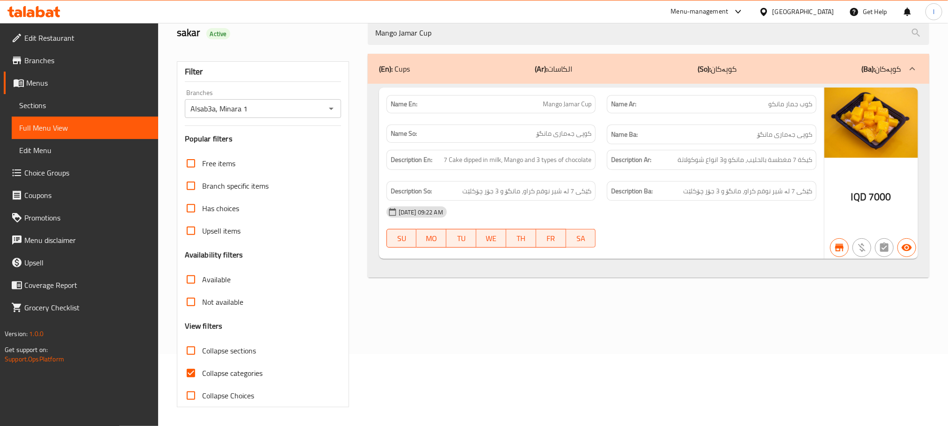
type input "Mango Jamar Cup"
click at [42, 104] on span "Sections" at bounding box center [84, 105] width 131 height 11
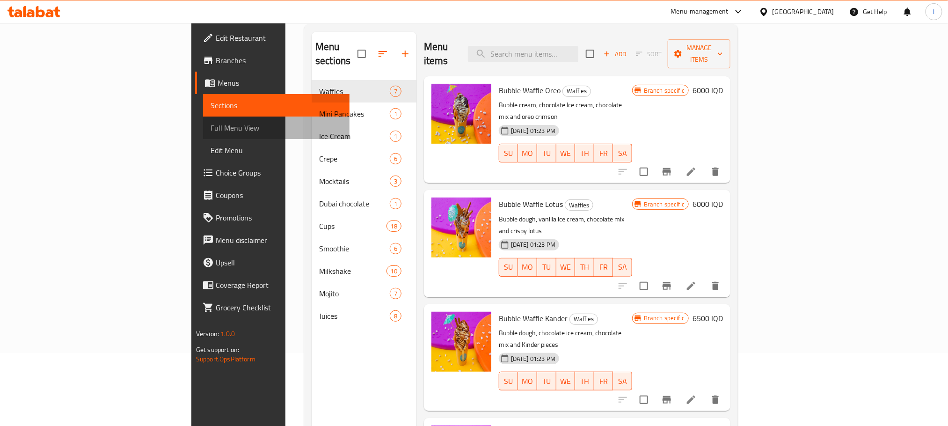
click at [211, 128] on span "Full Menu View" at bounding box center [276, 127] width 131 height 11
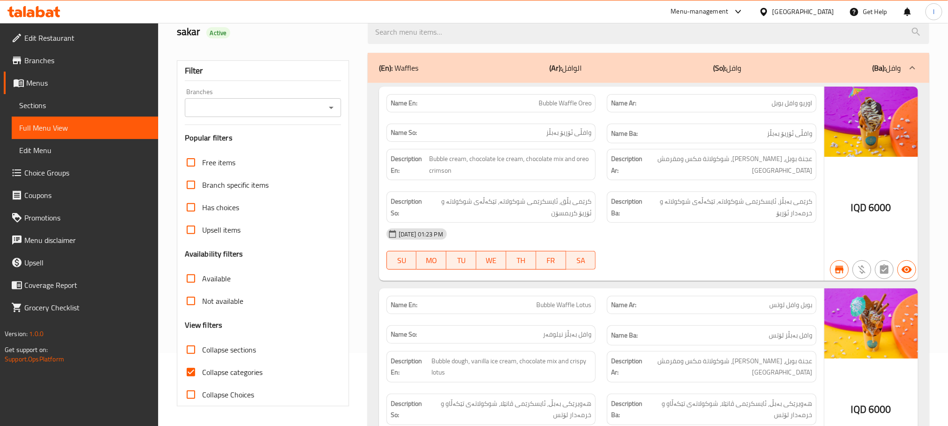
click at [328, 100] on div "Branches" at bounding box center [263, 107] width 156 height 19
click at [328, 103] on icon "Open" at bounding box center [331, 107] width 11 height 11
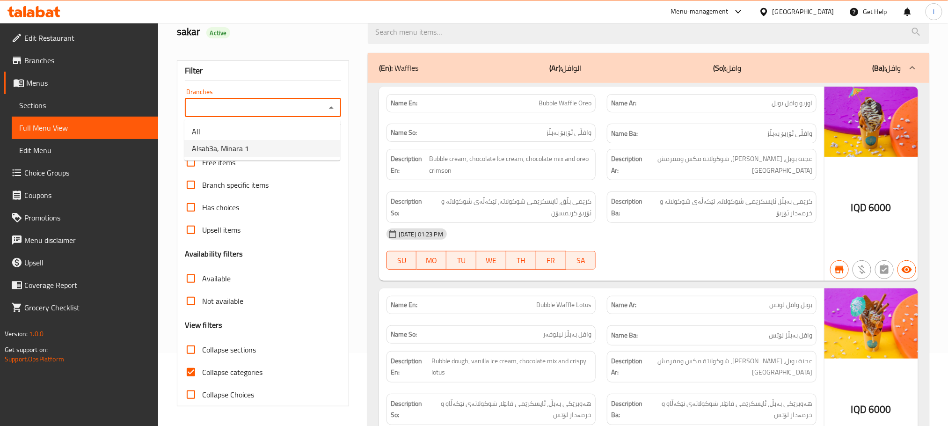
click at [302, 150] on li "Alsab3a, Minara 1" at bounding box center [262, 148] width 156 height 17
type input "Alsab3a, Minara 1"
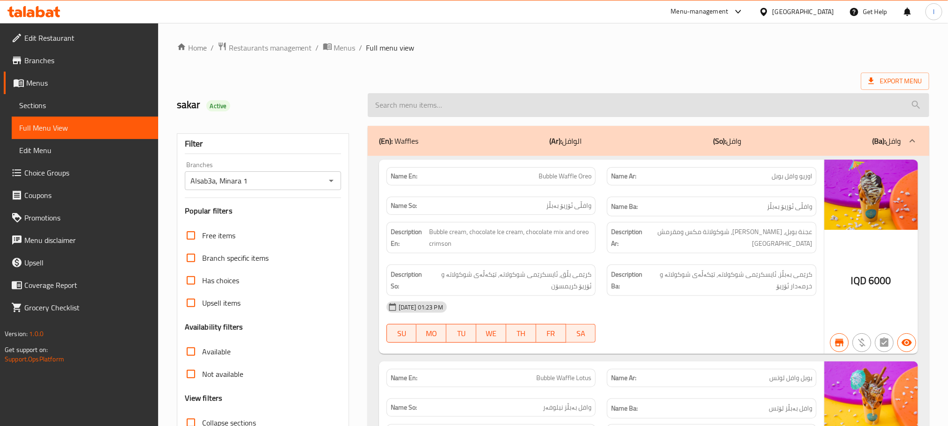
click at [431, 107] on input "search" at bounding box center [649, 105] width 562 height 24
paste input "Blackberry Smoothie"
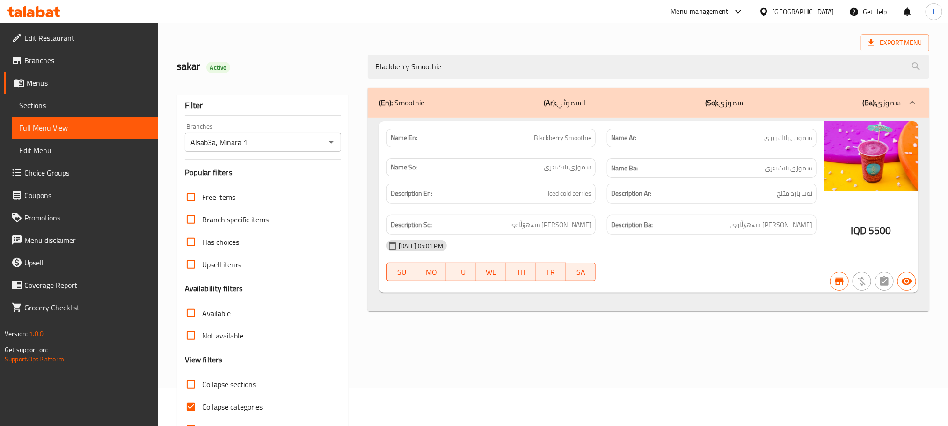
scroll to position [73, 0]
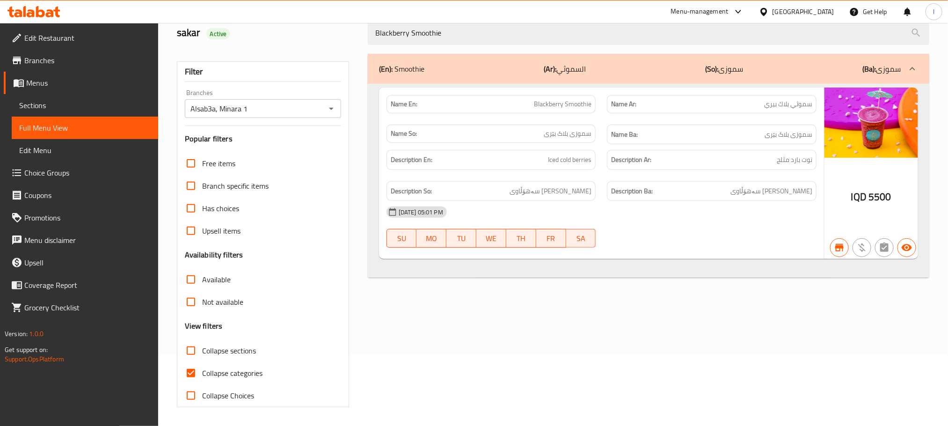
type input "Blackberry Smoothie"
click at [187, 376] on input "Collapse categories" at bounding box center [191, 373] width 22 height 22
checkbox input "false"
click at [46, 104] on span "Sections" at bounding box center [84, 105] width 131 height 11
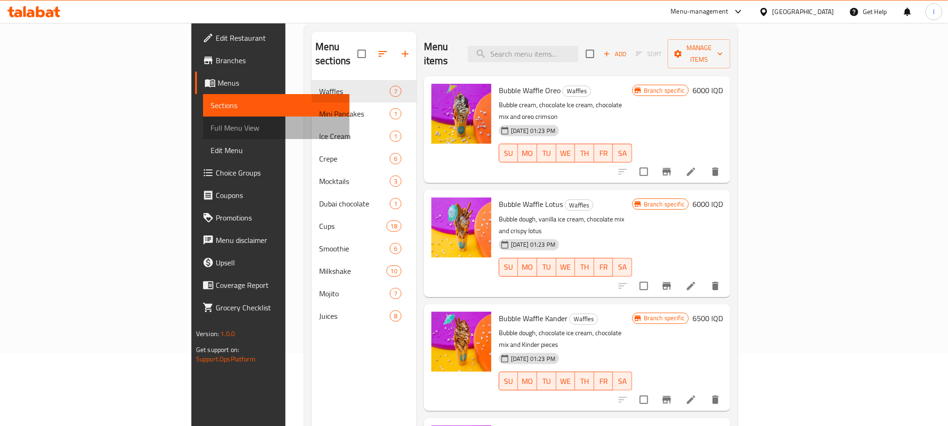
click at [211, 128] on span "Full Menu View" at bounding box center [276, 127] width 131 height 11
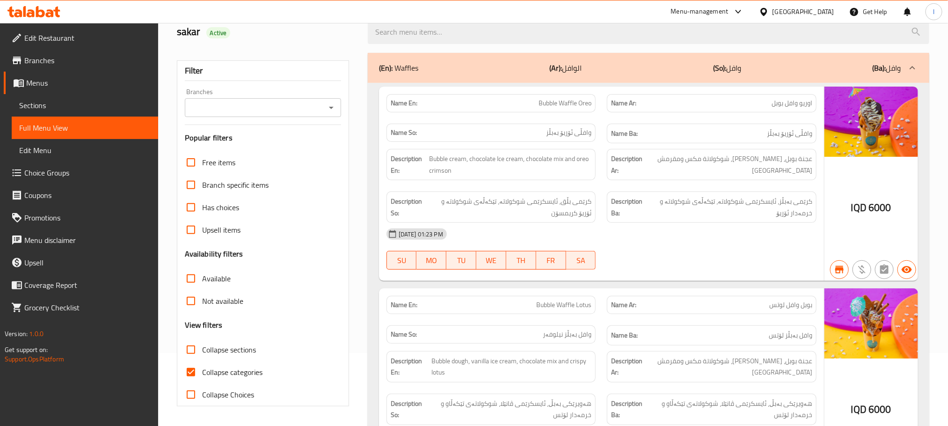
click at [336, 109] on icon "Open" at bounding box center [331, 107] width 11 height 11
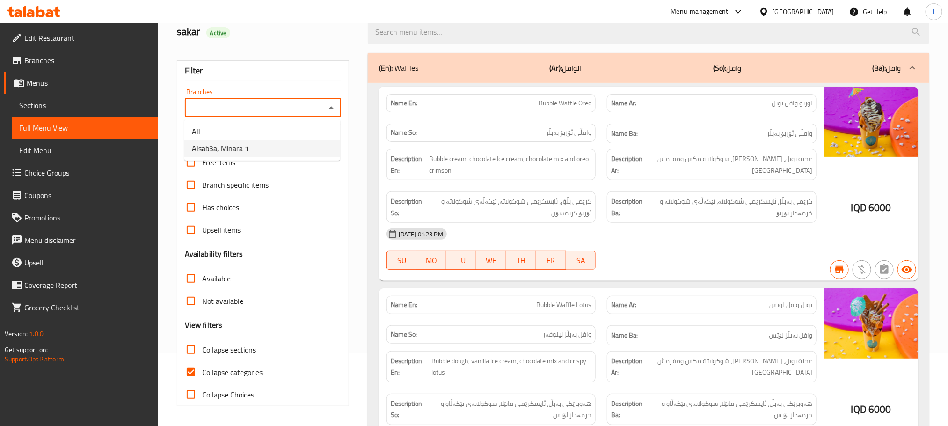
click at [275, 144] on li "Alsab3a, Minara 1" at bounding box center [262, 148] width 156 height 17
type input "Alsab3a, Minara 1"
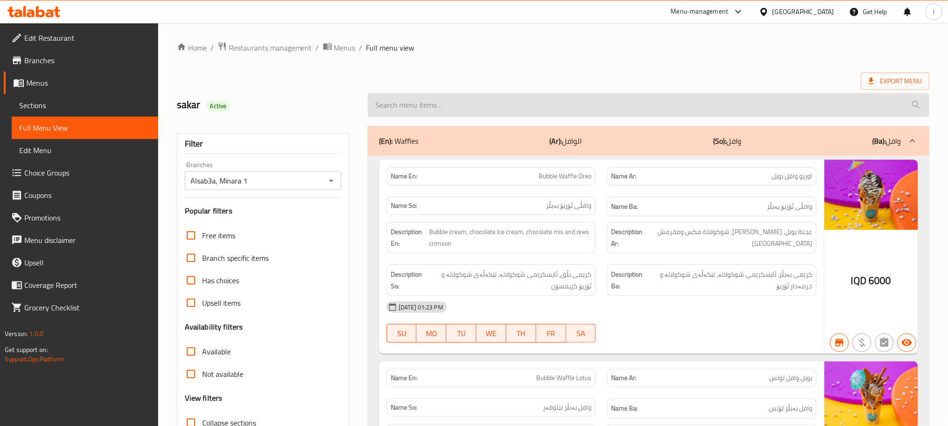
click at [433, 99] on input "search" at bounding box center [649, 105] width 562 height 24
paste input "Passionfruit Smoothie"
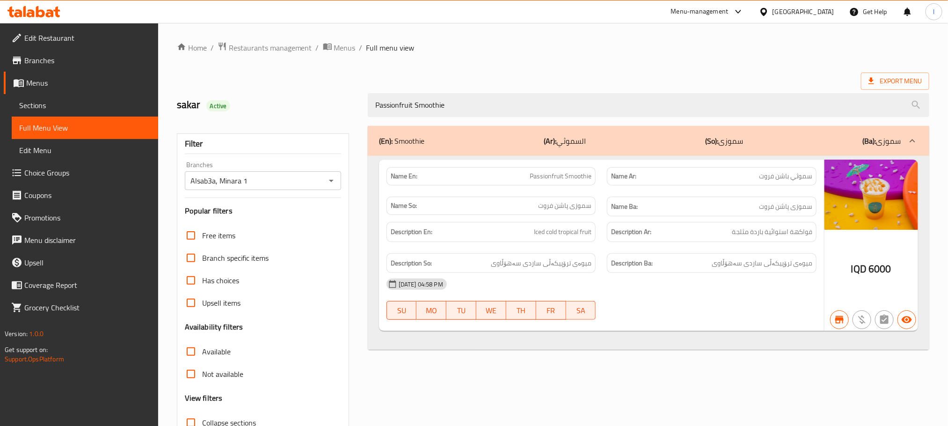
type input "Passionfruit Smoothie"
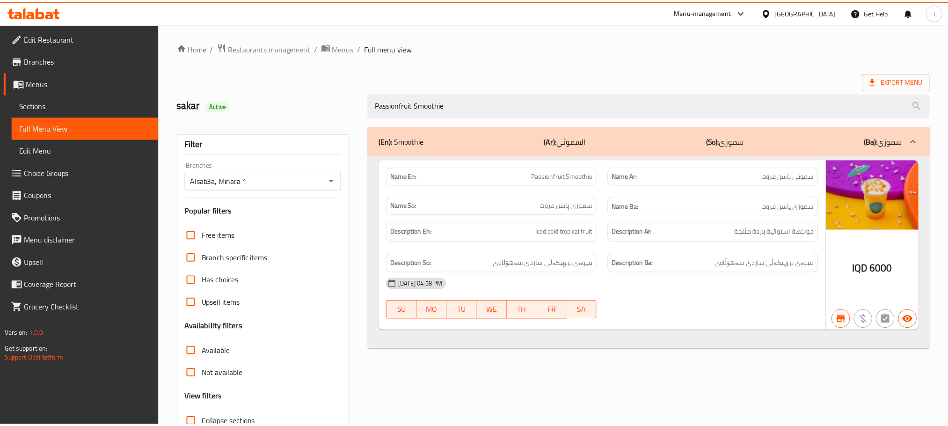
scroll to position [73, 0]
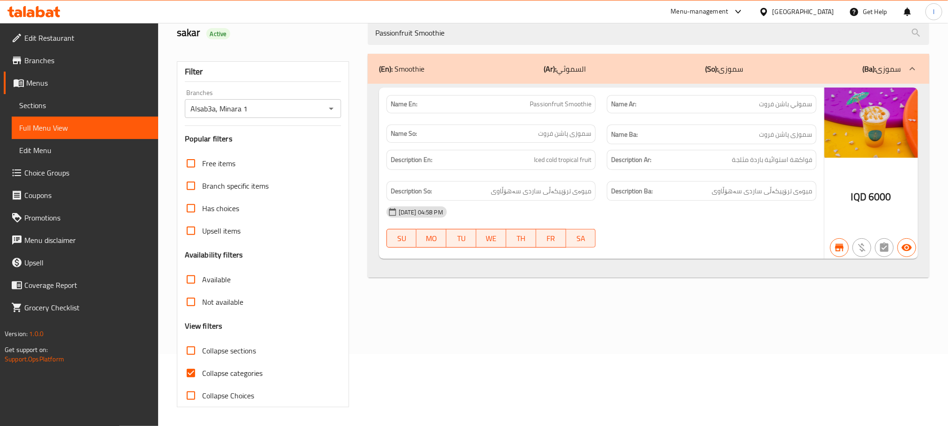
click at [41, 107] on span "Sections" at bounding box center [84, 105] width 131 height 11
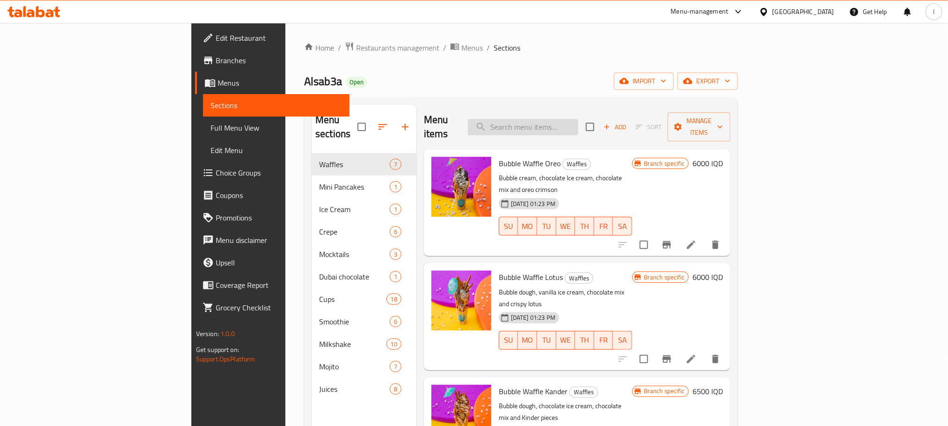
click at [578, 119] on input "search" at bounding box center [523, 127] width 110 height 16
paste input "Mineral Water"
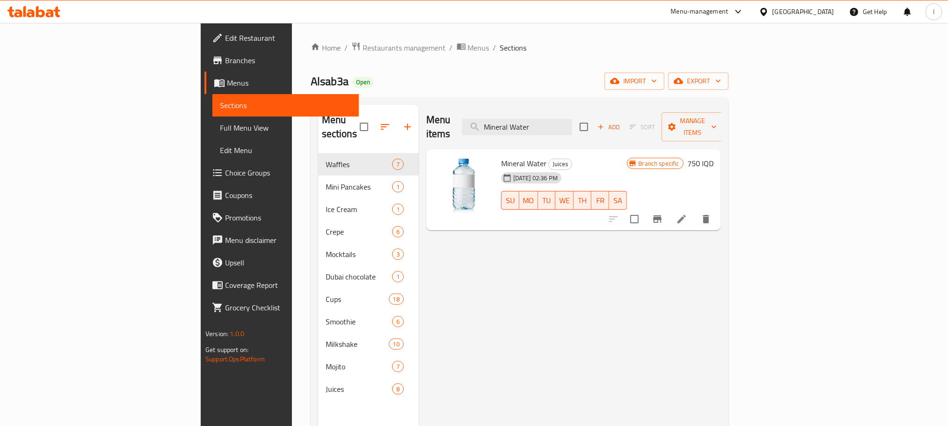
type input "Mineral Water"
click at [695, 211] on li at bounding box center [682, 219] width 26 height 17
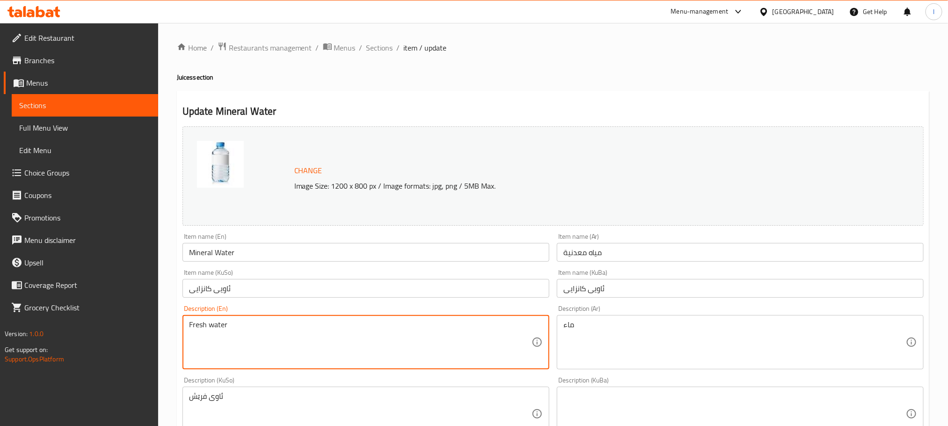
click at [241, 330] on textarea "Fresh water" at bounding box center [360, 342] width 343 height 44
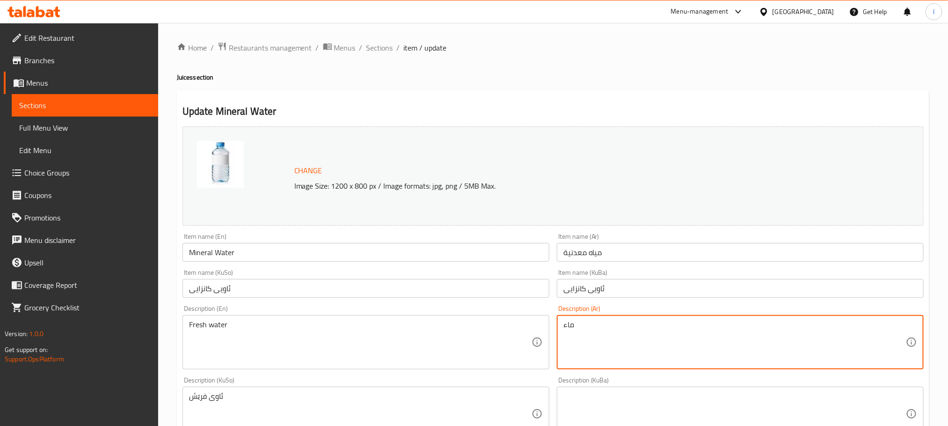
drag, startPoint x: 590, startPoint y: 331, endPoint x: 433, endPoint y: 312, distance: 158.0
paste textarea "المياه العذبة"
drag, startPoint x: 887, startPoint y: 324, endPoint x: 813, endPoint y: 320, distance: 74.1
click at [813, 320] on textarea "المياه العذبة" at bounding box center [734, 342] width 343 height 44
drag, startPoint x: 901, startPoint y: 323, endPoint x: 919, endPoint y: 312, distance: 21.7
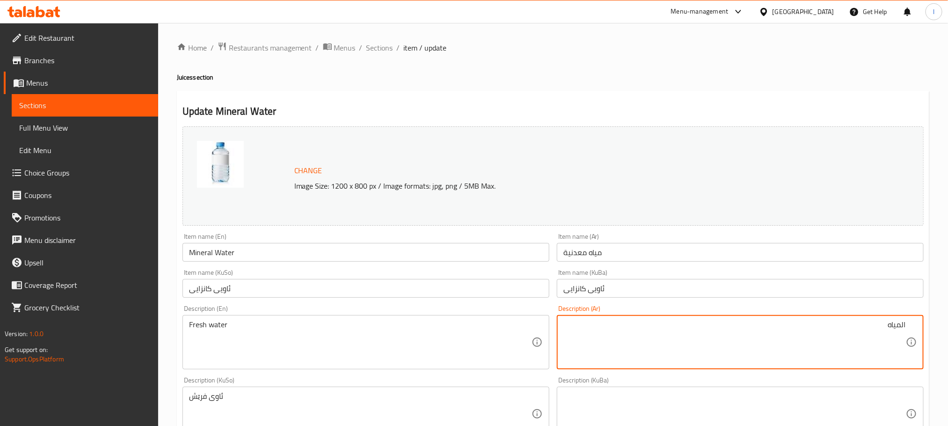
click at [919, 312] on div "Description (Ar) المياه Description (Ar)" at bounding box center [740, 337] width 367 height 64
click at [863, 330] on textarea "مياه" at bounding box center [734, 342] width 343 height 44
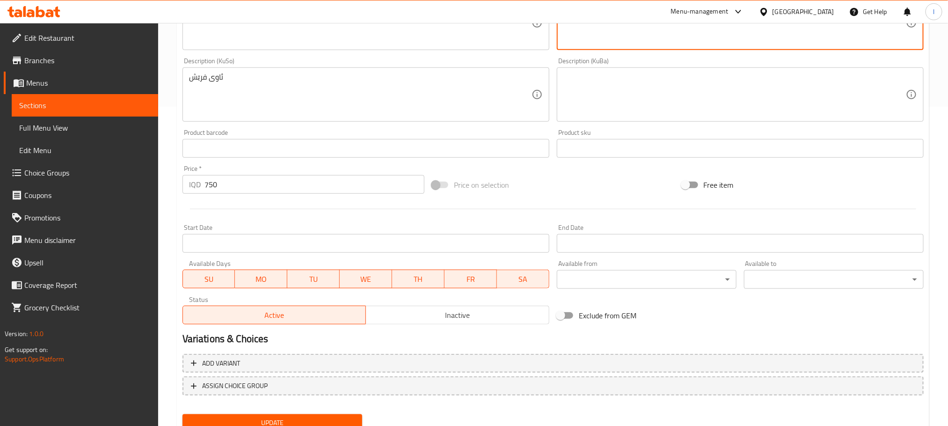
scroll to position [356, 0]
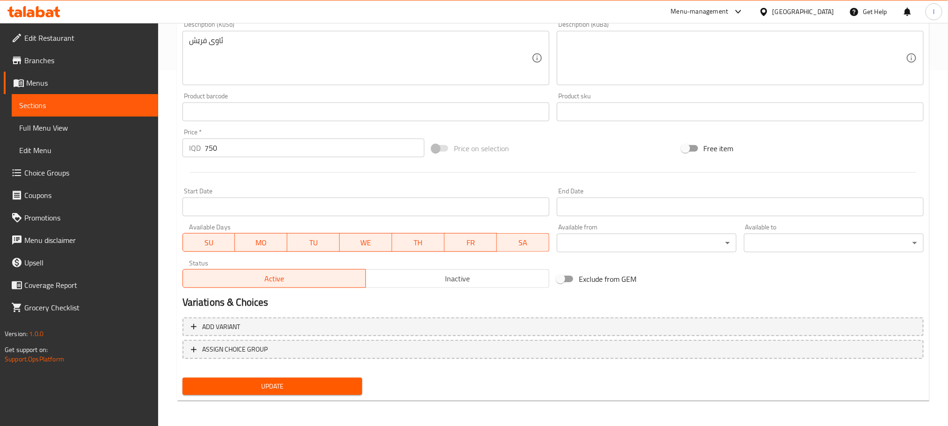
type textarea "مياه طازج"
click at [266, 388] on span "Update" at bounding box center [272, 386] width 165 height 12
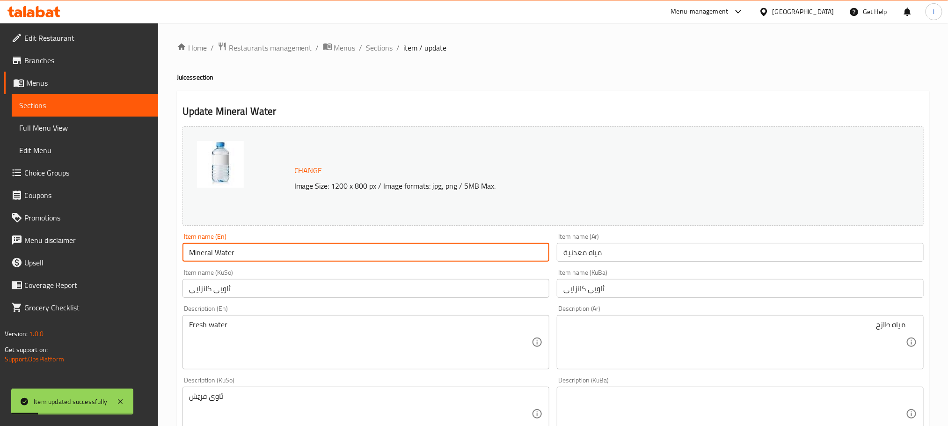
drag, startPoint x: 246, startPoint y: 255, endPoint x: 122, endPoint y: 248, distance: 124.2
click at [122, 248] on div "Edit Restaurant Branches Menus Sections Full Menu View Edit Menu Choice Groups …" at bounding box center [474, 402] width 948 height 759
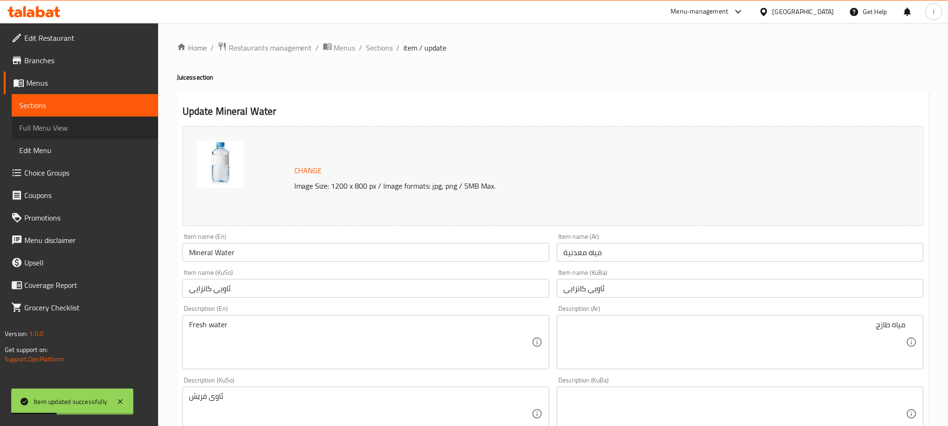
click at [76, 124] on span "Full Menu View" at bounding box center [84, 127] width 131 height 11
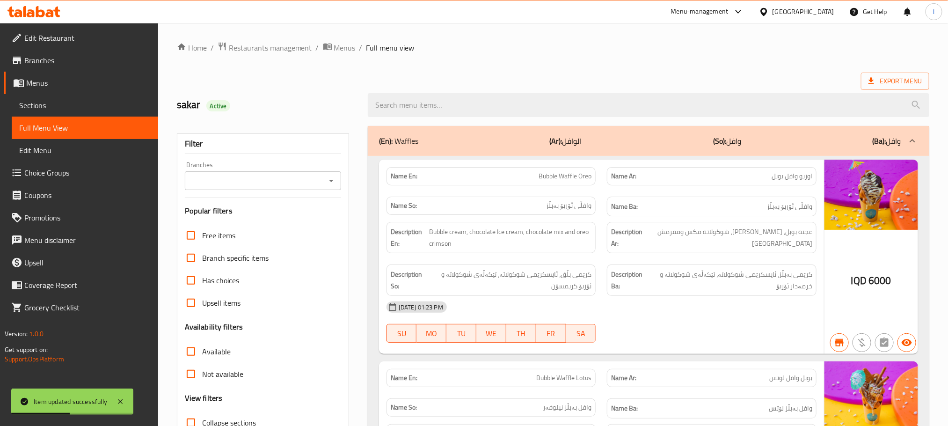
click at [333, 179] on icon "Open" at bounding box center [331, 180] width 11 height 11
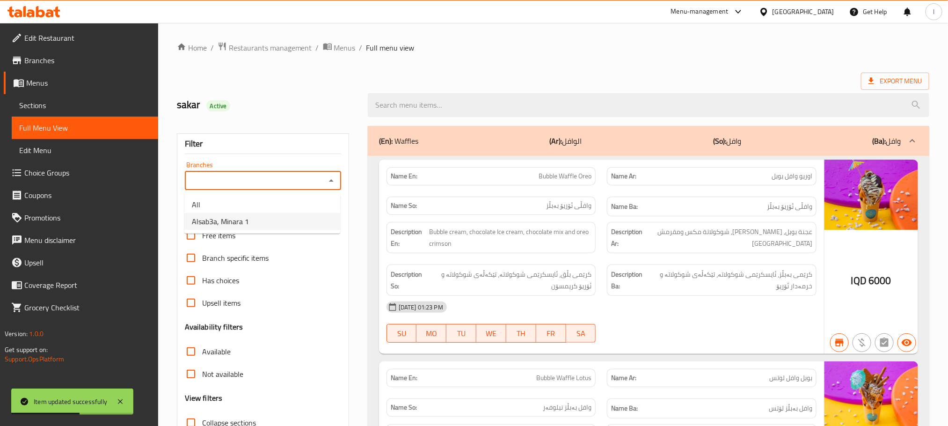
click at [266, 214] on li "Alsab3a, Minara 1" at bounding box center [262, 221] width 156 height 17
type input "Alsab3a, Minara 1"
click at [416, 90] on div at bounding box center [648, 105] width 573 height 35
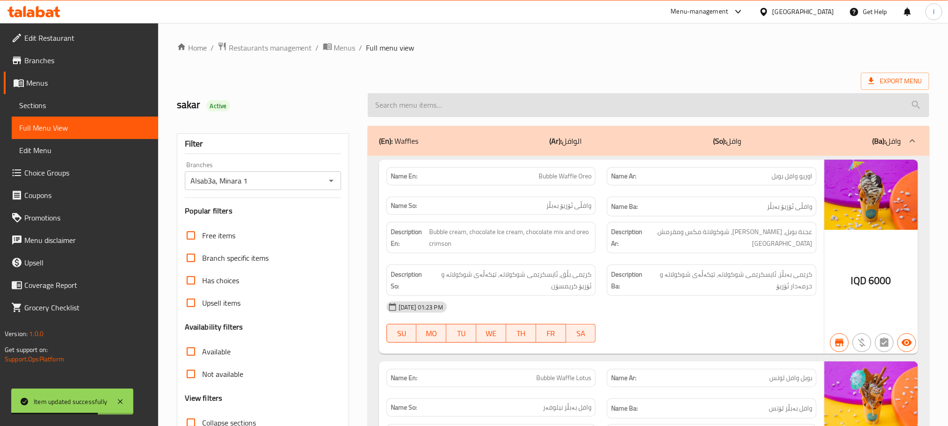
click at [423, 98] on input "search" at bounding box center [649, 105] width 562 height 24
paste input "Mineral Water"
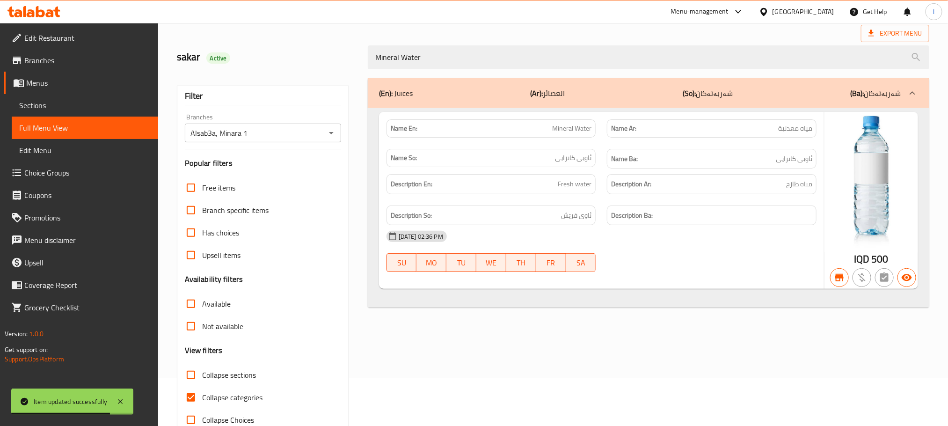
scroll to position [73, 0]
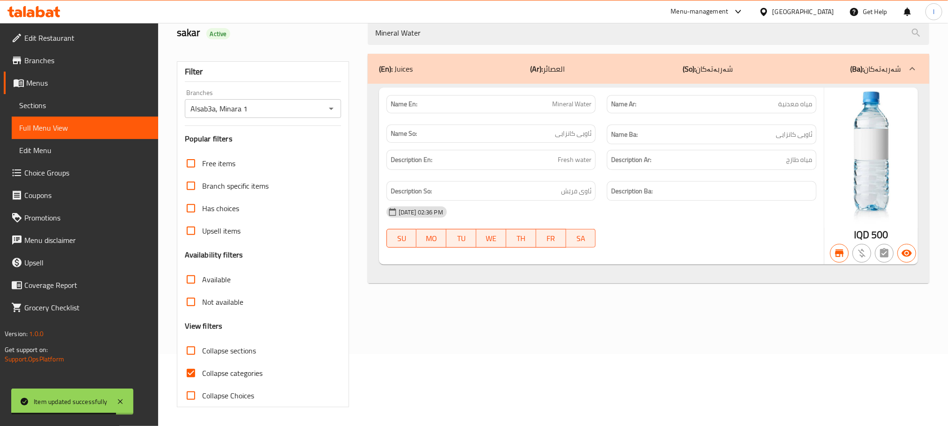
type input "Mineral Water"
click at [187, 364] on input "Collapse categories" at bounding box center [191, 373] width 22 height 22
checkbox input "false"
click at [48, 101] on span "Sections" at bounding box center [84, 105] width 131 height 11
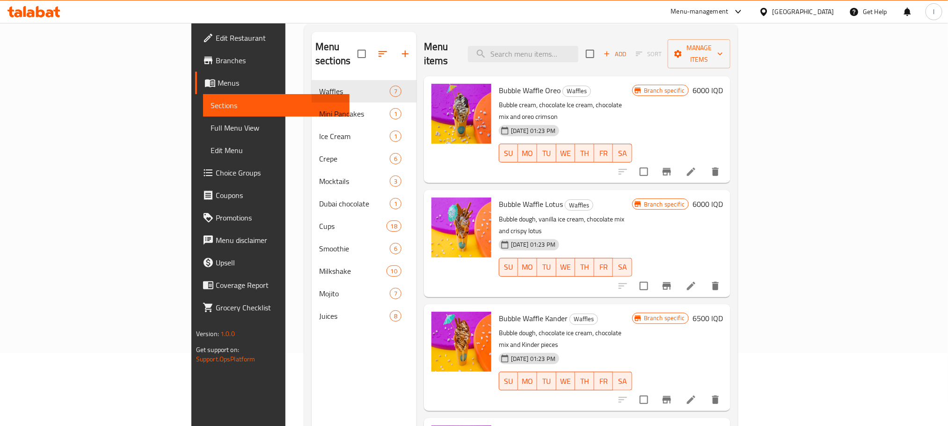
click at [211, 124] on span "Full Menu View" at bounding box center [276, 127] width 131 height 11
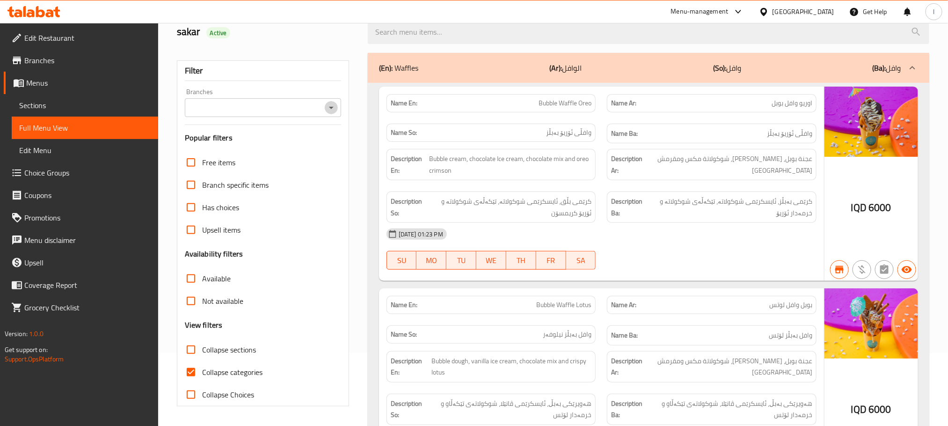
click at [333, 105] on icon "Open" at bounding box center [331, 107] width 11 height 11
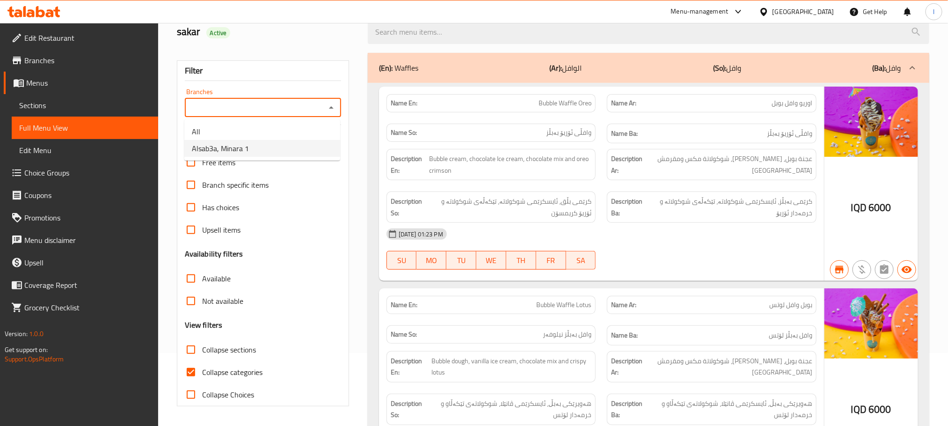
click at [271, 145] on li "Alsab3a, Minara 1" at bounding box center [262, 148] width 156 height 17
type input "Alsab3a, Minara 1"
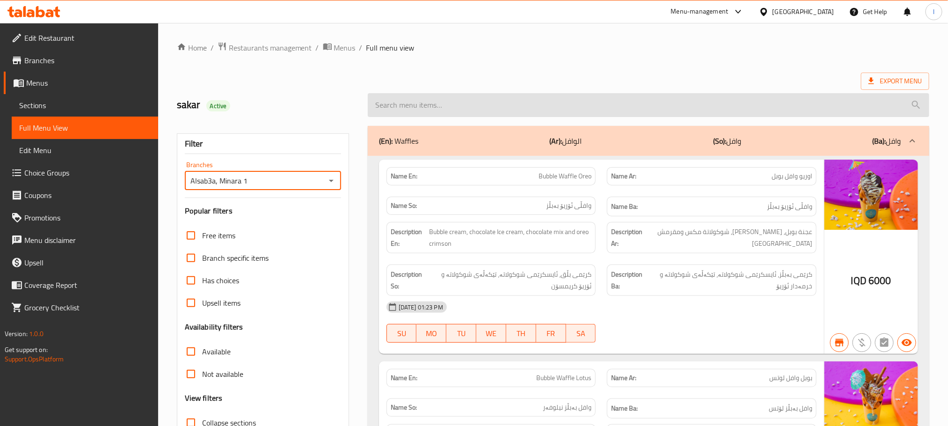
click at [420, 107] on input "search" at bounding box center [649, 105] width 562 height 24
paste input "Kinder Milkshake"
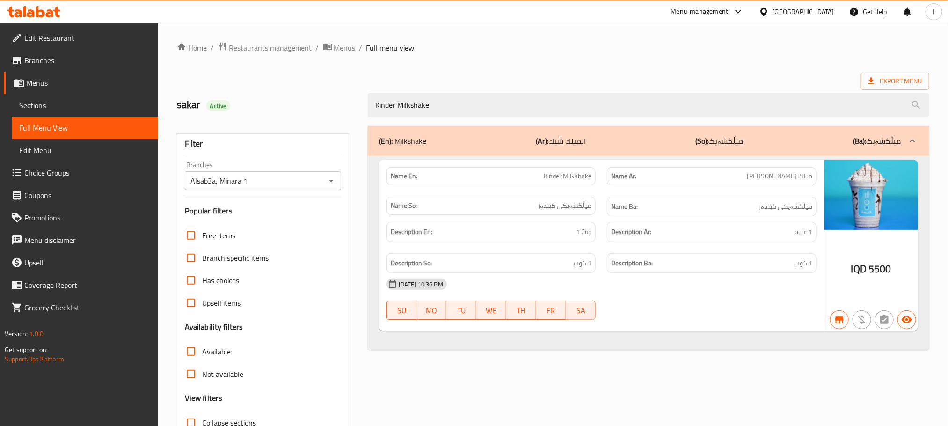
type input "Kinder Milkshake"
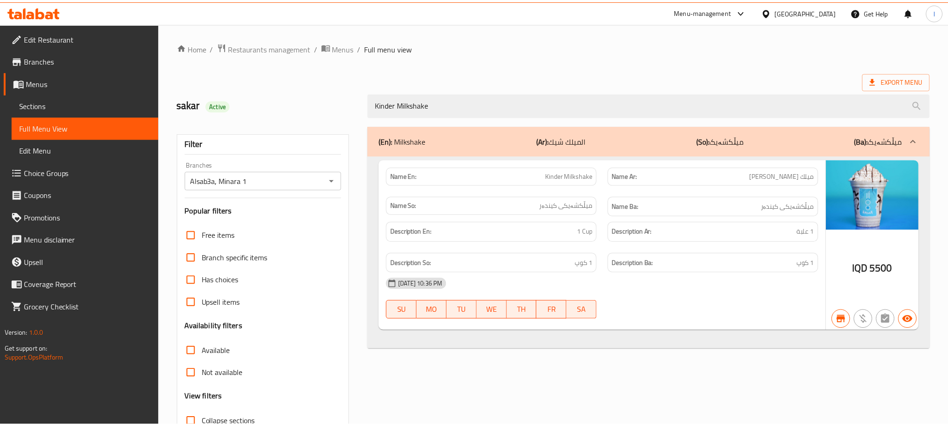
scroll to position [73, 0]
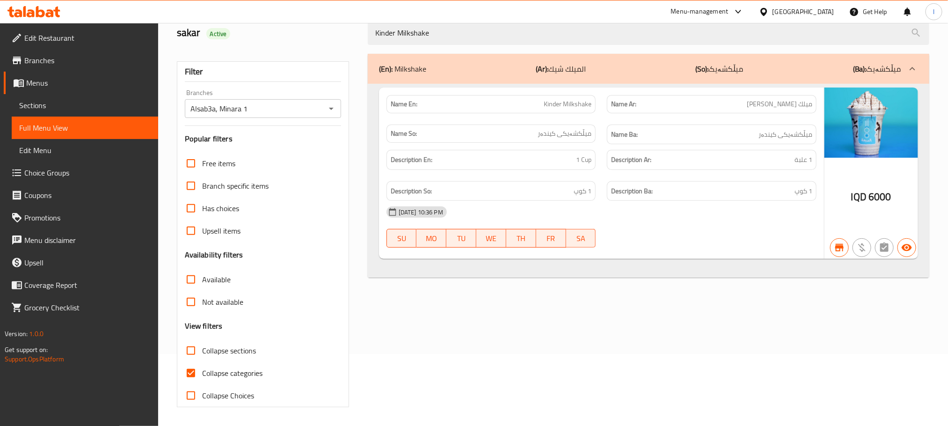
click at [26, 107] on span "Sections" at bounding box center [84, 105] width 131 height 11
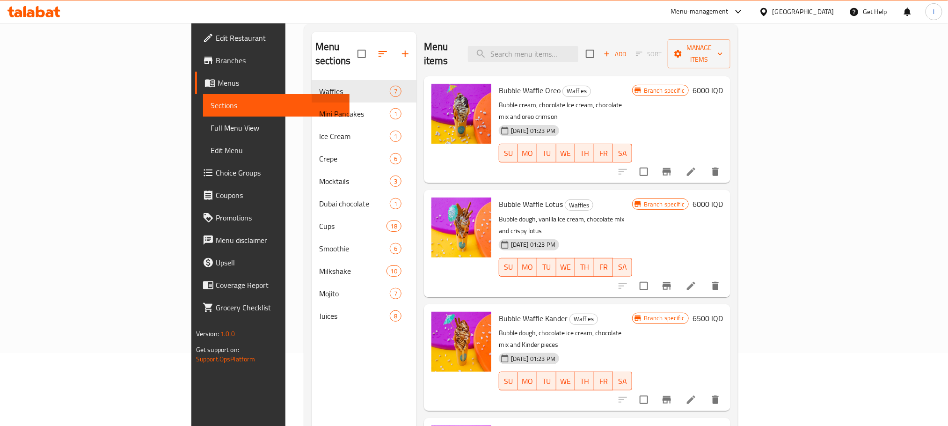
click at [211, 129] on span "Full Menu View" at bounding box center [276, 127] width 131 height 11
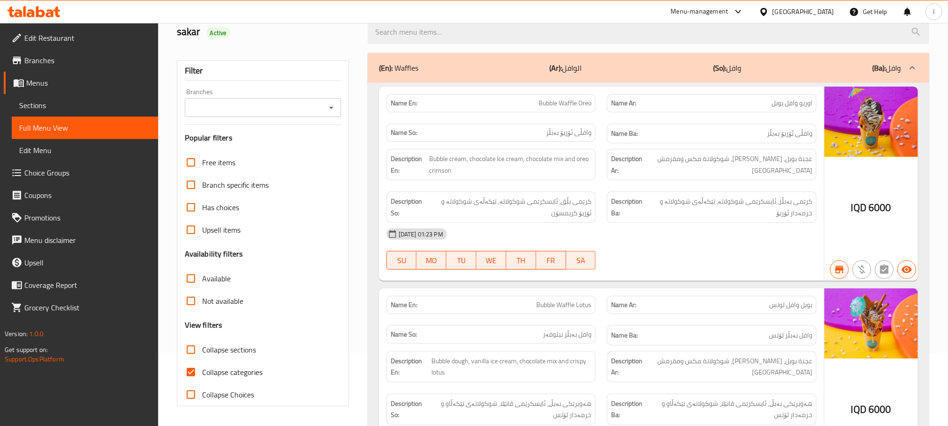
click at [332, 105] on icon "Open" at bounding box center [331, 107] width 11 height 11
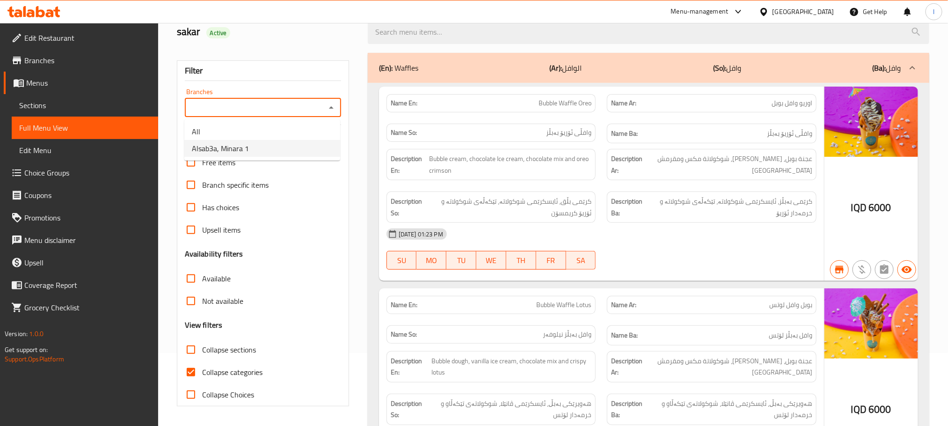
click at [267, 152] on li "Alsab3a, Minara 1" at bounding box center [262, 148] width 156 height 17
type input "Alsab3a, Minara 1"
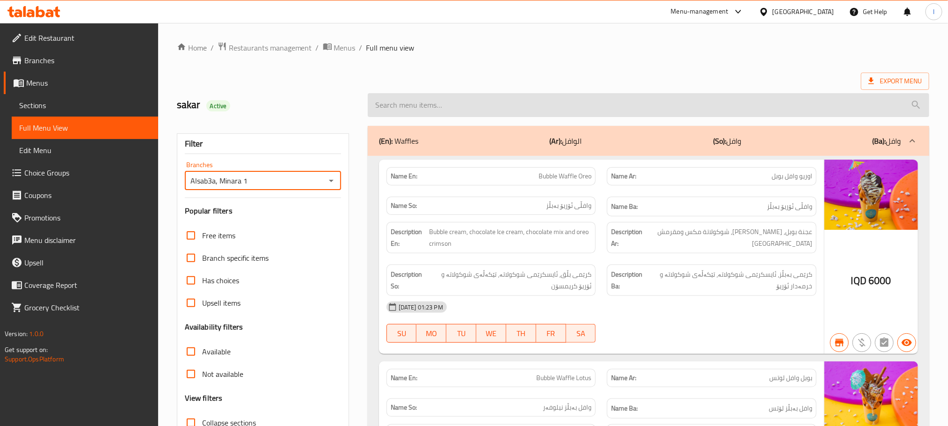
click at [423, 102] on input "search" at bounding box center [649, 105] width 562 height 24
paste input "Banana And Milk Juice"
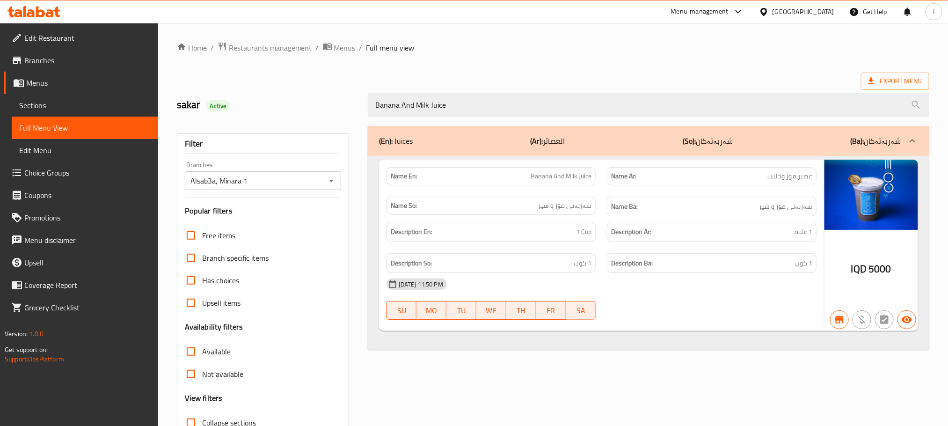
type input "Banana And Milk Juice"
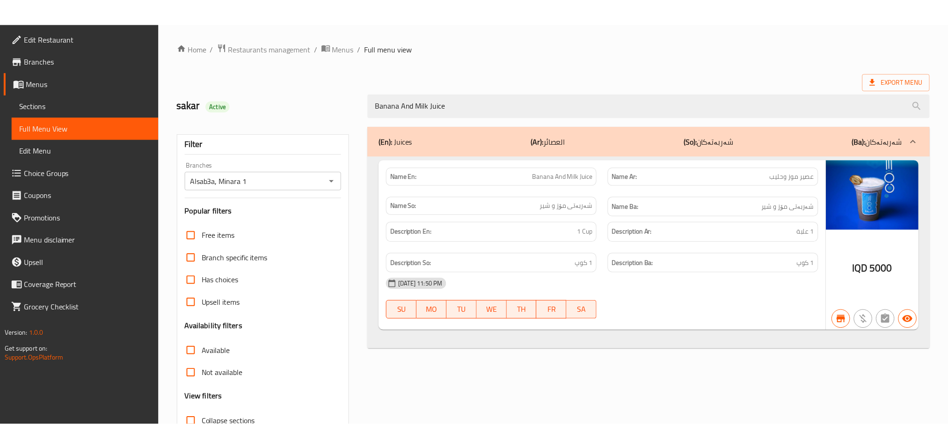
scroll to position [73, 0]
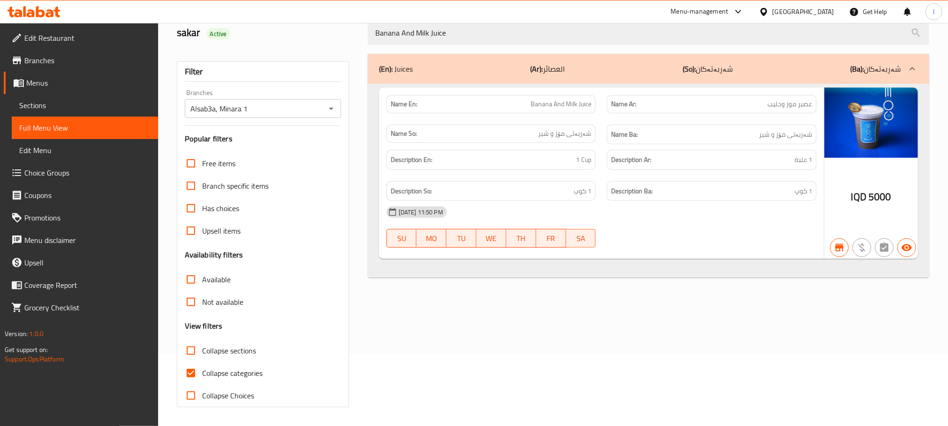
click at [38, 101] on span "Sections" at bounding box center [84, 105] width 131 height 11
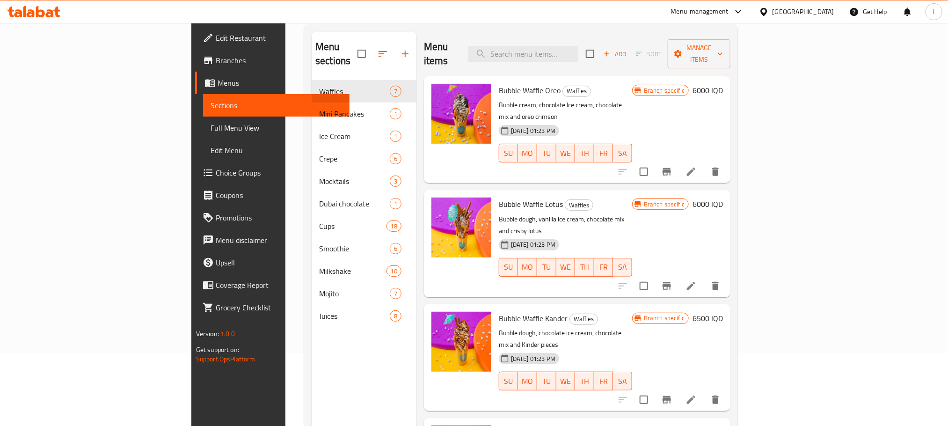
click at [211, 128] on span "Full Menu View" at bounding box center [276, 127] width 131 height 11
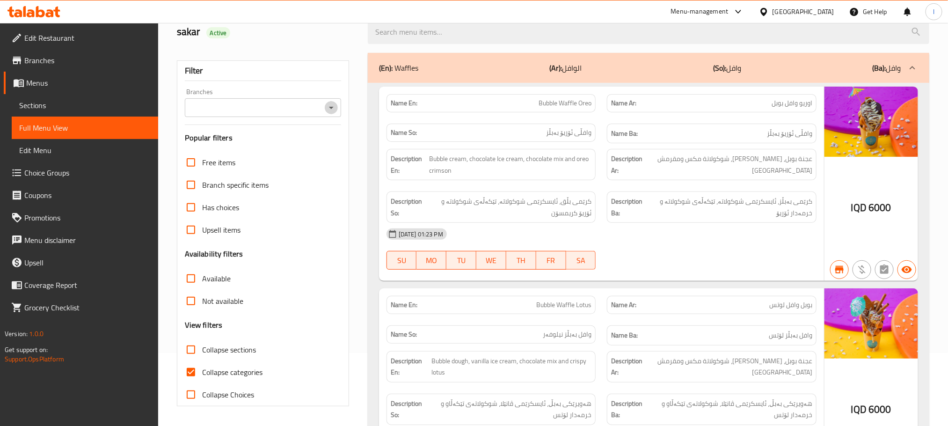
click at [334, 109] on icon "Open" at bounding box center [331, 107] width 11 height 11
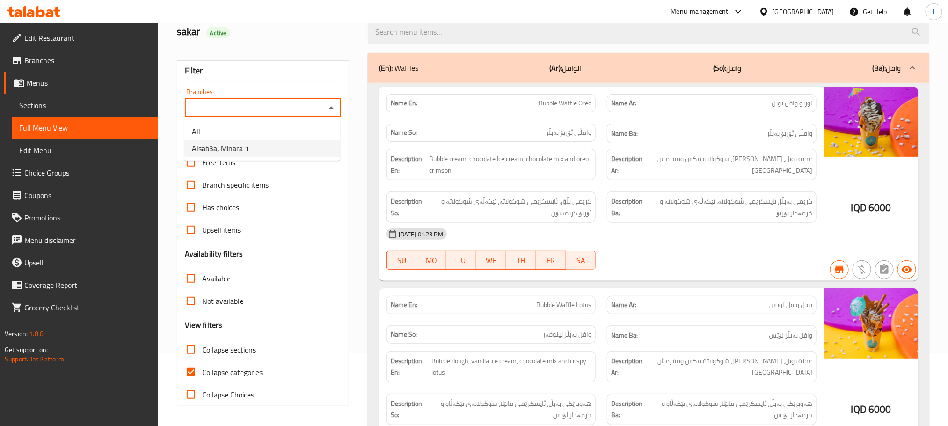
click at [253, 154] on li "Alsab3a, Minara 1" at bounding box center [262, 148] width 156 height 17
type input "Alsab3a, Minara 1"
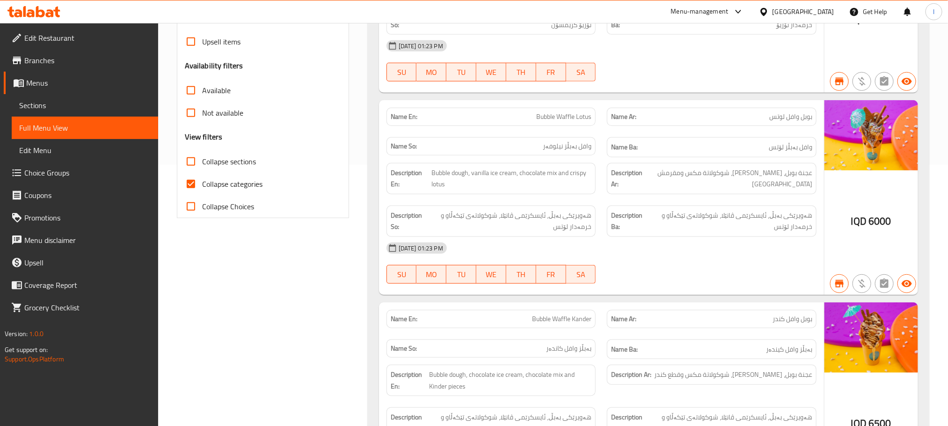
scroll to position [330, 0]
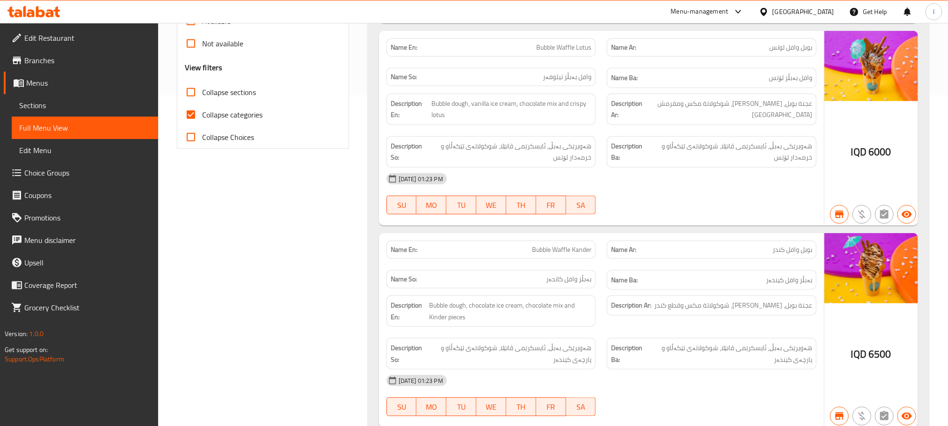
click at [194, 111] on input "Collapse categories" at bounding box center [191, 114] width 22 height 22
checkbox input "false"
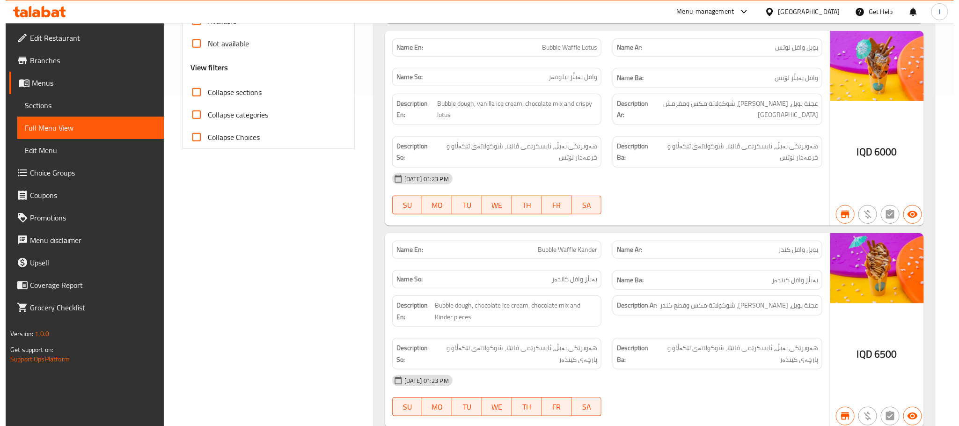
scroll to position [0, 0]
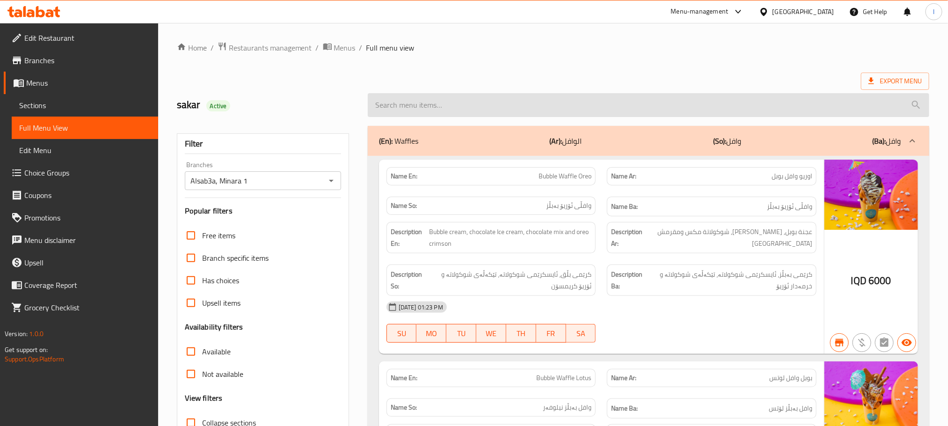
click at [422, 104] on input "search" at bounding box center [649, 105] width 562 height 24
paste input "Orange Juice"
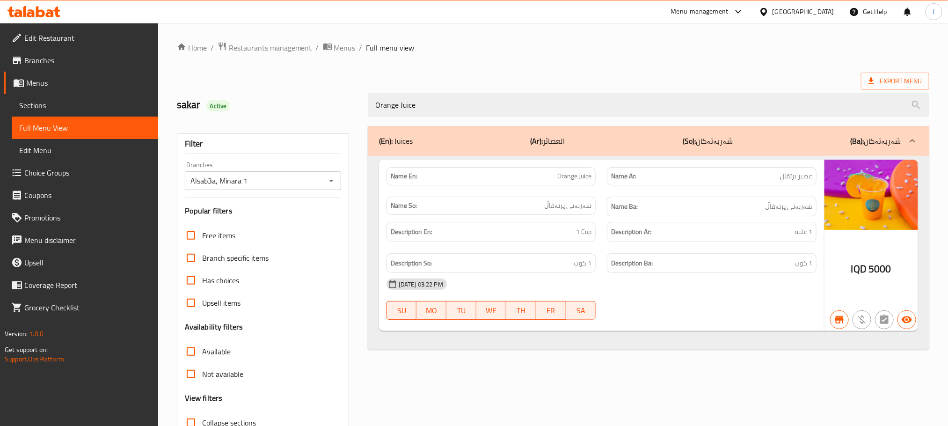
type input "Orange Juice"
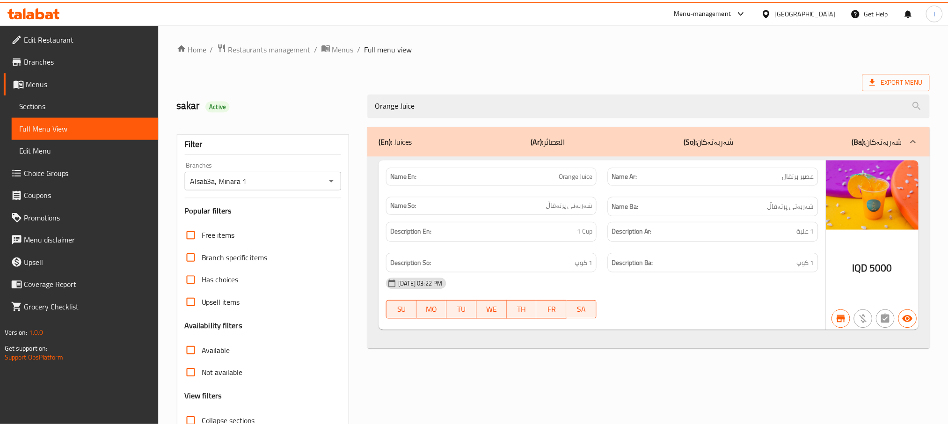
scroll to position [73, 0]
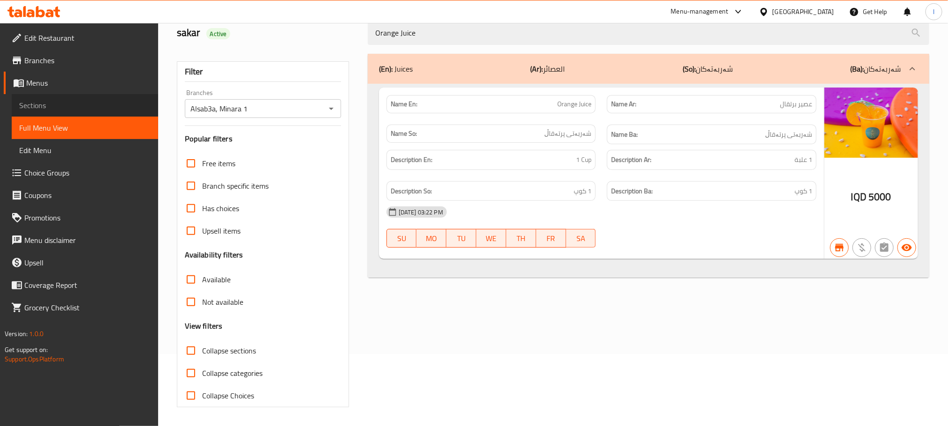
click at [51, 111] on link "Sections" at bounding box center [85, 105] width 146 height 22
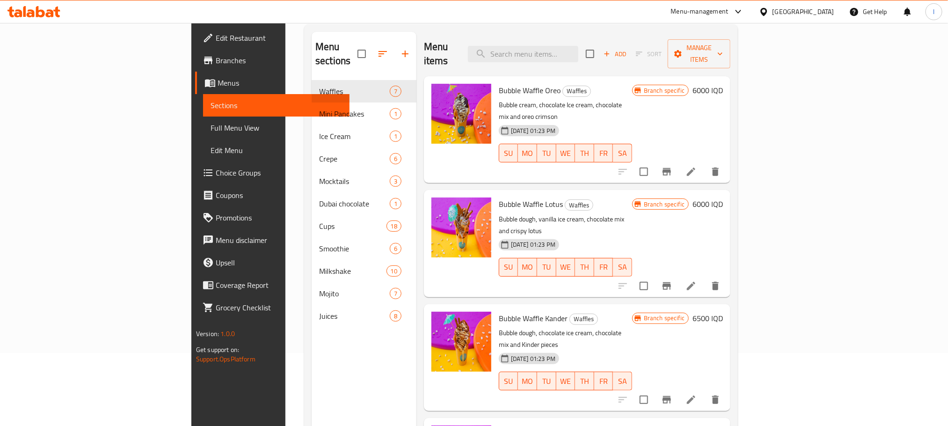
drag, startPoint x: 69, startPoint y: 129, endPoint x: 145, endPoint y: 139, distance: 76.9
click at [211, 130] on span "Full Menu View" at bounding box center [276, 127] width 131 height 11
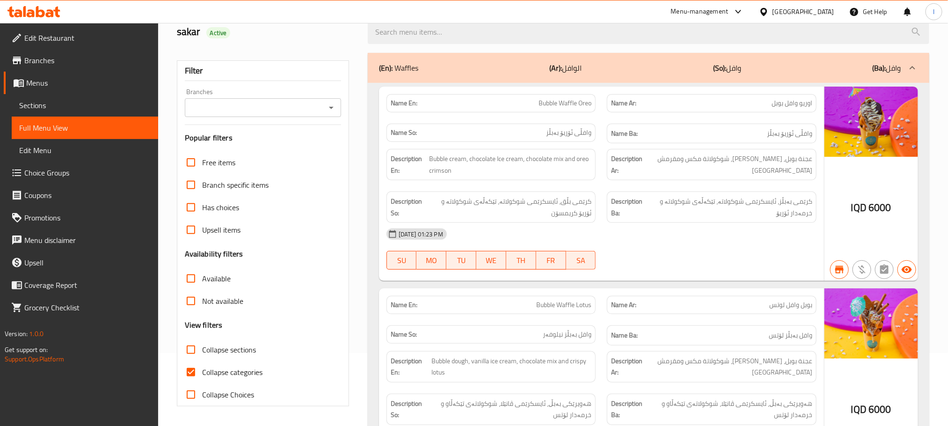
click at [329, 111] on icon "Open" at bounding box center [331, 107] width 11 height 11
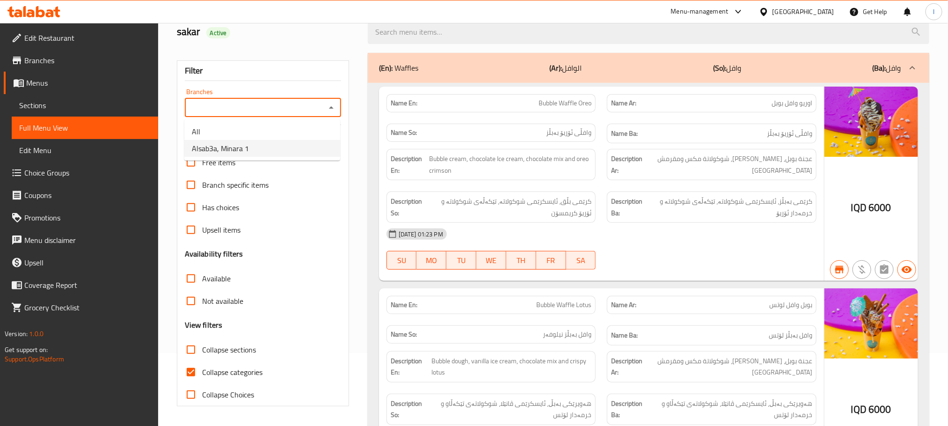
click at [309, 145] on li "Alsab3a, Minara 1" at bounding box center [262, 148] width 156 height 17
type input "Alsab3a, Minara 1"
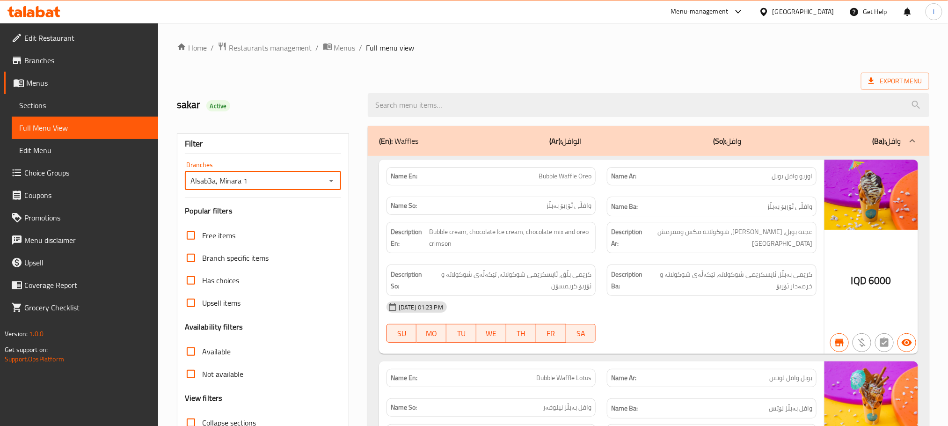
click at [382, 93] on div at bounding box center [648, 105] width 573 height 35
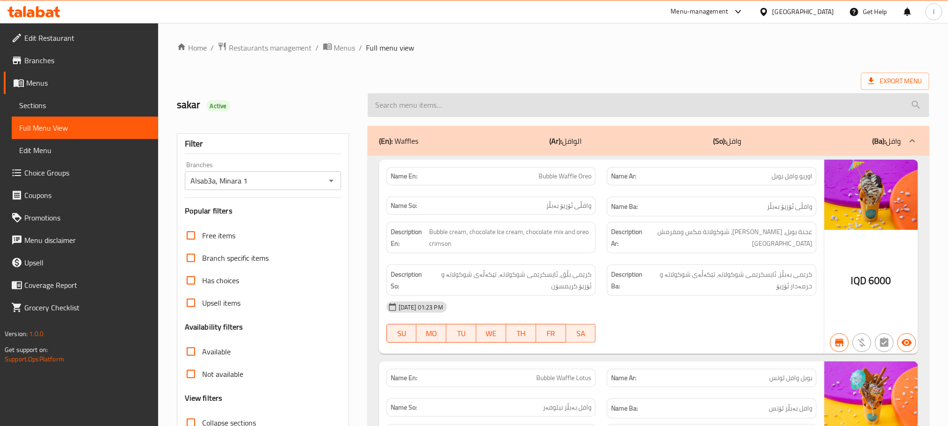
click at [387, 99] on input "search" at bounding box center [649, 105] width 562 height 24
paste input "Strawberry Juice"
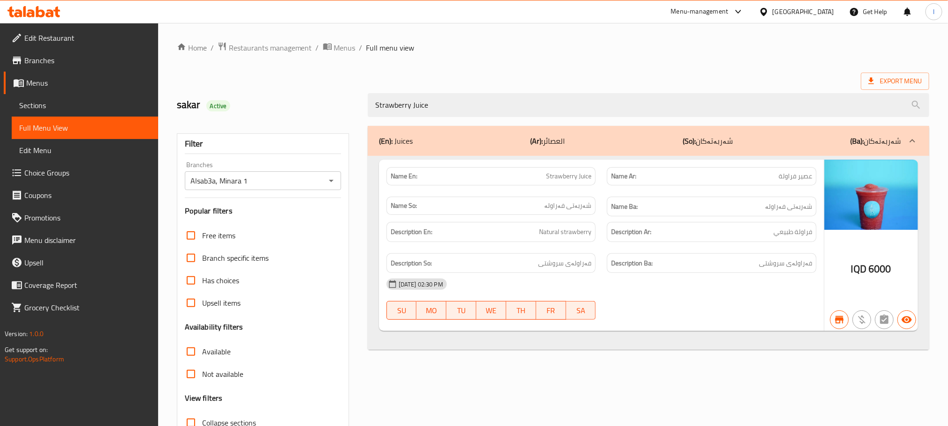
type input "Strawberry Juice"
click at [57, 111] on link "Sections" at bounding box center [85, 105] width 146 height 22
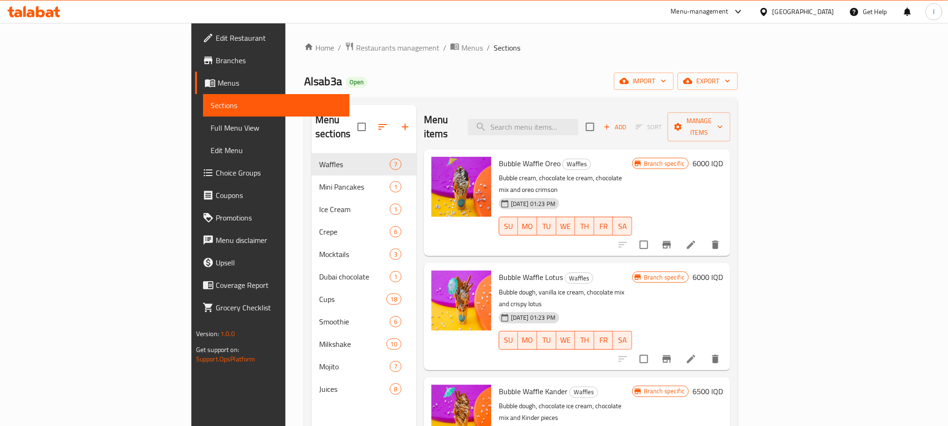
click at [211, 132] on span "Full Menu View" at bounding box center [276, 127] width 131 height 11
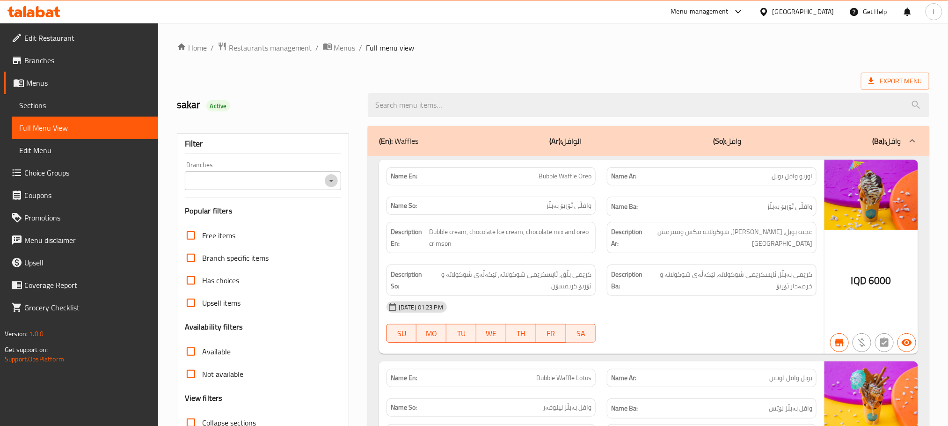
click at [333, 175] on button "Open" at bounding box center [331, 180] width 13 height 13
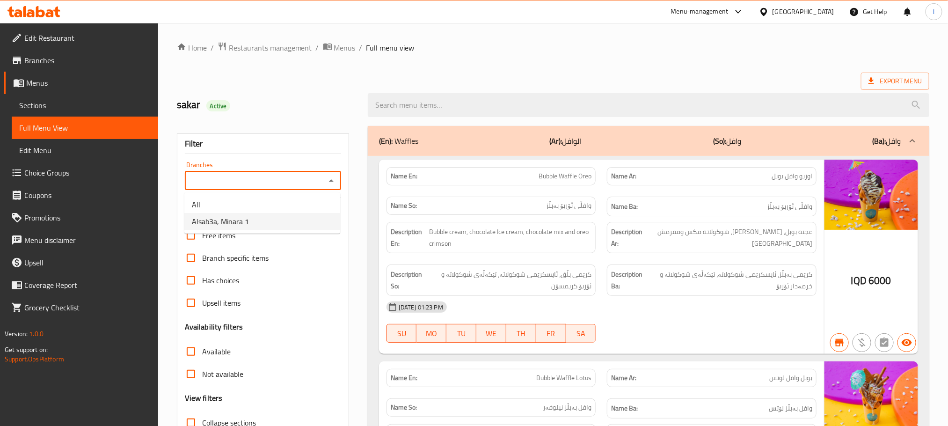
click at [306, 213] on li "Alsab3a, Minara 1" at bounding box center [262, 221] width 156 height 17
type input "Alsab3a, Minara 1"
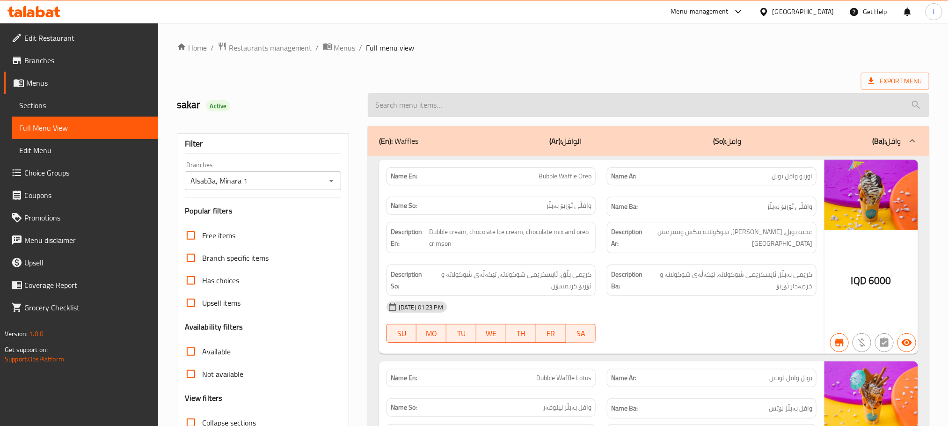
click at [394, 103] on input "search" at bounding box center [649, 105] width 562 height 24
paste input "7 Milkshake"
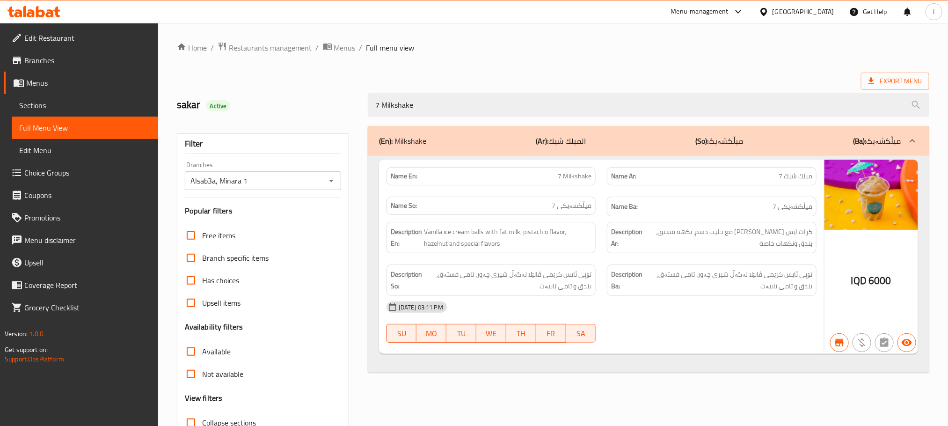
scroll to position [73, 0]
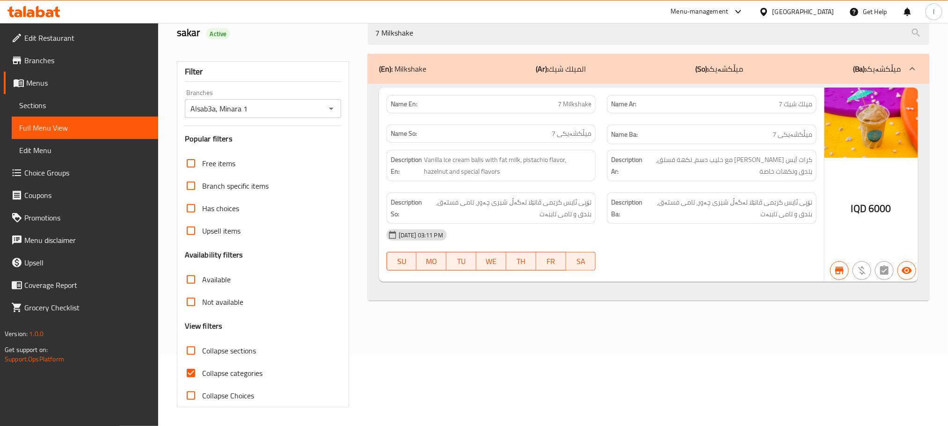
type input "7 Milkshake"
click at [197, 378] on input "Collapse categories" at bounding box center [191, 373] width 22 height 22
checkbox input "false"
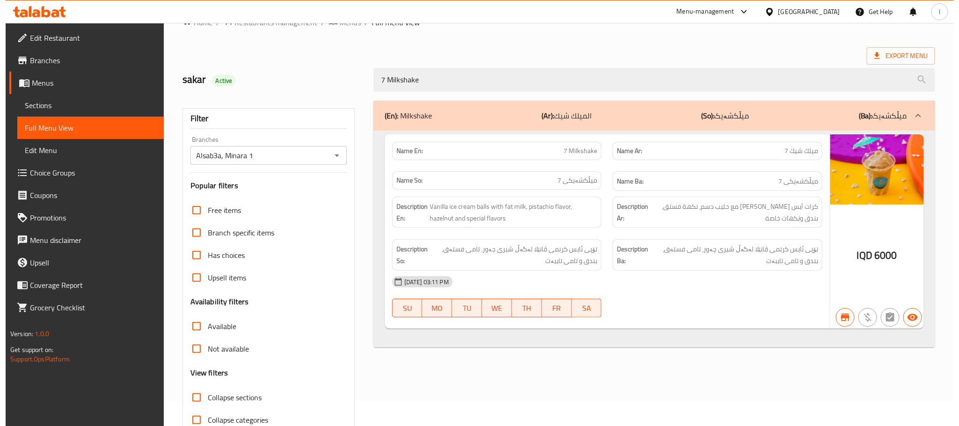
scroll to position [0, 0]
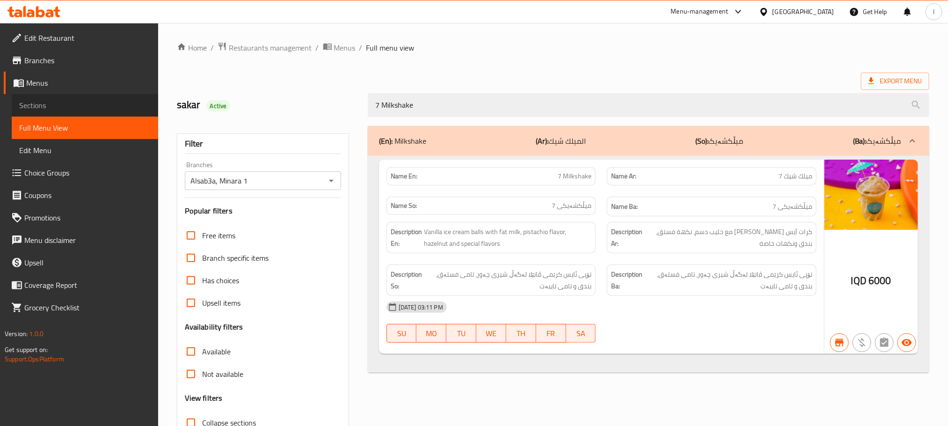
click at [44, 105] on span "Sections" at bounding box center [84, 105] width 131 height 11
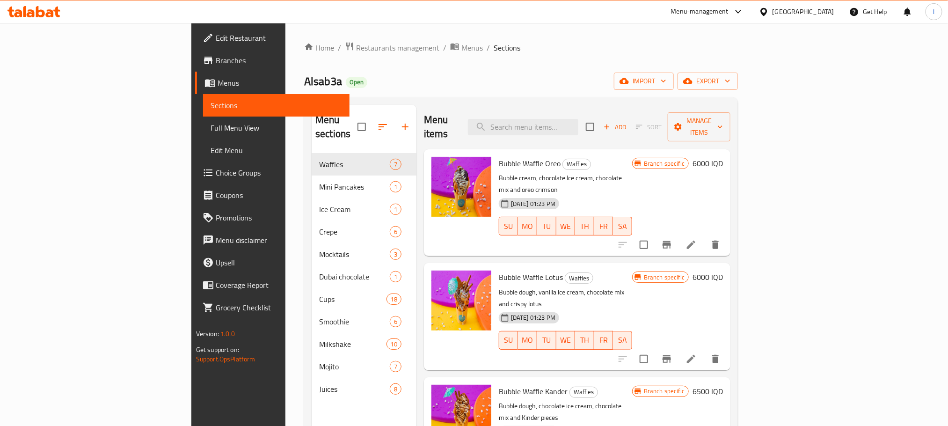
click at [211, 128] on span "Full Menu View" at bounding box center [276, 127] width 131 height 11
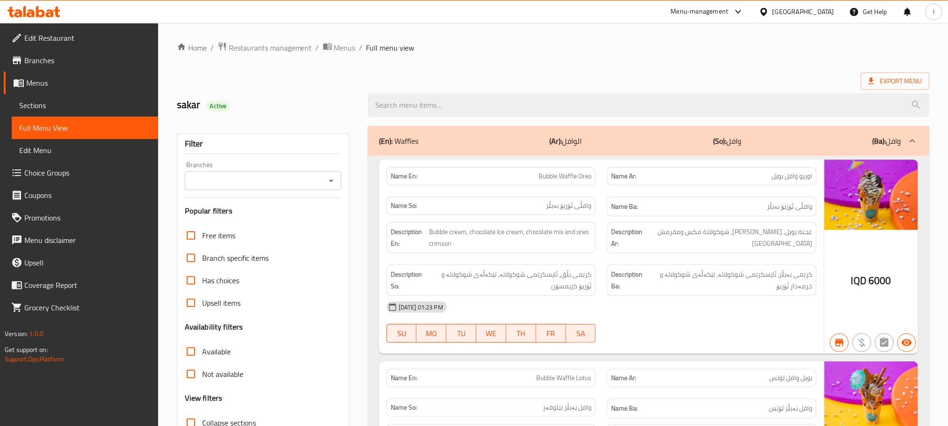
click at [333, 176] on icon "Open" at bounding box center [331, 180] width 11 height 11
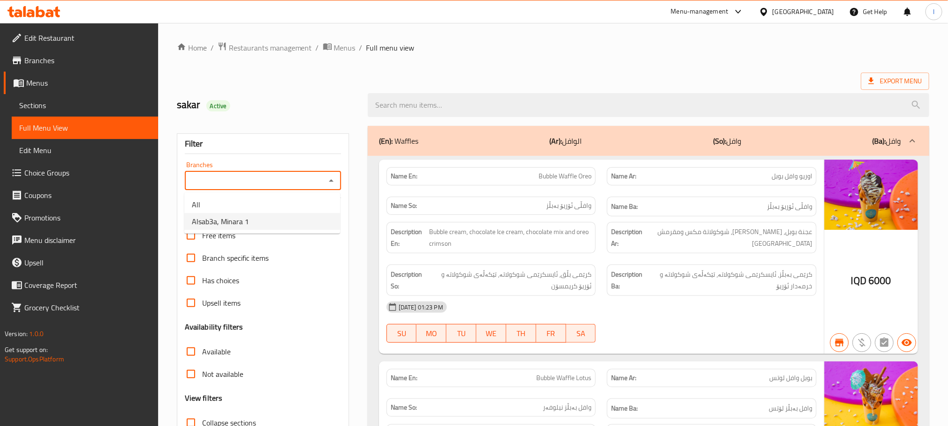
click at [278, 225] on li "Alsab3a, Minara 1" at bounding box center [262, 221] width 156 height 17
type input "Alsab3a, Minara 1"
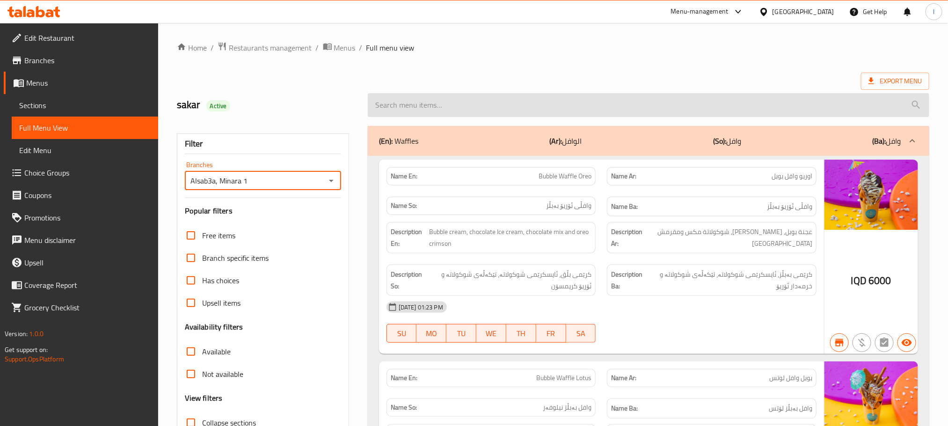
click at [401, 107] on input "search" at bounding box center [649, 105] width 562 height 24
paste input "Cotton Candy Milkshake"
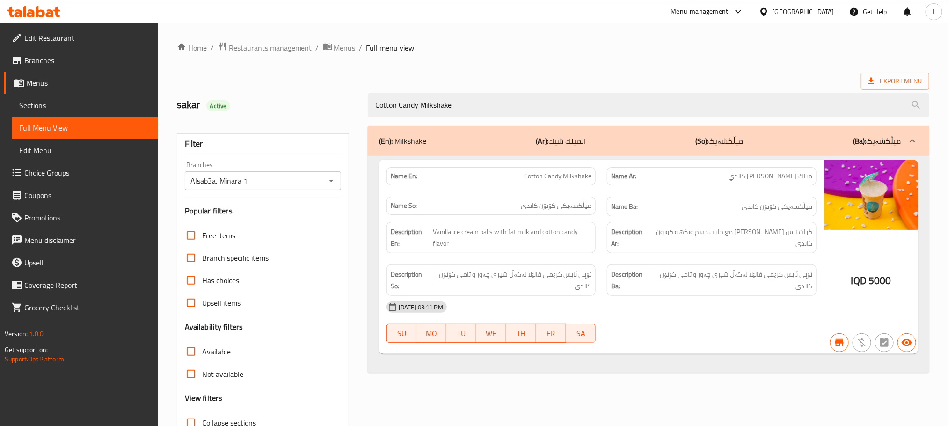
type input "Cotton Candy Milkshake"
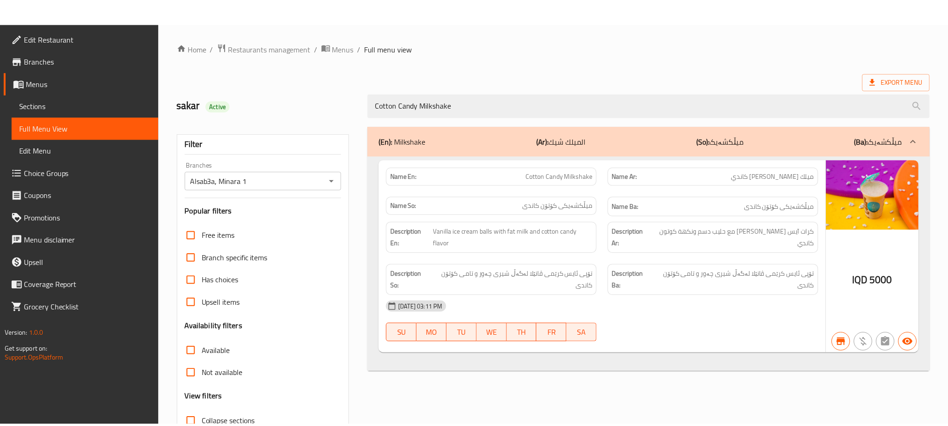
scroll to position [73, 0]
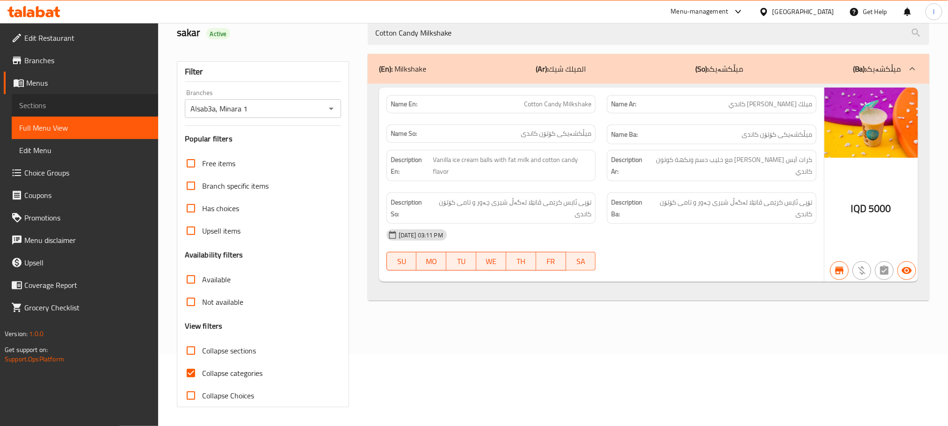
click at [58, 107] on span "Sections" at bounding box center [84, 105] width 131 height 11
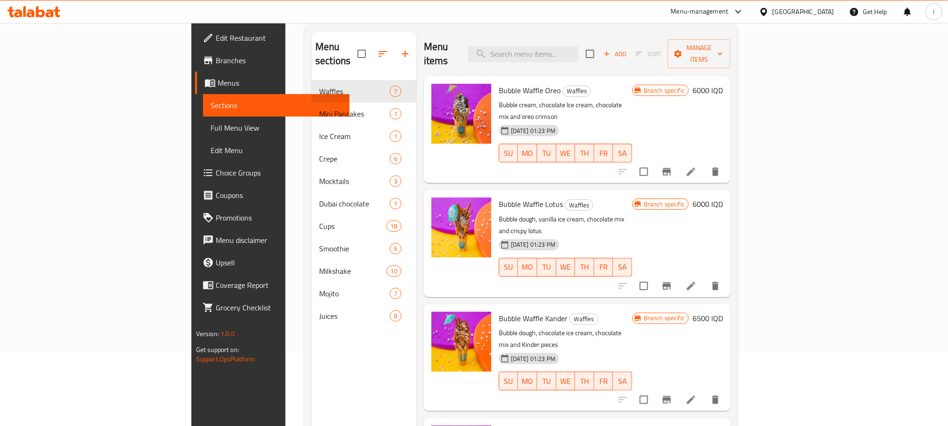
click at [211, 128] on span "Full Menu View" at bounding box center [276, 127] width 131 height 11
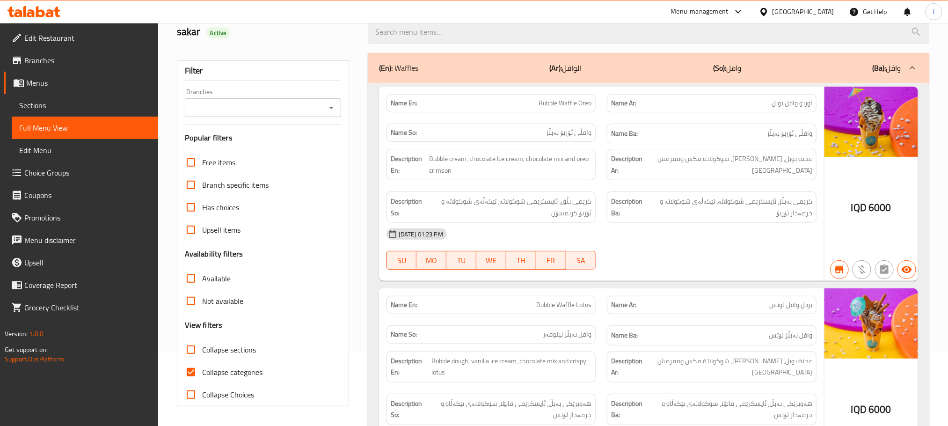
click at [333, 100] on div "Branches" at bounding box center [263, 107] width 156 height 19
click at [326, 108] on icon "Open" at bounding box center [331, 107] width 11 height 11
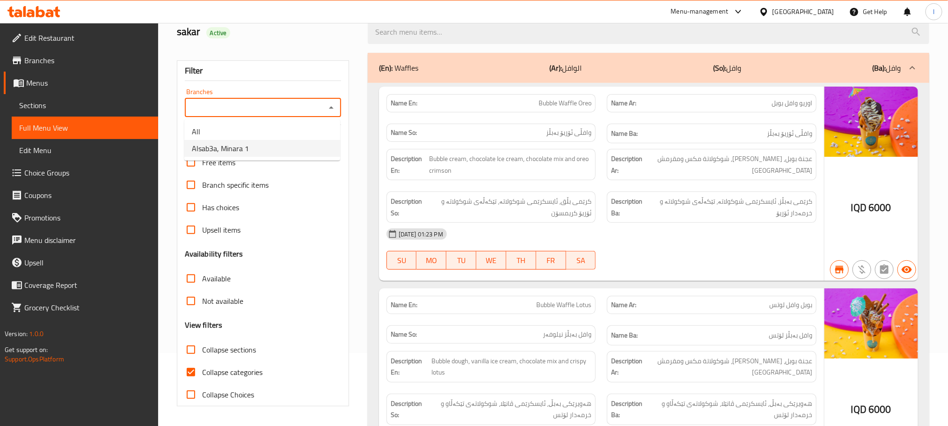
click at [287, 147] on li "Alsab3a, Minara 1" at bounding box center [262, 148] width 156 height 17
type input "Alsab3a, Minara 1"
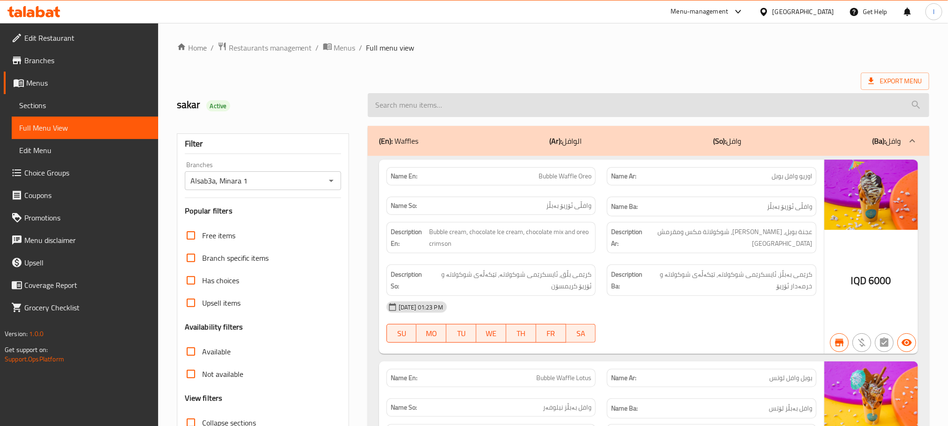
click at [406, 114] on input "search" at bounding box center [649, 105] width 562 height 24
paste input "Pistachio Milkshake"
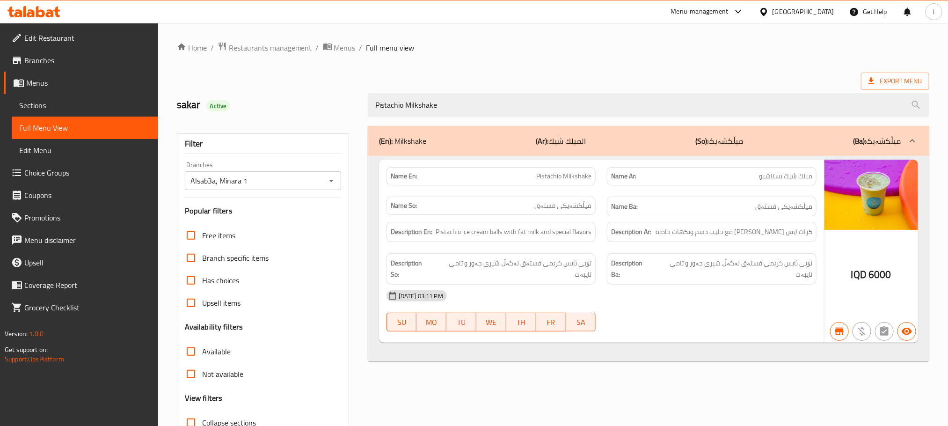
type input "Pistachio Milkshake"
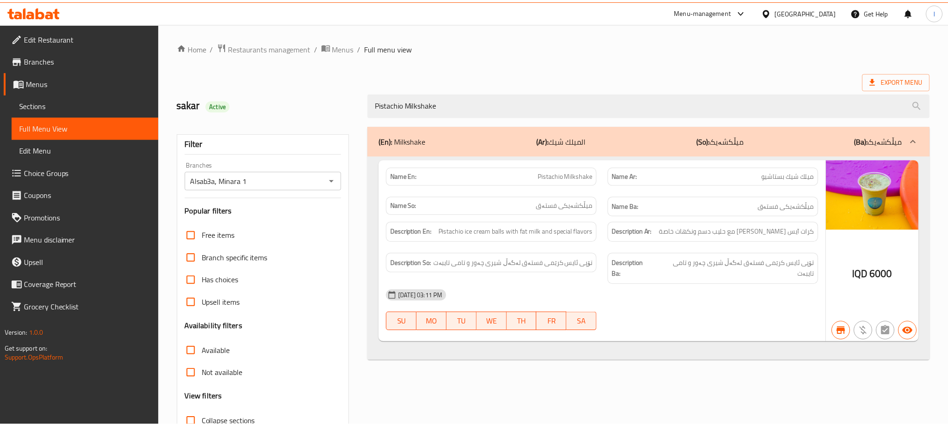
scroll to position [73, 0]
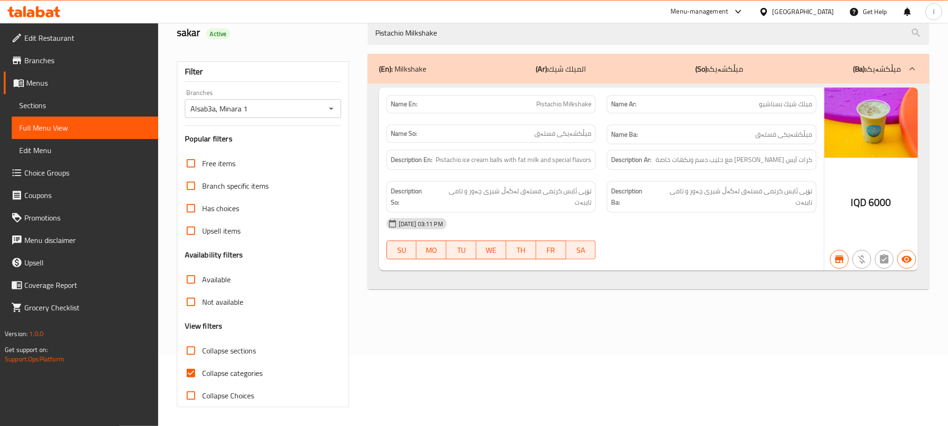
click at [62, 111] on link "Sections" at bounding box center [85, 105] width 146 height 22
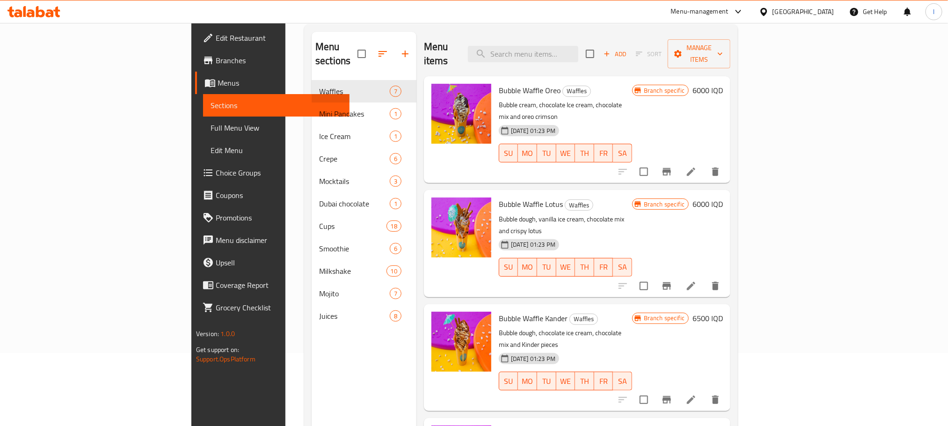
click at [211, 124] on span "Full Menu View" at bounding box center [276, 127] width 131 height 11
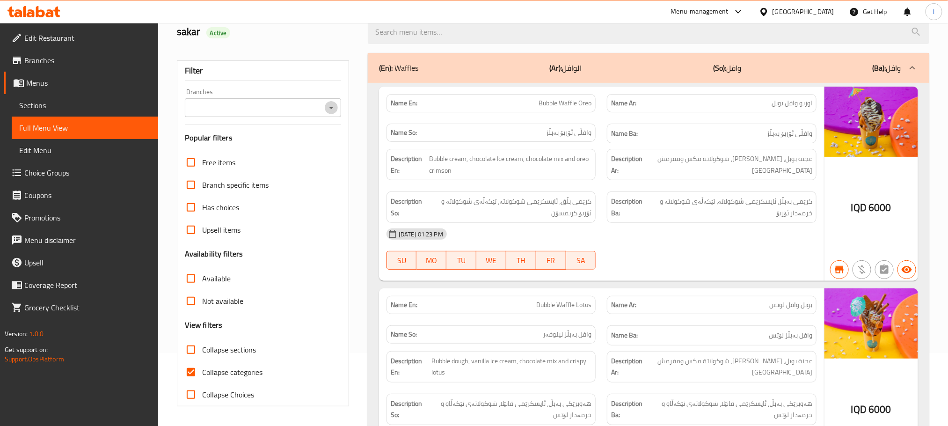
click at [332, 102] on icon "Open" at bounding box center [331, 107] width 11 height 11
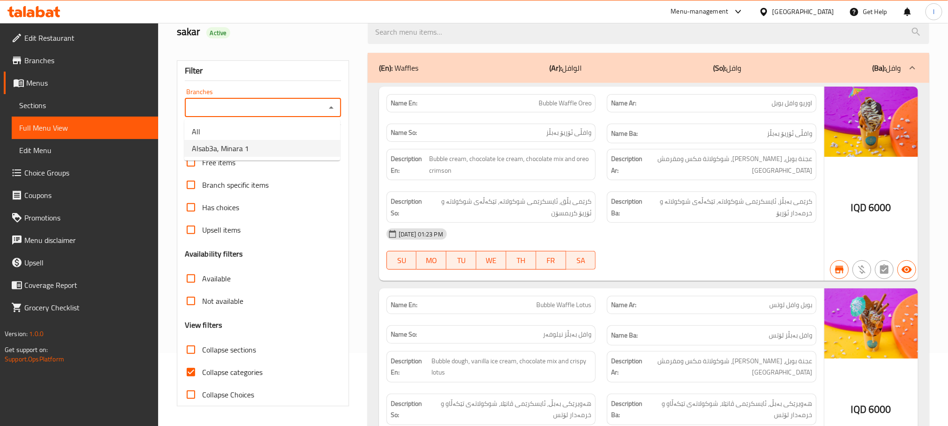
click at [274, 149] on li "Alsab3a, Minara 1" at bounding box center [262, 148] width 156 height 17
type input "Alsab3a, Minara 1"
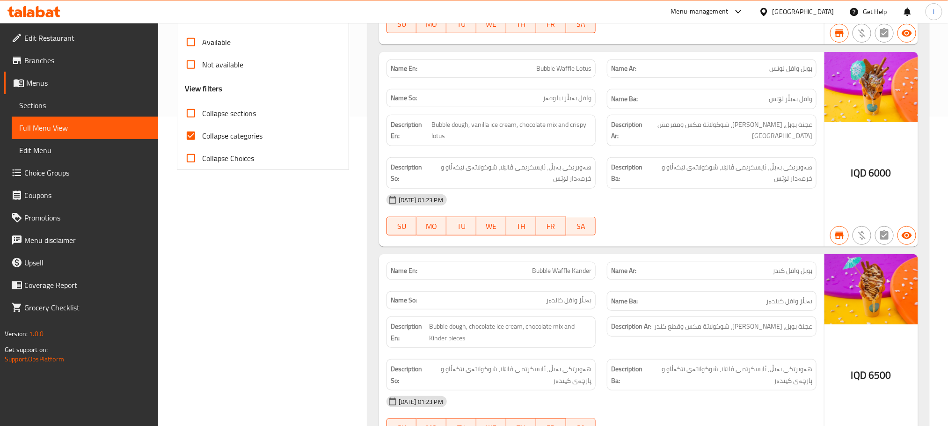
scroll to position [330, 0]
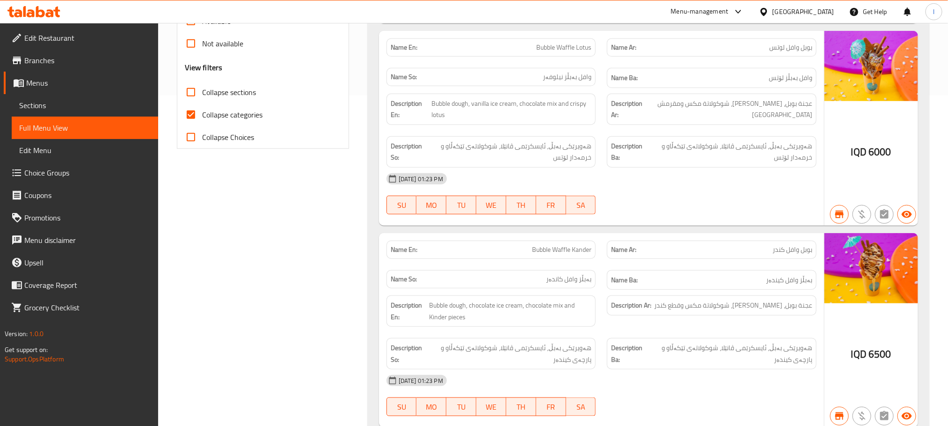
click at [196, 118] on input "Collapse categories" at bounding box center [191, 114] width 22 height 22
checkbox input "false"
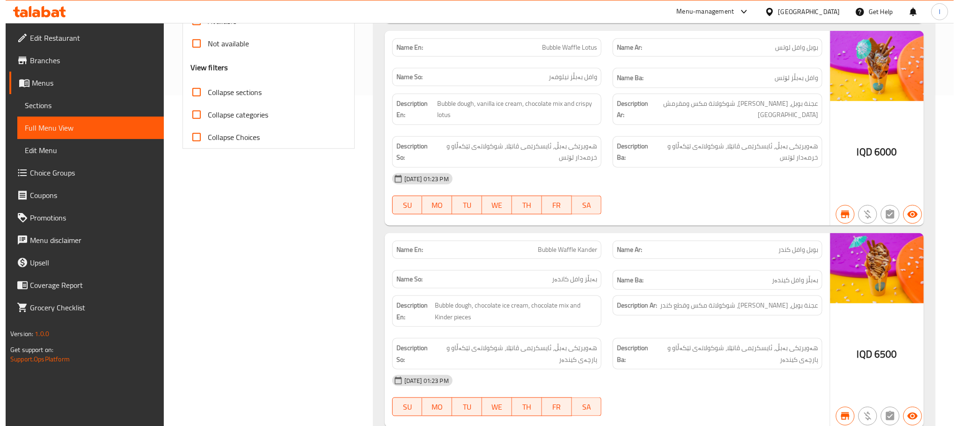
scroll to position [0, 0]
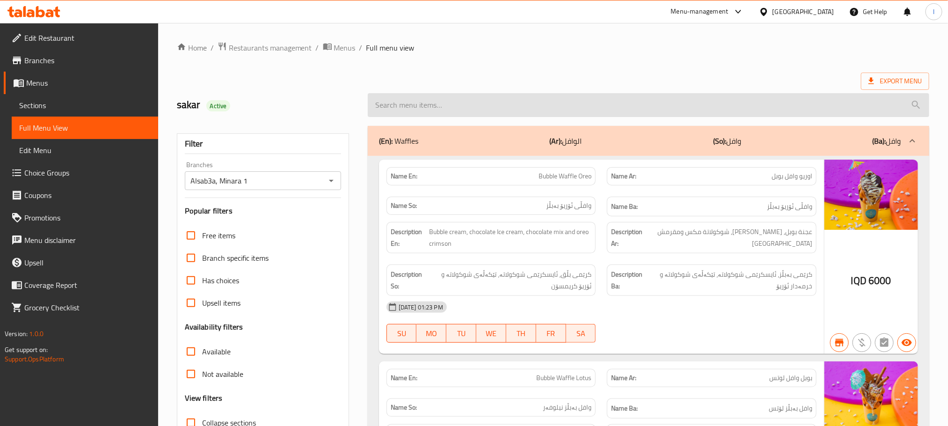
click at [416, 95] on input "search" at bounding box center [649, 105] width 562 height 24
paste input "Peach Smoothie"
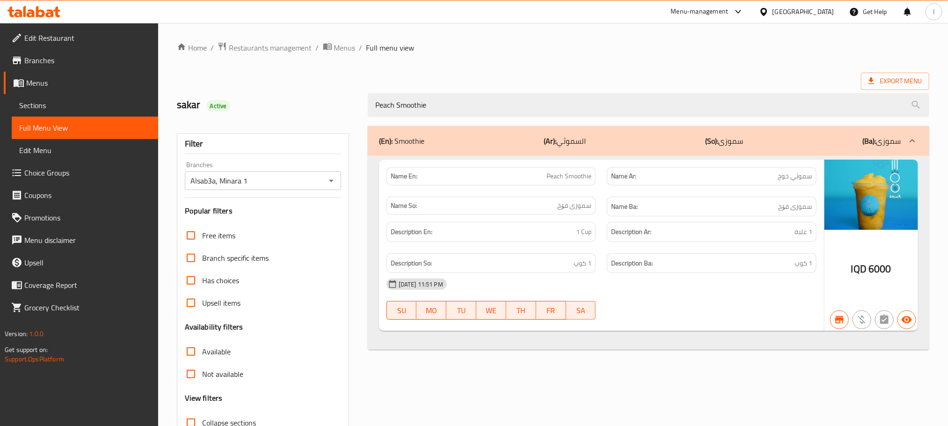
type input "Peach Smoothie"
